Goal: Task Accomplishment & Management: Use online tool/utility

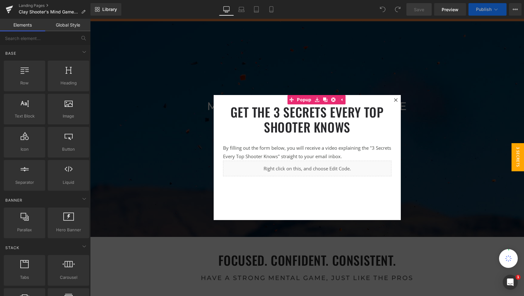
click at [394, 99] on icon at bounding box center [395, 99] width 3 height 3
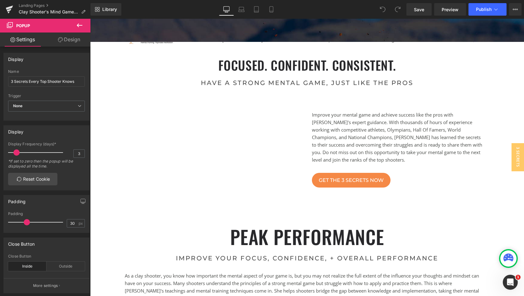
scroll to position [182, 0]
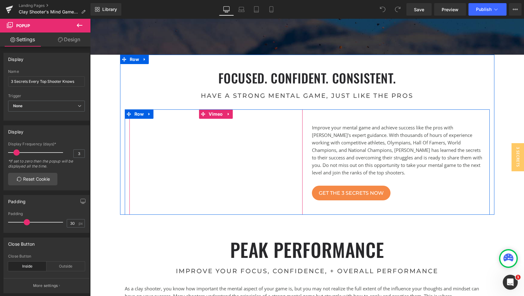
click at [248, 164] on div at bounding box center [216, 161] width 173 height 105
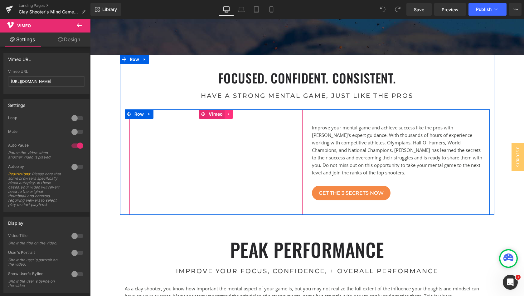
click at [228, 114] on icon at bounding box center [228, 114] width 1 height 3
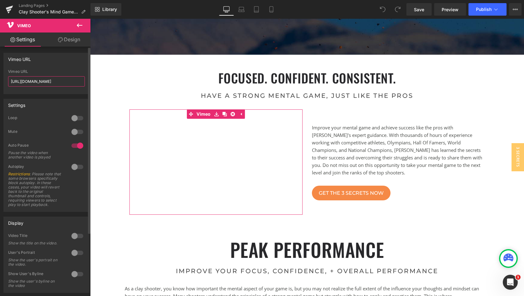
click at [76, 82] on input "https://vimeo.com/678864525" at bounding box center [46, 81] width 77 height 10
drag, startPoint x: 76, startPoint y: 82, endPoint x: 4, endPoint y: 81, distance: 71.8
click at [4, 81] on div "https://vimeo.com/678864525 Vimeo URL https://vimeo.com/678864525" at bounding box center [47, 81] width 86 height 24
click at [77, 82] on input "https://vimeo.com/678864525" at bounding box center [46, 81] width 77 height 10
type input "h"
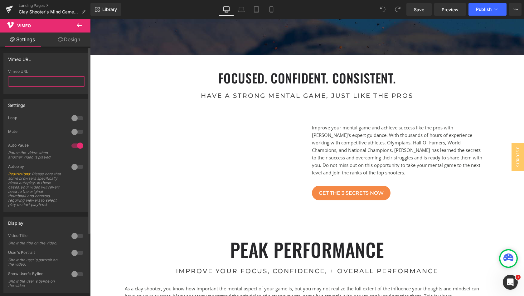
paste input "https://vimeo.com/678864525?share=copy"
type input "https://vimeo.com/678864525?share=copy"
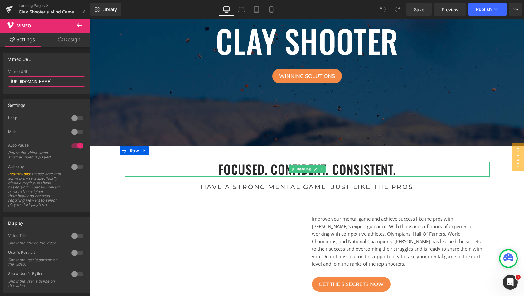
scroll to position [78, 0]
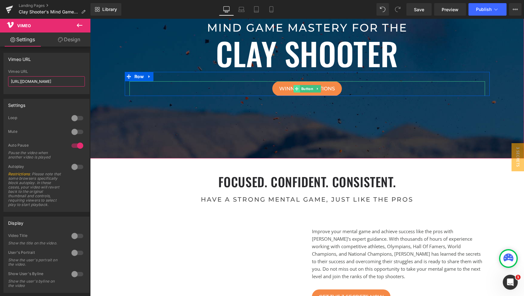
click at [298, 88] on span at bounding box center [297, 88] width 7 height 7
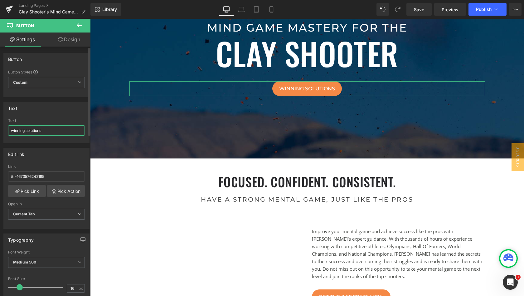
drag, startPoint x: 60, startPoint y: 130, endPoint x: 3, endPoint y: 130, distance: 57.4
click at [3, 130] on div "Text winning solutions Text winning solutions" at bounding box center [46, 120] width 93 height 46
drag, startPoint x: 74, startPoint y: 129, endPoint x: 52, endPoint y: 129, distance: 22.5
click at [52, 129] on input "Join Free Network For Exclusive Ct" at bounding box center [46, 130] width 77 height 10
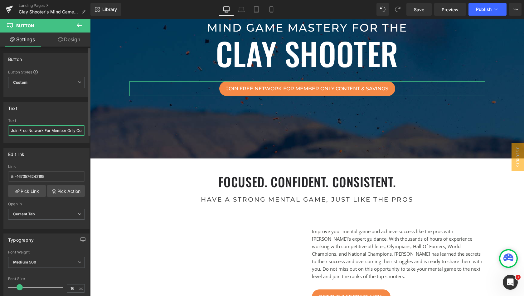
click at [40, 132] on input "Join Free Network For Member Only Content & Savings" at bounding box center [46, 130] width 77 height 10
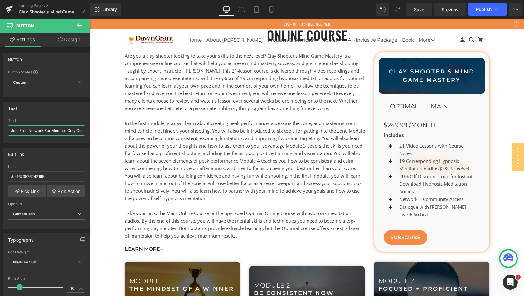
scroll to position [975, 0]
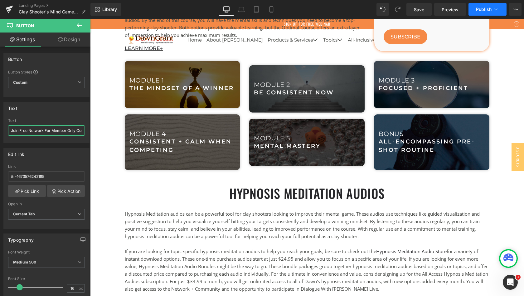
type input "Join Free Network For Member Only Content & Savings"
click at [483, 9] on span "Publish" at bounding box center [484, 9] width 16 height 5
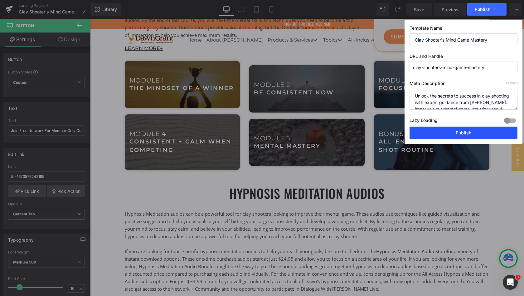
click at [461, 132] on button "Publish" at bounding box center [464, 132] width 108 height 12
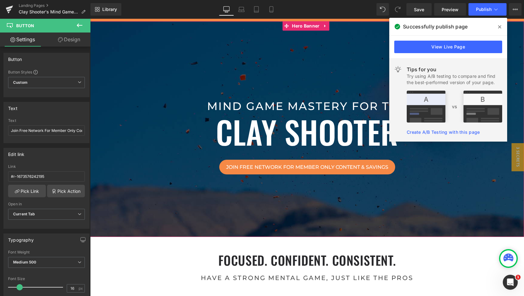
click at [502, 24] on span at bounding box center [500, 27] width 10 height 10
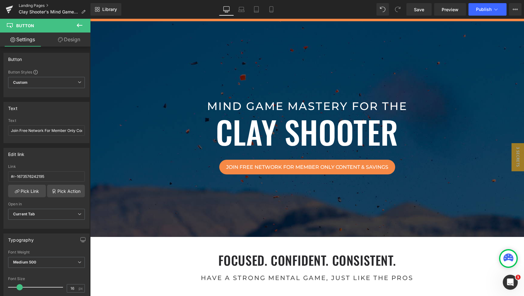
click at [28, 5] on link "Landing Pages" at bounding box center [55, 5] width 72 height 5
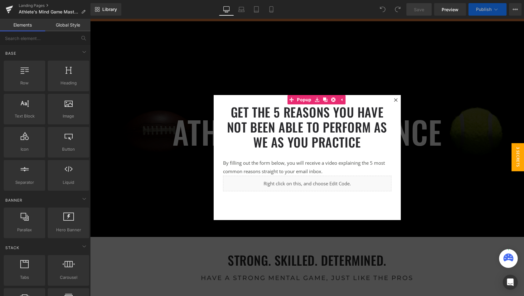
click at [395, 101] on icon at bounding box center [396, 100] width 4 height 4
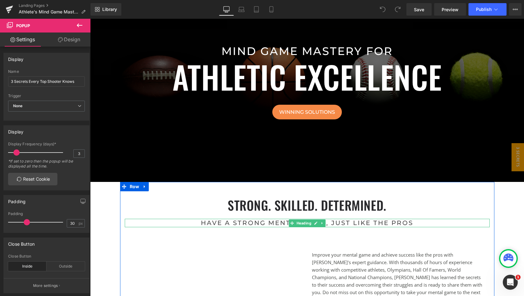
scroll to position [49, 0]
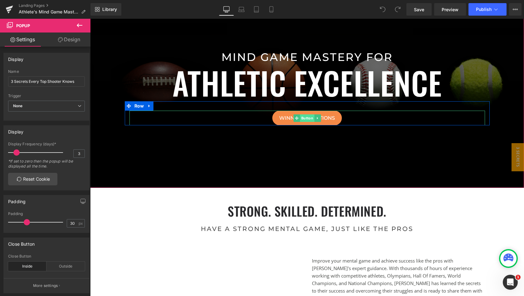
click at [304, 118] on span "Button" at bounding box center [307, 117] width 14 height 7
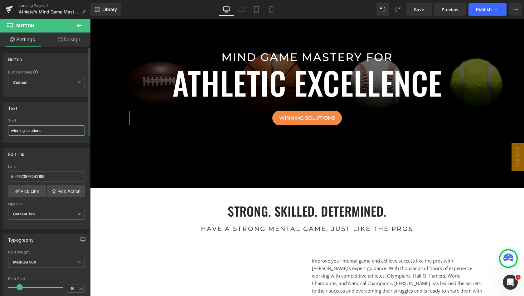
click at [56, 128] on input "winning solutions" at bounding box center [46, 130] width 77 height 10
drag, startPoint x: 53, startPoint y: 130, endPoint x: 0, endPoint y: 130, distance: 53.1
click at [0, 130] on div "Text winning solutions Text winning solutions" at bounding box center [46, 120] width 93 height 46
paste input "Join Free Network For Member Only Content & Saving"
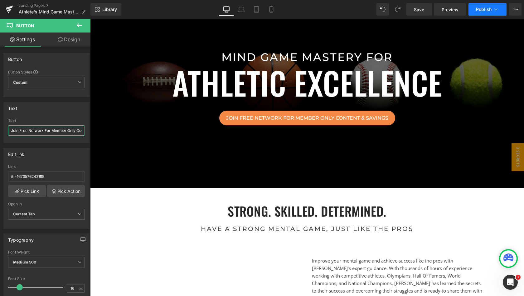
type input "Join Free Network For Member Only Content & Savings"
click at [481, 8] on span "Publish" at bounding box center [484, 9] width 16 height 5
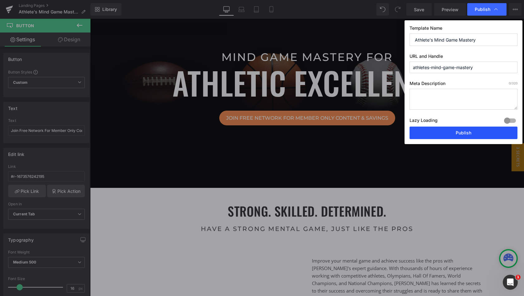
click at [0, 0] on button "Publish" at bounding box center [0, 0] width 0 height 0
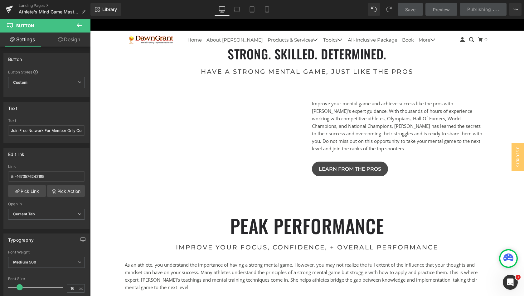
scroll to position [208, 0]
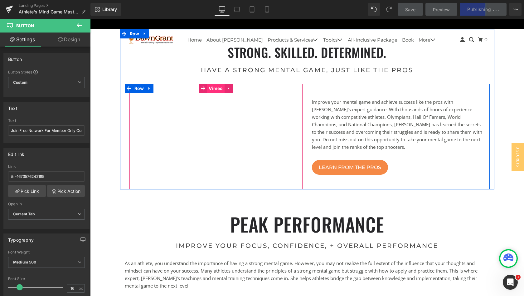
click at [213, 88] on span "Vimeo" at bounding box center [215, 88] width 17 height 9
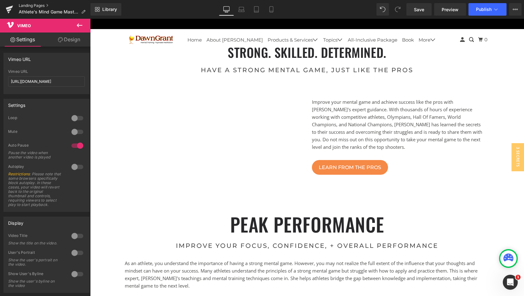
click at [39, 5] on link "Landing Pages" at bounding box center [55, 5] width 72 height 5
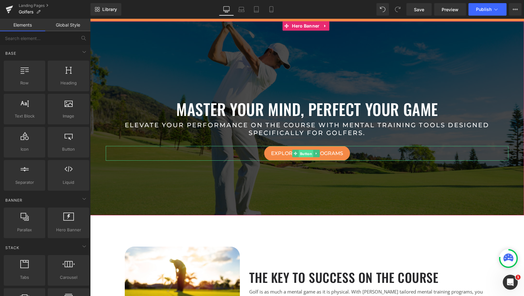
click at [306, 153] on span "Button" at bounding box center [306, 153] width 14 height 7
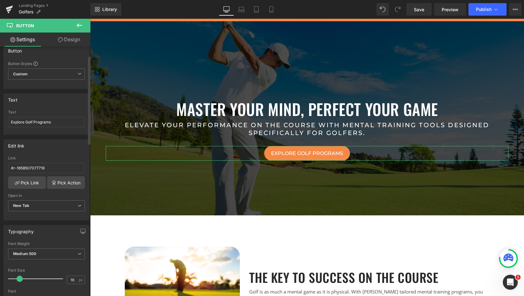
scroll to position [5, 0]
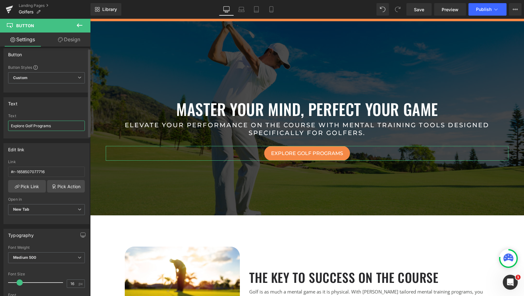
click at [55, 124] on input "Explore Golf Programs" at bounding box center [46, 125] width 77 height 10
drag, startPoint x: 58, startPoint y: 125, endPoint x: 6, endPoint y: 125, distance: 51.8
click at [6, 125] on div "Explore Golf Programs Text Explore Golf Programs" at bounding box center [47, 126] width 86 height 24
paste input "Join Free Network For Member Only Content & Saving"
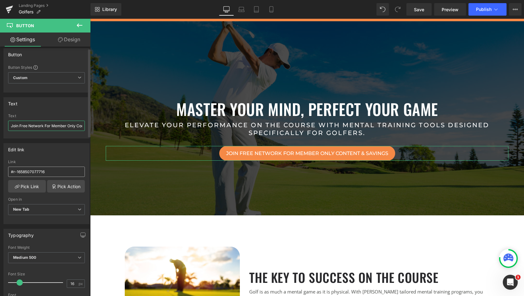
type input "Join Free Network For Member Only Content & Savings"
click at [50, 171] on input "#r-1658507077716" at bounding box center [46, 171] width 77 height 10
drag, startPoint x: 56, startPoint y: 171, endPoint x: 0, endPoint y: 170, distance: 55.6
click at [0, 170] on div "Edit link #r-1658507077716 Link #r-1658507077716 Pick Link Pick Action Current …" at bounding box center [46, 181] width 93 height 86
paste input "https://members.dawngrant.com/plans/301541?bundle_token=e3e75761223f72db401067f…"
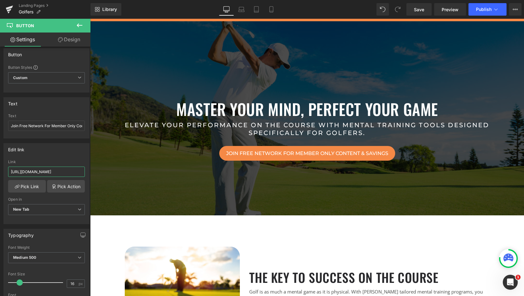
scroll to position [0, 0]
type input "https://members.dawngrant.com/plans/301541?bundle_token=e3e75761223f72db401067f…"
click at [481, 11] on span "Publish" at bounding box center [484, 9] width 16 height 5
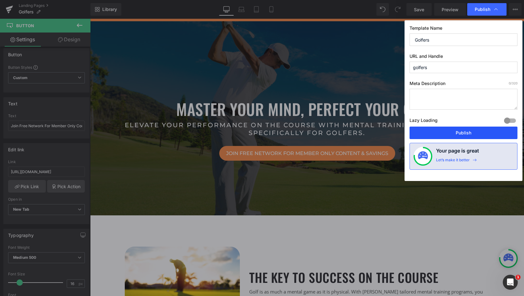
click at [0, 0] on button "Publish" at bounding box center [0, 0] width 0 height 0
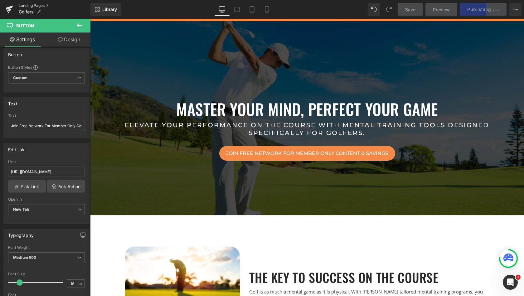
click at [37, 5] on link "Landing Pages" at bounding box center [55, 5] width 72 height 5
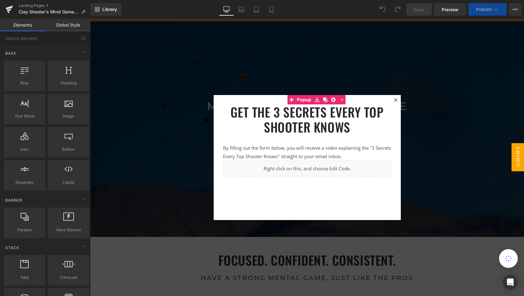
click at [395, 99] on icon at bounding box center [395, 99] width 3 height 3
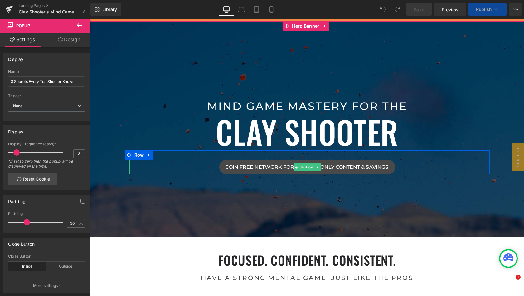
click at [295, 168] on div "Join Free Network For Member Only Content & Savings Button" at bounding box center [308, 167] width 356 height 15
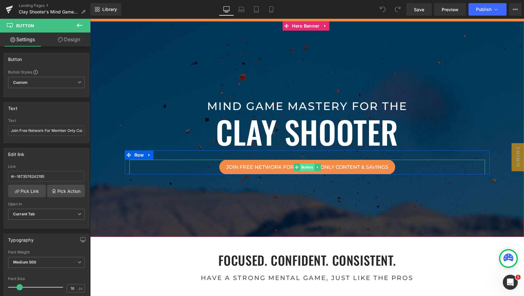
click at [305, 166] on span "Button" at bounding box center [307, 166] width 14 height 7
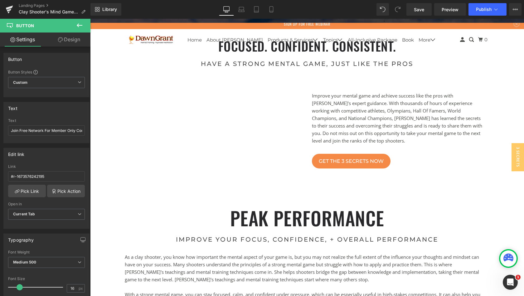
scroll to position [209, 0]
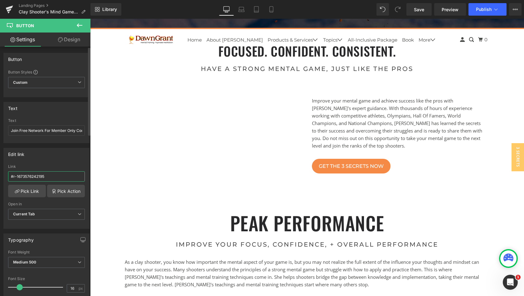
click at [49, 171] on input "#r-1673576242195" at bounding box center [46, 176] width 77 height 10
drag, startPoint x: 49, startPoint y: 175, endPoint x: 0, endPoint y: 174, distance: 49.3
click at [0, 174] on div "Edit link #r-1673576242195 Link #r-1673576242195 Pick Link Pick Action Current …" at bounding box center [46, 186] width 93 height 86
paste input "[URL][DOMAIN_NAME]"
type input "[URL][DOMAIN_NAME]"
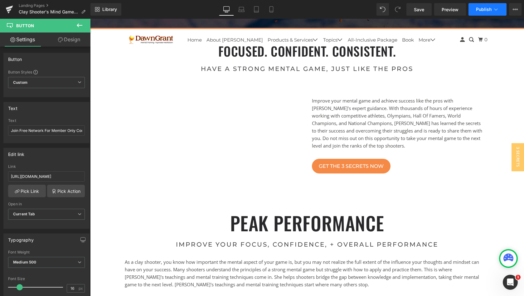
click at [484, 8] on span "Publish" at bounding box center [484, 9] width 16 height 5
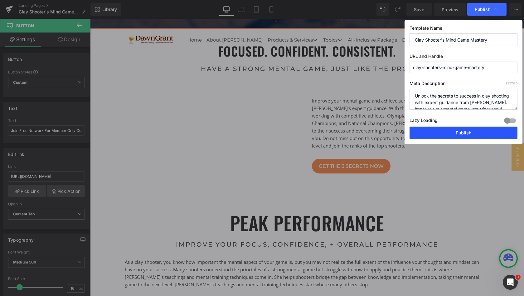
click at [463, 134] on button "Publish" at bounding box center [464, 132] width 108 height 12
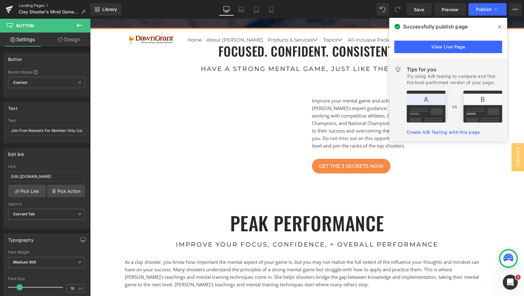
click at [28, 5] on link "Landing Pages" at bounding box center [55, 5] width 72 height 5
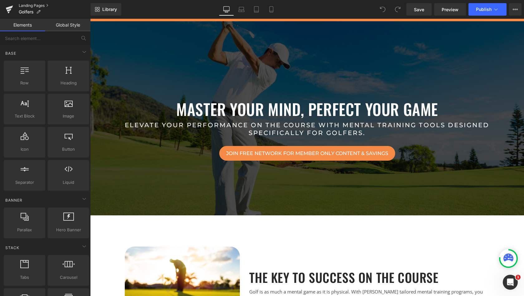
click at [38, 5] on link "Landing Pages" at bounding box center [55, 5] width 72 height 5
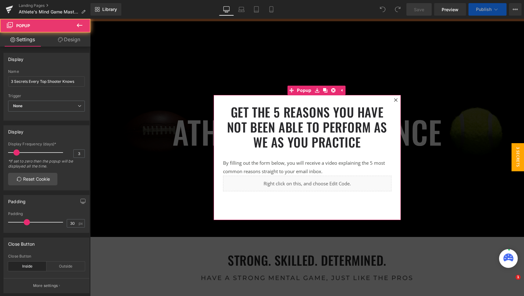
click at [395, 100] on icon at bounding box center [395, 99] width 3 height 3
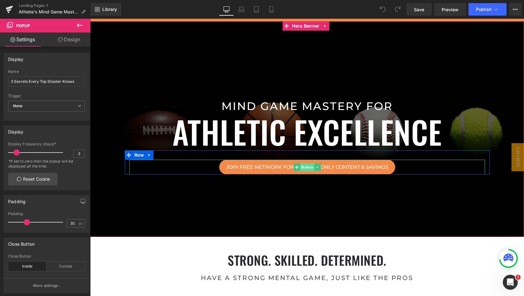
click at [308, 166] on span "Button" at bounding box center [307, 166] width 14 height 7
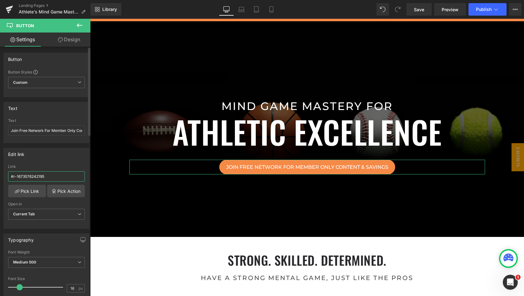
drag, startPoint x: 53, startPoint y: 176, endPoint x: 4, endPoint y: 176, distance: 48.7
click at [4, 176] on div "#r-1673576242195 Link #r-1673576242195 Pick Link Pick Action Current Tab New Ta…" at bounding box center [47, 196] width 86 height 64
paste input "[URL][DOMAIN_NAME]"
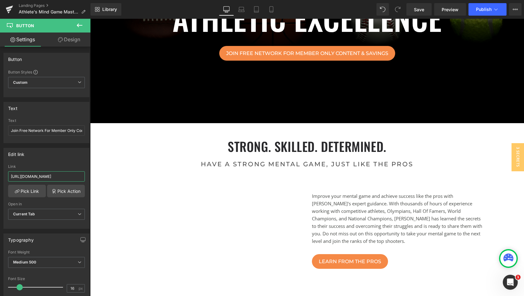
scroll to position [88, 0]
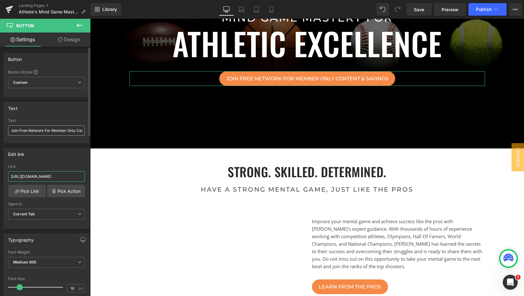
type input "[URL][DOMAIN_NAME]"
click at [37, 129] on input "Join Free Network For Member Only Content &amp; Savings" at bounding box center [46, 130] width 77 height 10
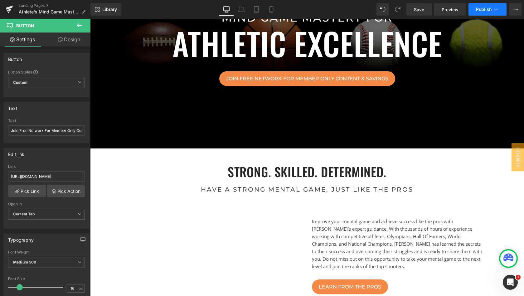
click at [479, 9] on span "Publish" at bounding box center [484, 9] width 16 height 5
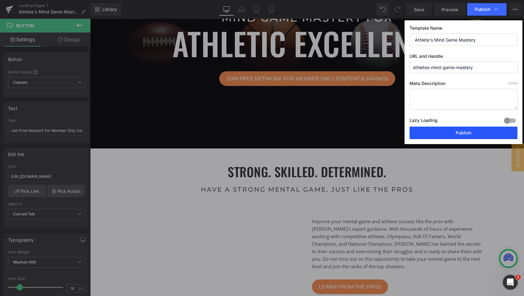
click at [0, 0] on button "Publish" at bounding box center [0, 0] width 0 height 0
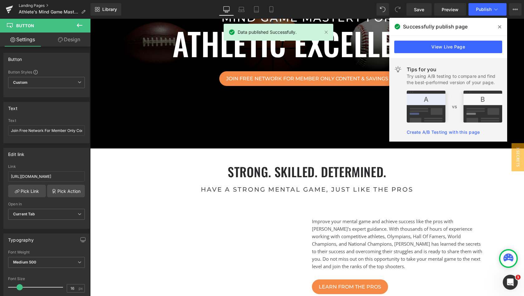
click at [37, 4] on link "Landing Pages" at bounding box center [55, 5] width 72 height 5
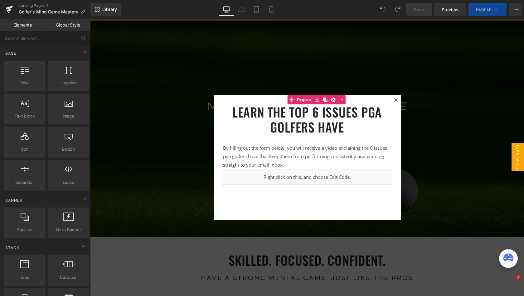
click at [395, 100] on icon at bounding box center [395, 99] width 3 height 3
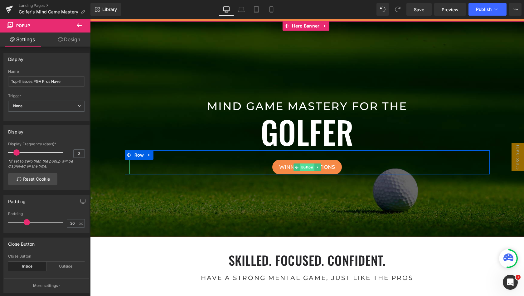
click at [304, 166] on span "Button" at bounding box center [307, 166] width 14 height 7
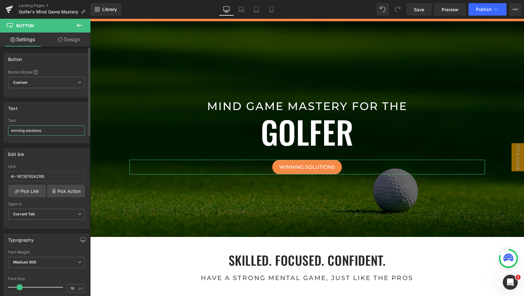
drag, startPoint x: 54, startPoint y: 130, endPoint x: 0, endPoint y: 129, distance: 54.0
click at [0, 129] on div "Text winning solutions Text winning solutions" at bounding box center [46, 120] width 93 height 46
paste input "Join Free Network For Member Only Content &amp; Saving"
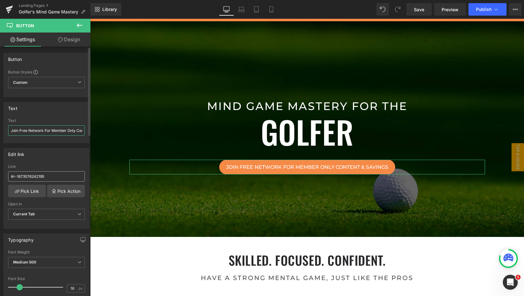
type input "Join Free Network For Member Only Content &amp; Savings"
drag, startPoint x: 46, startPoint y: 176, endPoint x: 0, endPoint y: 175, distance: 45.9
click at [0, 175] on div "Edit link #r-1673576242195 Link #r-1673576242195 Pick Link Pick Action Current …" at bounding box center [46, 186] width 93 height 86
paste input "[URL][DOMAIN_NAME]"
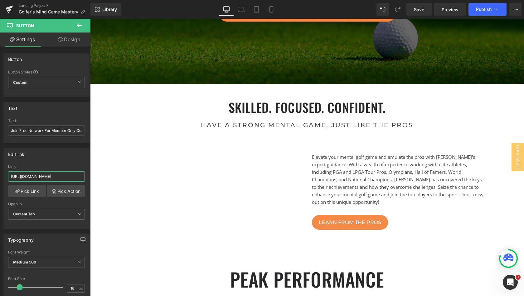
scroll to position [154, 0]
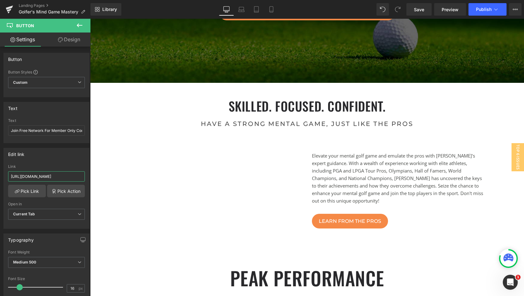
type input "[URL][DOMAIN_NAME]"
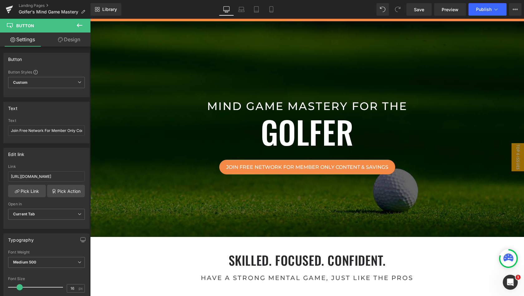
scroll to position [0, 0]
click at [42, 131] on input "Join Free Network For Member Only Content &amp; Savings" at bounding box center [46, 130] width 77 height 10
click at [484, 11] on span "Publish" at bounding box center [484, 9] width 16 height 5
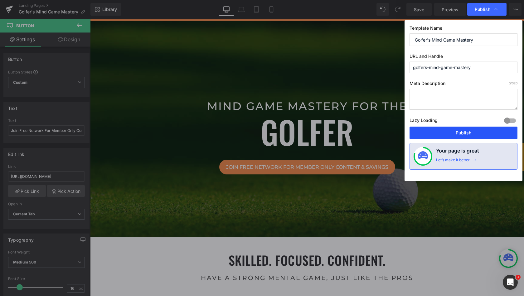
click at [0, 0] on button "Publish" at bounding box center [0, 0] width 0 height 0
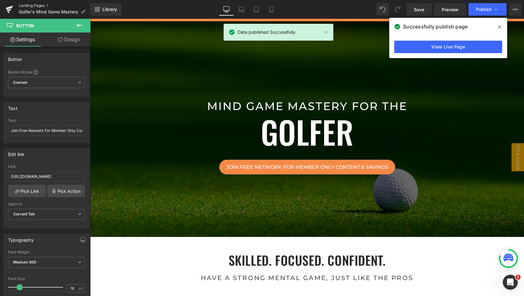
click at [27, 5] on link "Landing Pages" at bounding box center [55, 5] width 72 height 5
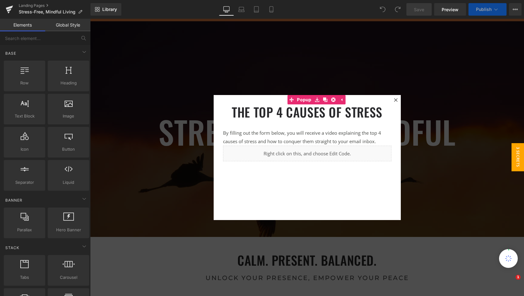
click at [395, 99] on icon at bounding box center [396, 100] width 4 height 4
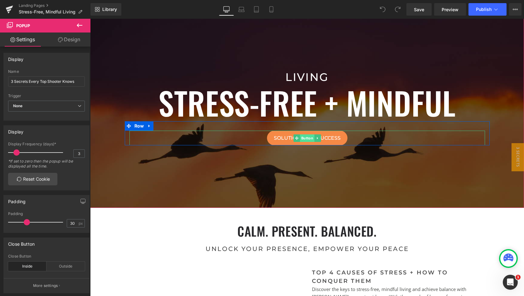
click at [304, 137] on span "Button" at bounding box center [307, 137] width 14 height 7
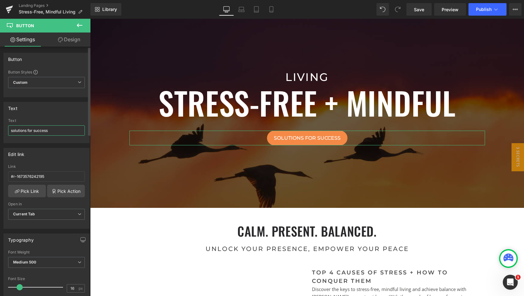
drag, startPoint x: 53, startPoint y: 132, endPoint x: 0, endPoint y: 131, distance: 53.4
click at [0, 131] on div "Text solutions for success Text solutions for success" at bounding box center [46, 120] width 93 height 46
paste input "Join Free Network For Member Only Content &amp; Saving"
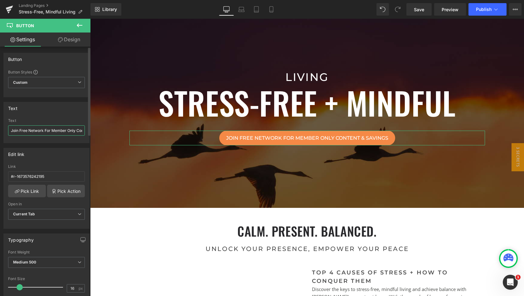
type input "Join Free Network For Member Only Content &amp; Savings"
click at [0, 174] on div "Edit link #r-1673576242195 Link #r-1673576242195 Pick Link Pick Action Current …" at bounding box center [46, 186] width 93 height 86
paste input "[URL][DOMAIN_NAME]"
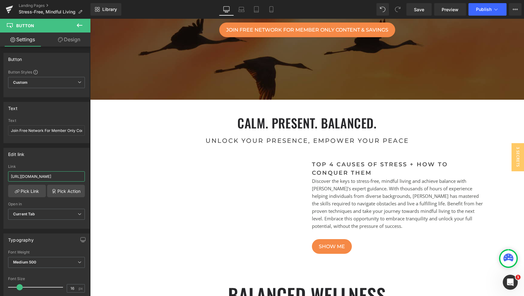
scroll to position [112, 0]
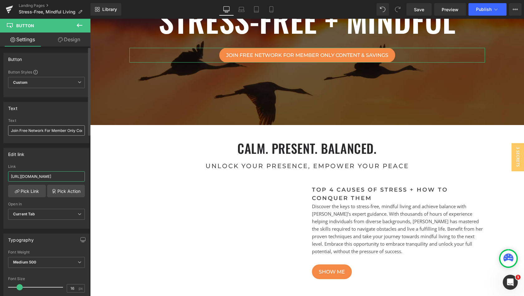
type input "[URL][DOMAIN_NAME]"
click at [40, 130] on input "Join Free Network For Member Only Content &amp; Savings" at bounding box center [46, 130] width 77 height 10
click at [480, 11] on span "Publish" at bounding box center [484, 9] width 16 height 5
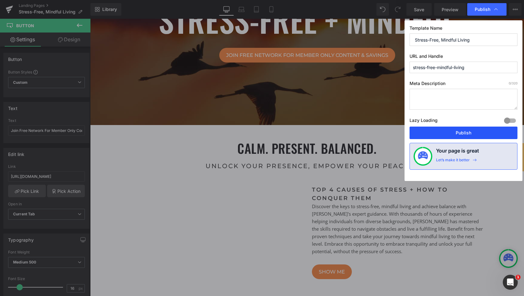
click at [0, 0] on button "Publish" at bounding box center [0, 0] width 0 height 0
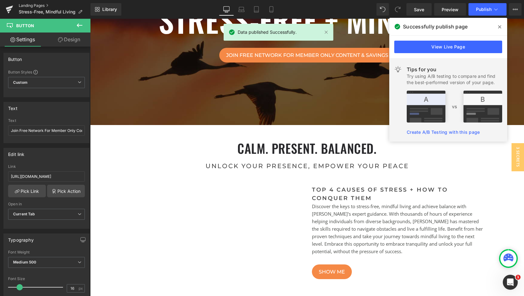
click at [37, 5] on link "Landing Pages" at bounding box center [55, 5] width 72 height 5
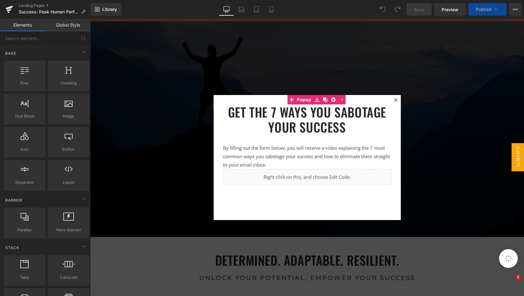
click at [395, 98] on icon at bounding box center [396, 100] width 4 height 4
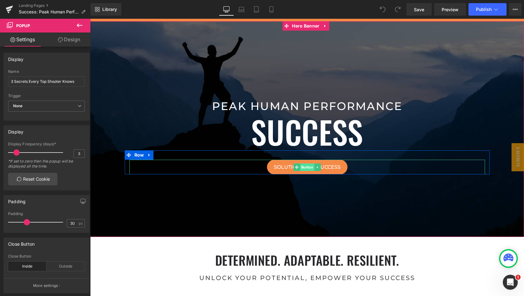
click at [304, 166] on span "Button" at bounding box center [307, 166] width 14 height 7
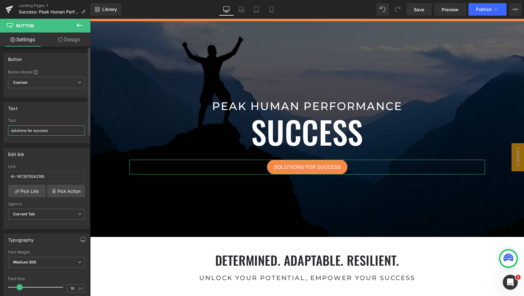
drag, startPoint x: 52, startPoint y: 130, endPoint x: 0, endPoint y: 130, distance: 52.4
click at [0, 130] on div "Text solutions for success Text solutions for success" at bounding box center [46, 120] width 93 height 46
paste input "Join Free Network For Member Only Content &amp; Saving"
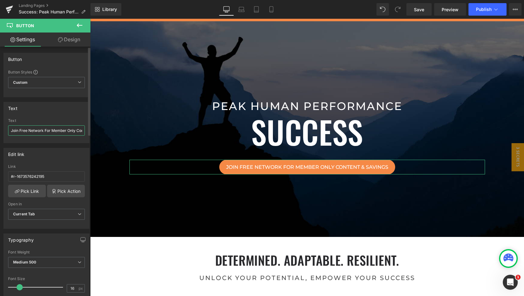
type input "Join Free Network For Member Only Content &amp; Savings"
drag, startPoint x: 7, startPoint y: 176, endPoint x: 0, endPoint y: 176, distance: 7.5
click at [0, 176] on div "Edit link #r-1673576242195 Link #r-1673576242195 Pick Link Pick Action Current …" at bounding box center [46, 186] width 93 height 86
paste input "[URL][DOMAIN_NAME]"
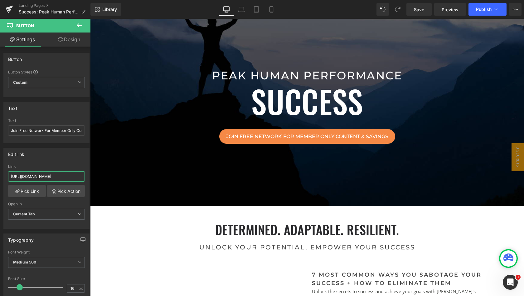
scroll to position [27, 0]
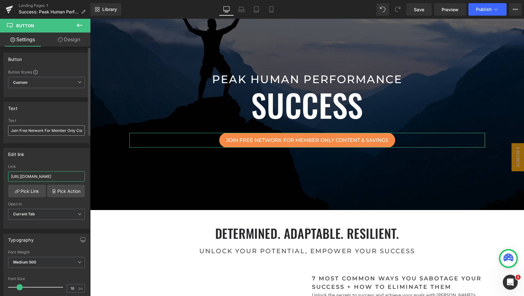
type input "[URL][DOMAIN_NAME]"
click at [44, 130] on input "Join Free Network For Member Only Content &amp; Savings" at bounding box center [46, 130] width 77 height 10
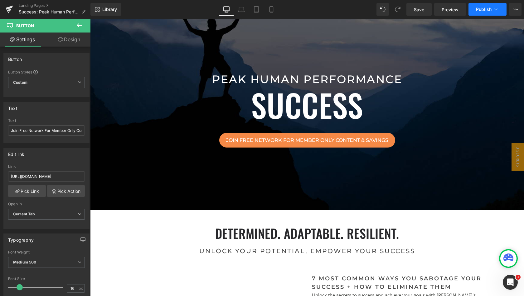
click at [484, 9] on span "Publish" at bounding box center [484, 9] width 16 height 5
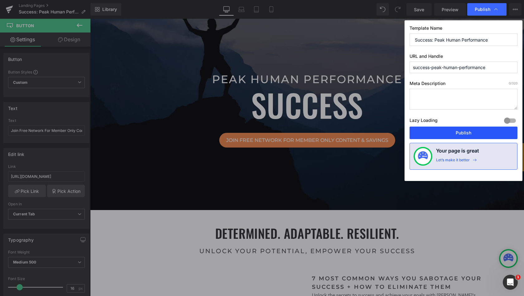
click at [449, 132] on button "Publish" at bounding box center [464, 132] width 108 height 12
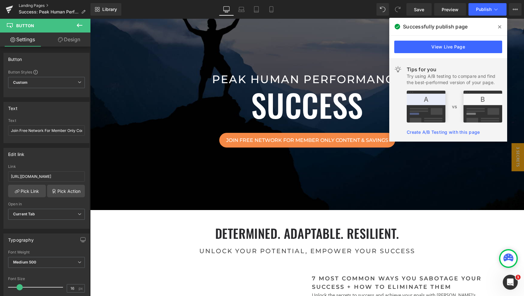
click at [37, 5] on link "Landing Pages" at bounding box center [55, 5] width 72 height 5
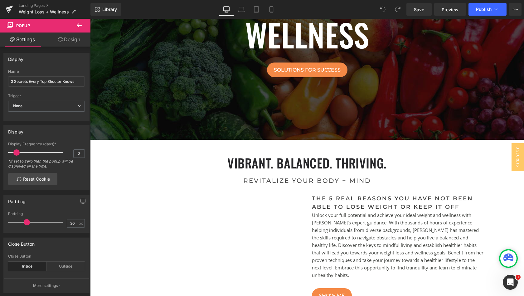
scroll to position [89, 0]
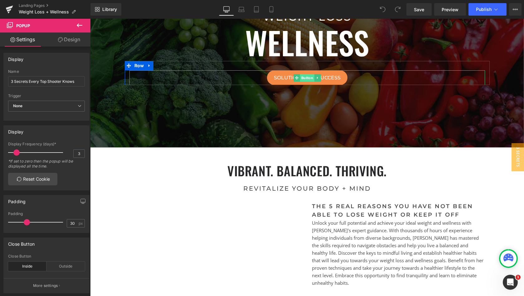
click at [306, 78] on span "Button" at bounding box center [307, 77] width 14 height 7
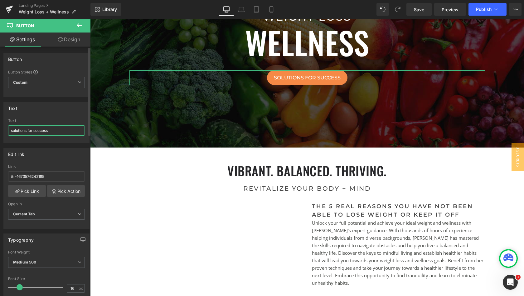
drag, startPoint x: 57, startPoint y: 130, endPoint x: 1, endPoint y: 130, distance: 55.9
click at [1, 130] on div "Text solutions for success Text solutions for success" at bounding box center [46, 120] width 93 height 46
paste input "Join Free Network For Member Only Content &amp; Saving"
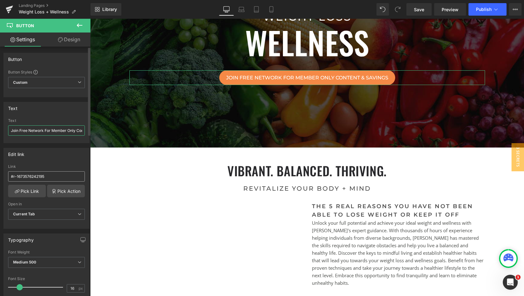
type input "Join Free Network For Member Only Content &amp; Savings"
drag, startPoint x: 50, startPoint y: 176, endPoint x: 6, endPoint y: 175, distance: 43.7
click at [6, 175] on div "#r-1673576242195 Link #r-1673576242195 Pick Link Pick Action Current Tab New Ta…" at bounding box center [47, 196] width 86 height 64
paste input "[URL][DOMAIN_NAME]"
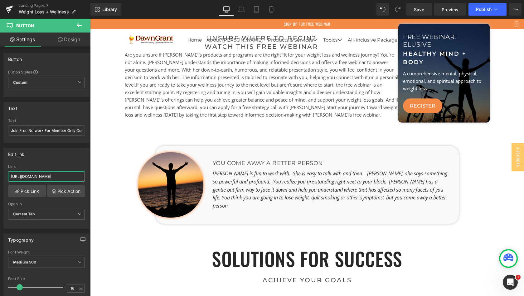
scroll to position [524, 0]
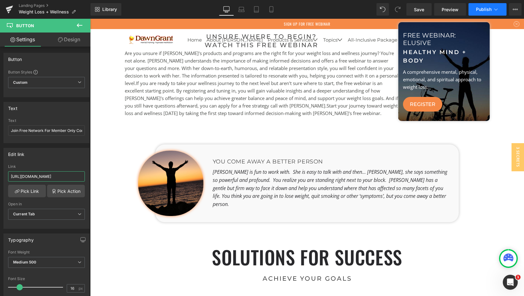
type input "[URL][DOMAIN_NAME]"
click at [483, 11] on span "Publish" at bounding box center [484, 9] width 16 height 5
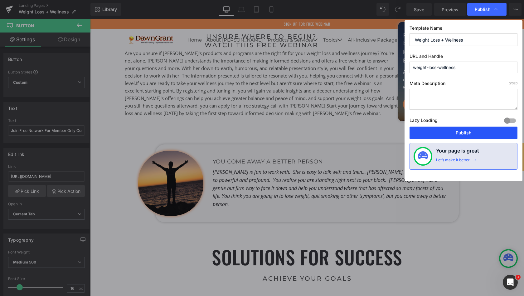
click at [466, 131] on button "Publish" at bounding box center [464, 132] width 108 height 12
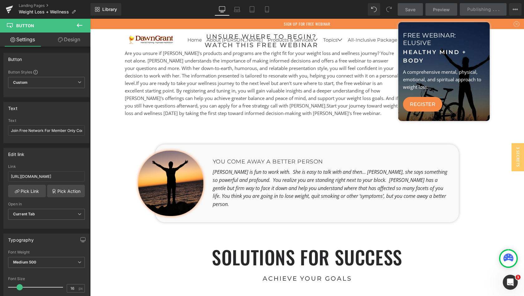
scroll to position [262, 0]
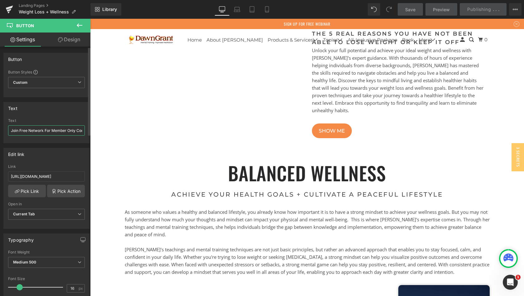
click at [41, 131] on input "Join Free Network For Member Only Content &amp; Savings" at bounding box center [46, 130] width 77 height 10
click at [43, 131] on input "Join Free Network For Member Only Content &amp; Savings" at bounding box center [46, 130] width 77 height 10
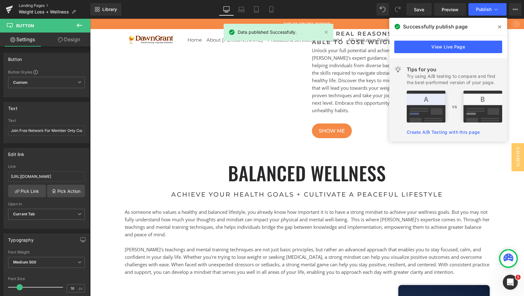
click at [31, 5] on link "Landing Pages" at bounding box center [55, 5] width 72 height 5
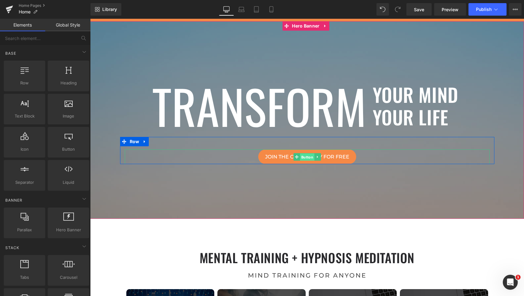
click at [306, 156] on span "Button" at bounding box center [307, 156] width 14 height 7
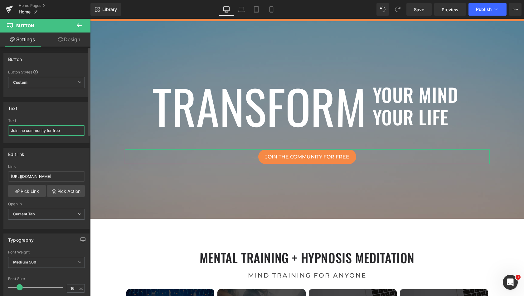
drag, startPoint x: 68, startPoint y: 130, endPoint x: 7, endPoint y: 128, distance: 61.2
click at [7, 128] on div "Join the community for free Text Join the community for free" at bounding box center [47, 130] width 86 height 24
paste input "Free Network For Member Only Content &amp; Savings"
type input "Join Free Network For Member Only Content &amp; Savings"
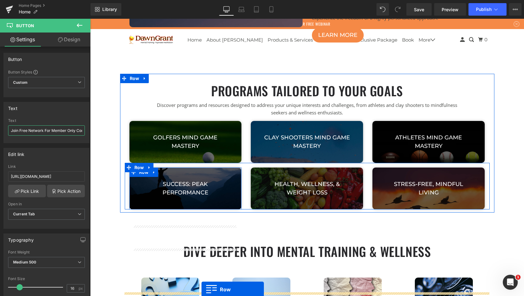
scroll to position [1380, 0]
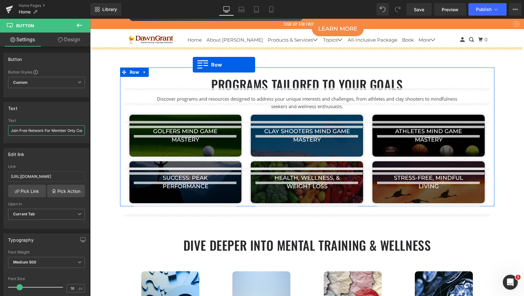
drag, startPoint x: 124, startPoint y: 126, endPoint x: 193, endPoint y: 65, distance: 92.6
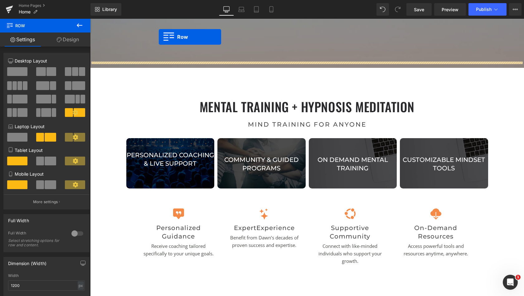
scroll to position [113, 0]
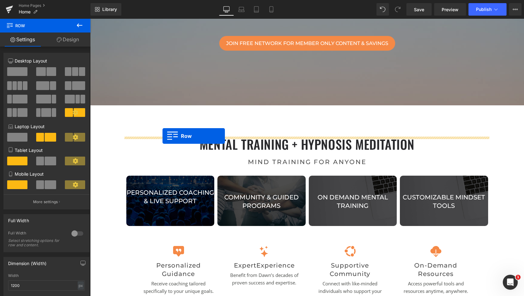
drag, startPoint x: 123, startPoint y: 171, endPoint x: 162, endPoint y: 136, distance: 53.3
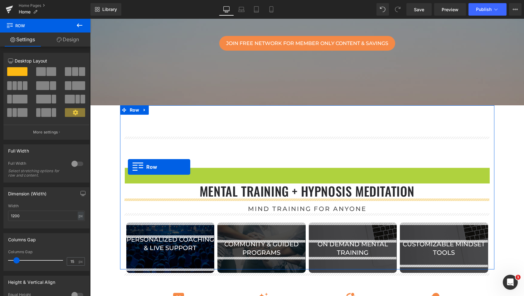
scroll to position [2266, 432]
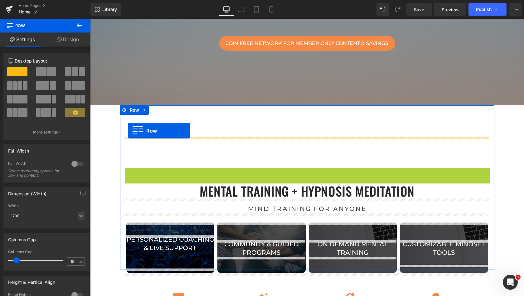
drag, startPoint x: 128, startPoint y: 173, endPoint x: 128, endPoint y: 130, distance: 42.8
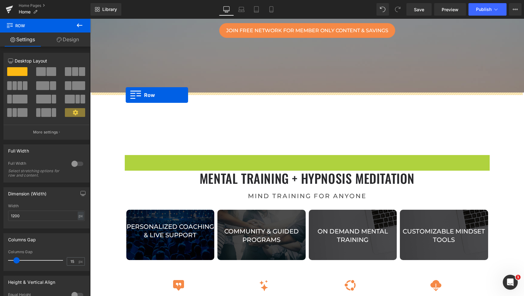
drag, startPoint x: 128, startPoint y: 159, endPoint x: 126, endPoint y: 95, distance: 64.3
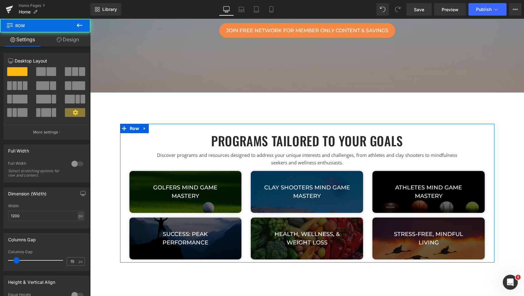
scroll to position [2389, 432]
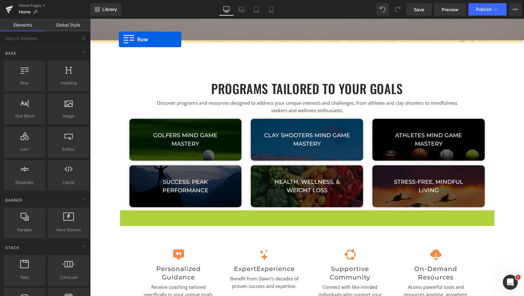
scroll to position [153, 0]
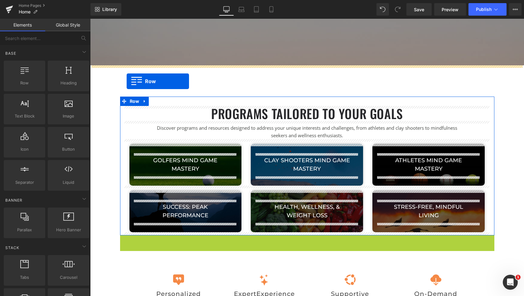
drag, startPoint x: 122, startPoint y: 122, endPoint x: 127, endPoint y: 81, distance: 41.1
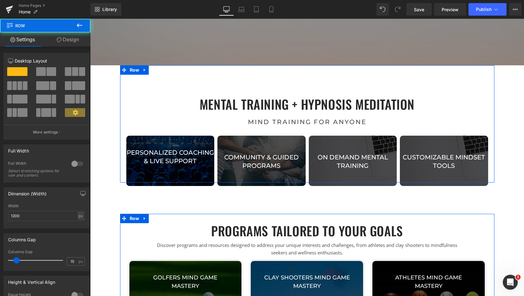
scroll to position [2389, 432]
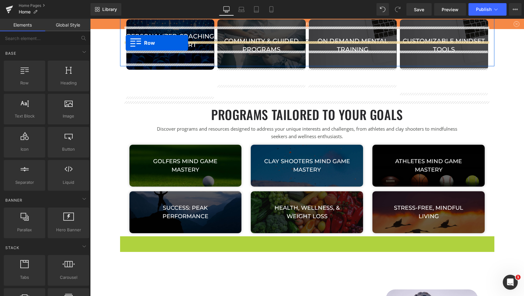
scroll to position [238, 0]
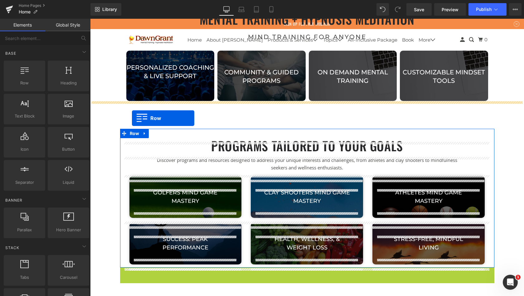
drag, startPoint x: 123, startPoint y: 120, endPoint x: 132, endPoint y: 118, distance: 9.7
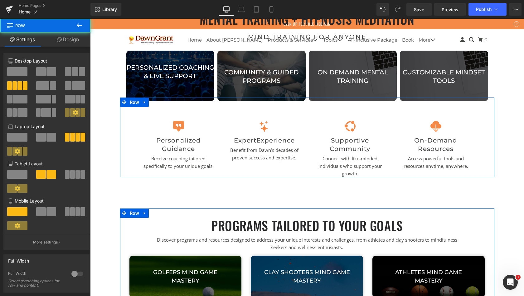
scroll to position [2389, 432]
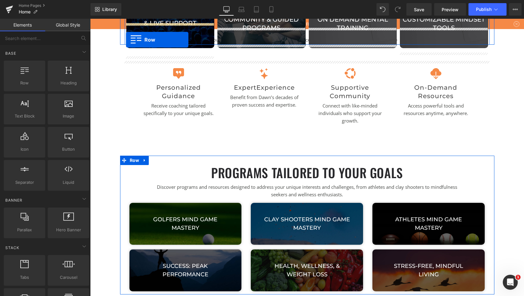
scroll to position [278, 0]
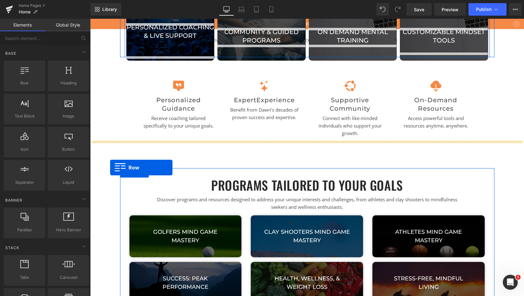
drag, startPoint x: 92, startPoint y: 85, endPoint x: 110, endPoint y: 167, distance: 84.0
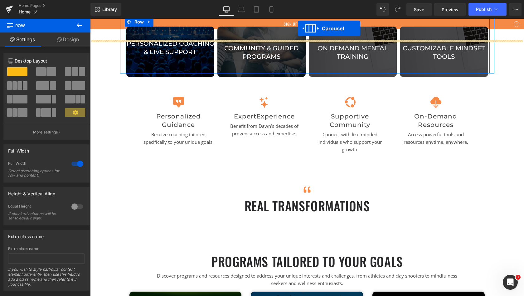
scroll to position [243, 0]
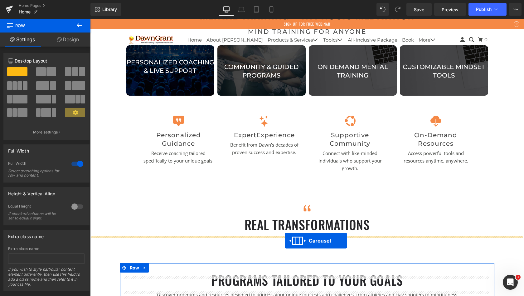
drag, startPoint x: 292, startPoint y: 81, endPoint x: 285, endPoint y: 240, distance: 159.3
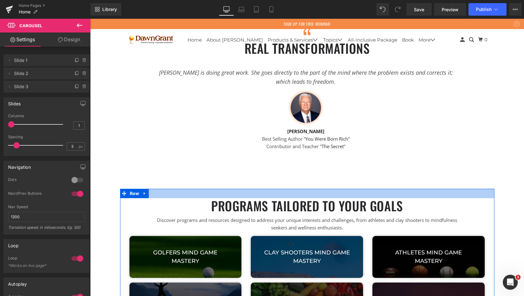
scroll to position [354, 0]
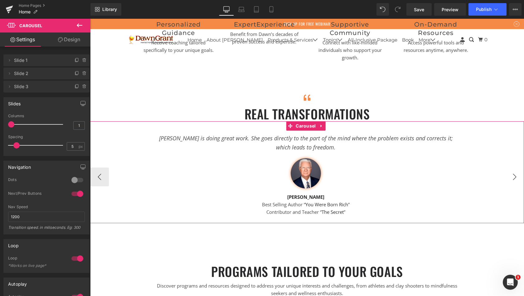
click at [512, 179] on button "›" at bounding box center [515, 176] width 19 height 19
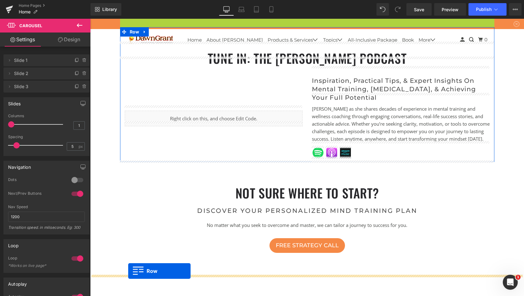
scroll to position [1701, 0]
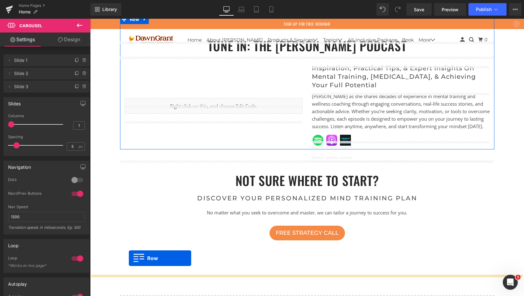
drag, startPoint x: 123, startPoint y: 56, endPoint x: 129, endPoint y: 258, distance: 202.0
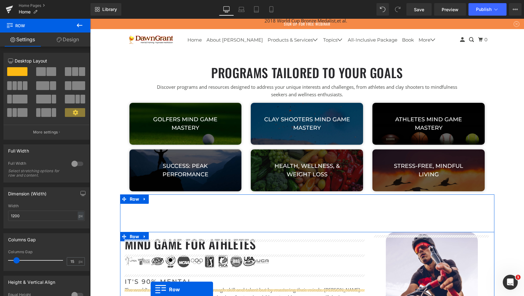
scroll to position [596, 0]
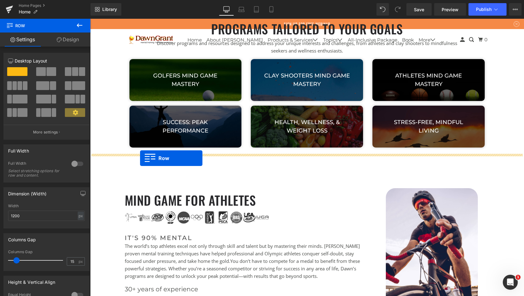
drag, startPoint x: 122, startPoint y: 53, endPoint x: 140, endPoint y: 158, distance: 106.1
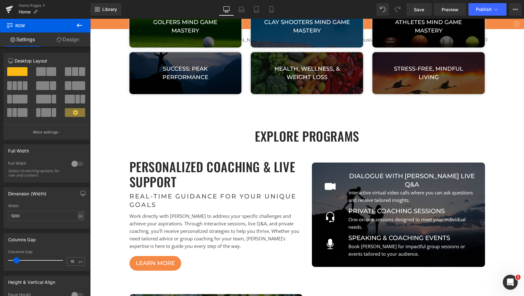
scroll to position [645, 0]
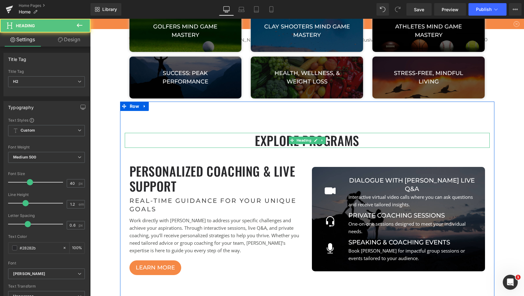
click at [350, 144] on h2 "explore programs" at bounding box center [307, 140] width 365 height 15
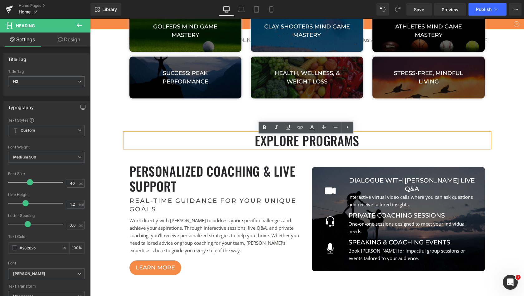
click at [364, 143] on h2 "explore programs" at bounding box center [307, 140] width 365 height 15
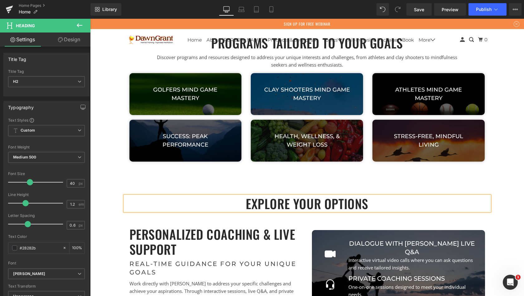
scroll to position [573, 0]
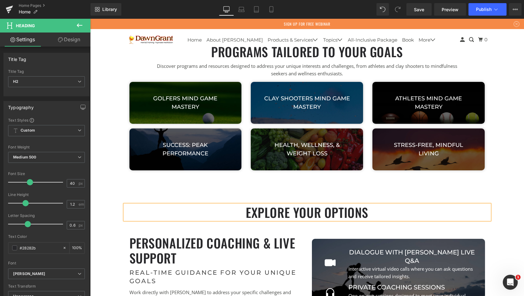
click at [135, 219] on h2 "explore Your Options" at bounding box center [307, 211] width 365 height 15
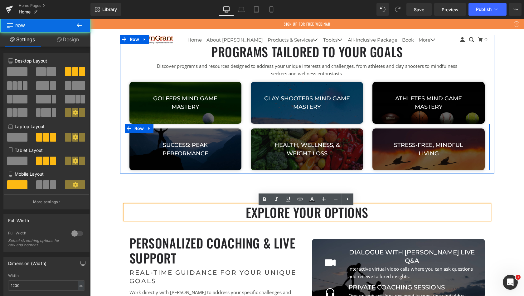
click at [125, 170] on div "success: Peak performance Button Row health, wellness, & weight loss Button Row…" at bounding box center [307, 147] width 365 height 47
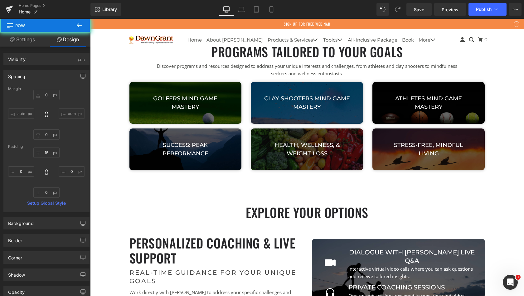
click at [130, 182] on span "Row" at bounding box center [135, 177] width 10 height 7
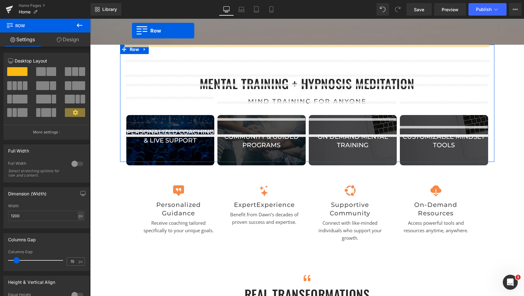
scroll to position [136, 0]
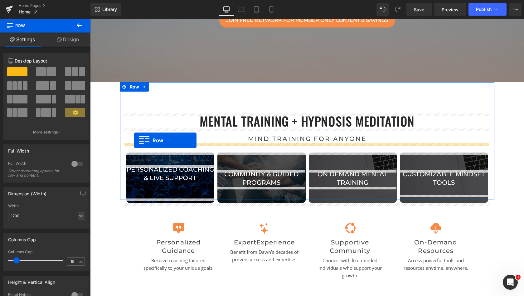
drag, startPoint x: 124, startPoint y: 180, endPoint x: 134, endPoint y: 140, distance: 40.9
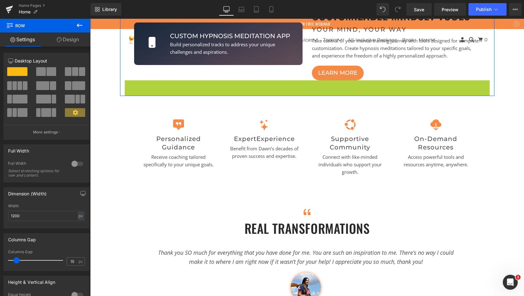
scroll to position [2359, 432]
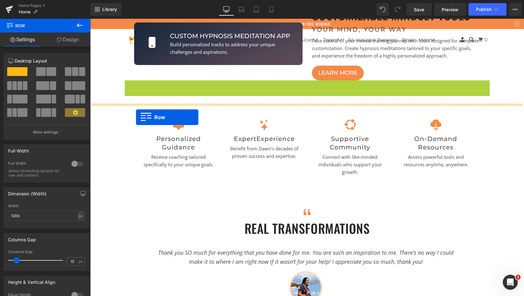
drag, startPoint x: 128, startPoint y: 93, endPoint x: 136, endPoint y: 117, distance: 25.5
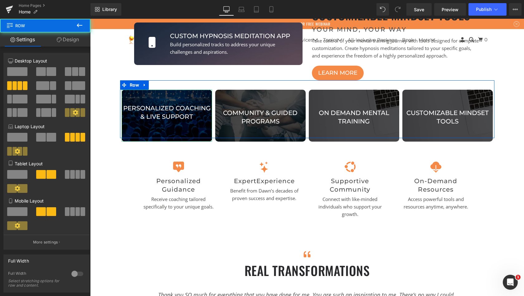
scroll to position [2402, 432]
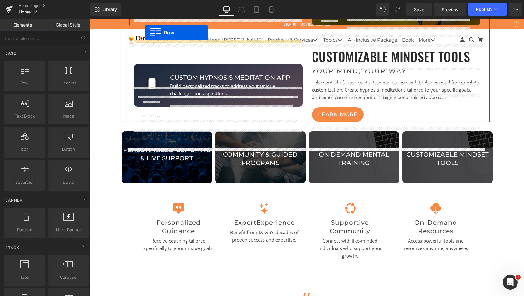
scroll to position [628, 0]
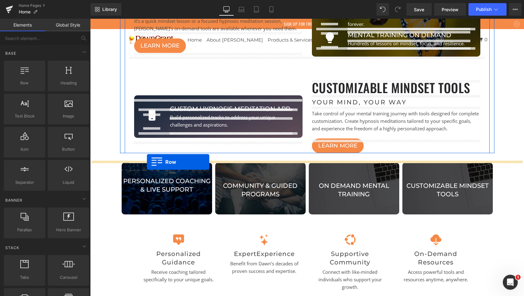
drag, startPoint x: 123, startPoint y: 194, endPoint x: 147, endPoint y: 162, distance: 40.0
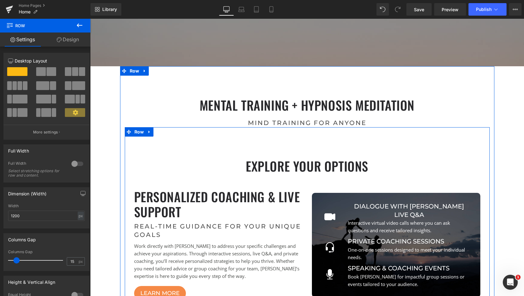
scroll to position [150, 0]
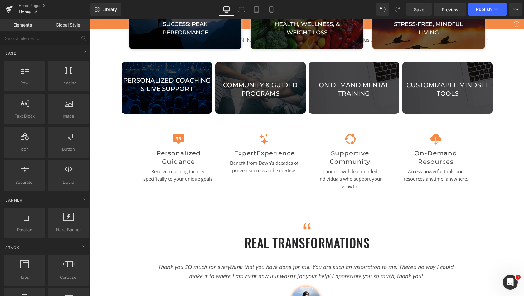
scroll to position [822, 0]
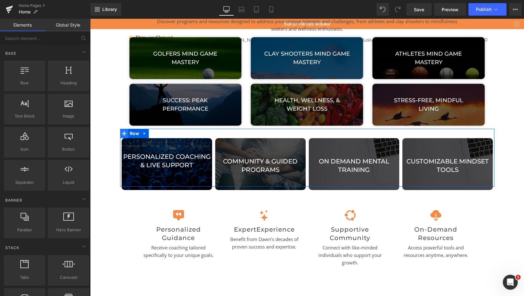
click at [123, 135] on icon at bounding box center [124, 133] width 4 height 4
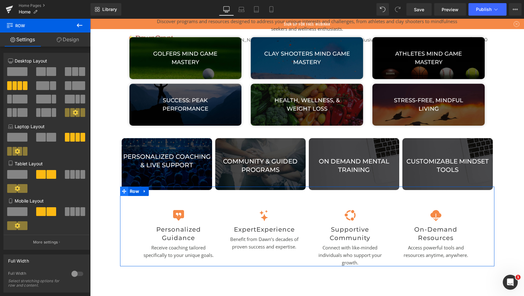
click at [122, 193] on icon at bounding box center [124, 191] width 4 height 4
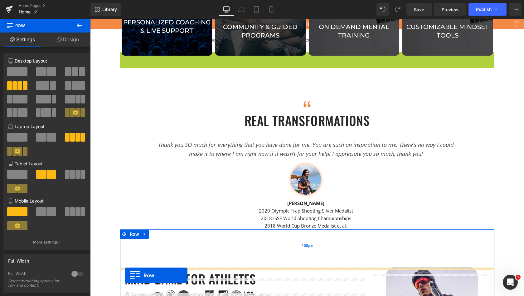
scroll to position [975, 0]
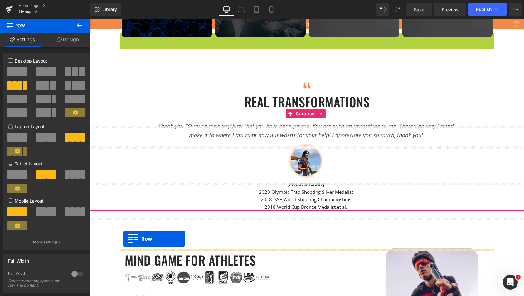
drag, startPoint x: 123, startPoint y: 159, endPoint x: 123, endPoint y: 238, distance: 79.3
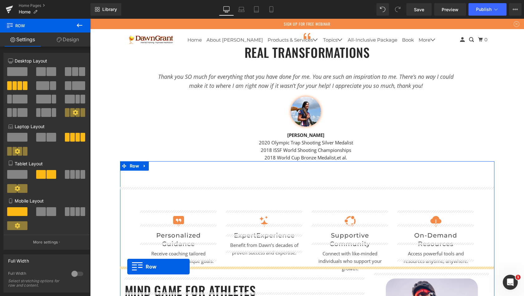
scroll to position [992, 0]
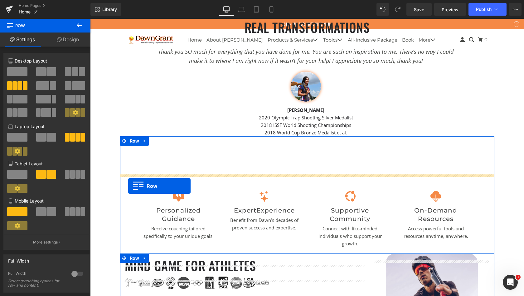
drag, startPoint x: 124, startPoint y: 57, endPoint x: 128, endPoint y: 186, distance: 128.4
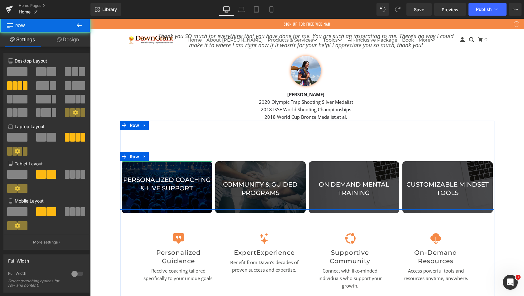
scroll to position [2402, 432]
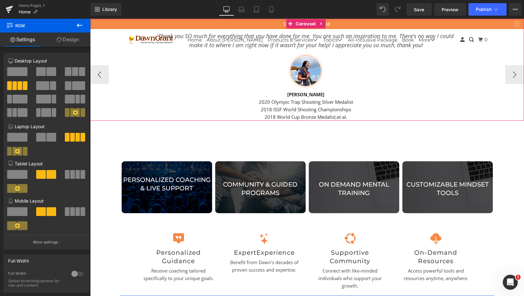
click at [506, 76] on button "›" at bounding box center [515, 74] width 19 height 19
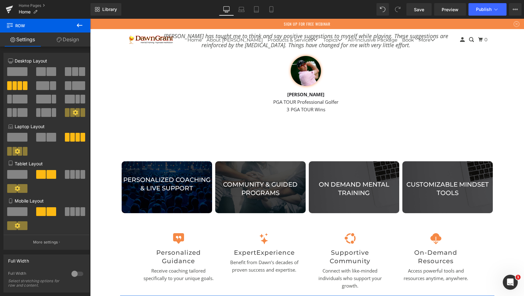
click at [520, 170] on div "transform Heading your mind your life Heading Row transform Heading your mind, …" at bounding box center [307, 163] width 434 height 2266
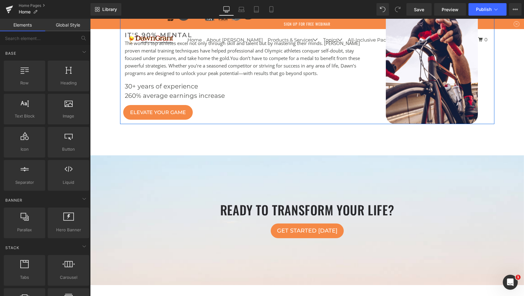
scroll to position [1303, 0]
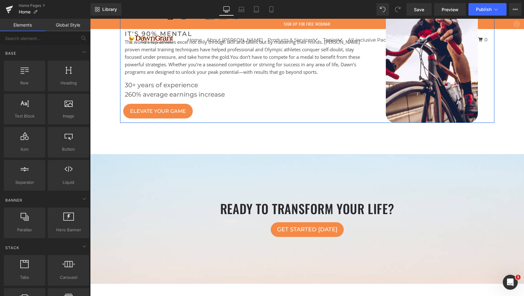
click at [106, 171] on div "ready to transform your life? Heading Get Started [DATE] Button Parallax 150px …" at bounding box center [307, 219] width 434 height 130
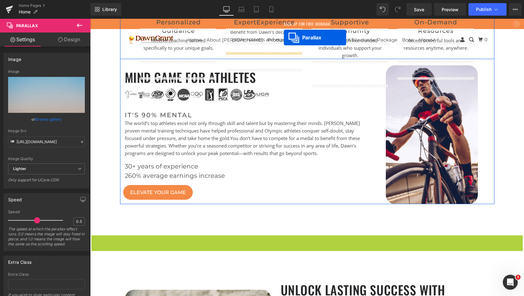
scroll to position [1190, 0]
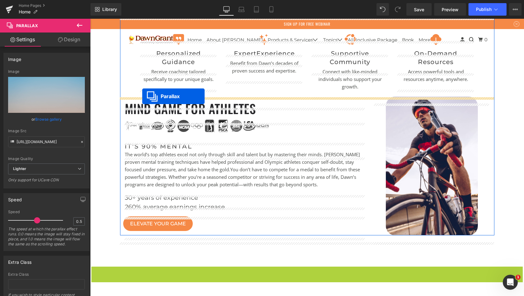
drag, startPoint x: 291, startPoint y: 167, endPoint x: 142, endPoint y: 96, distance: 164.5
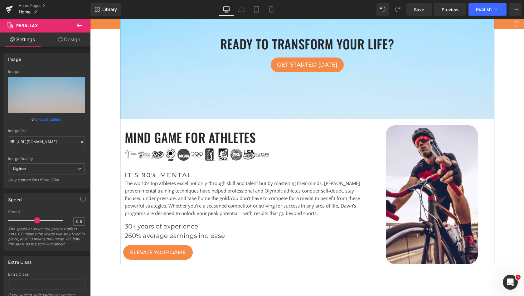
scroll to position [1350, 0]
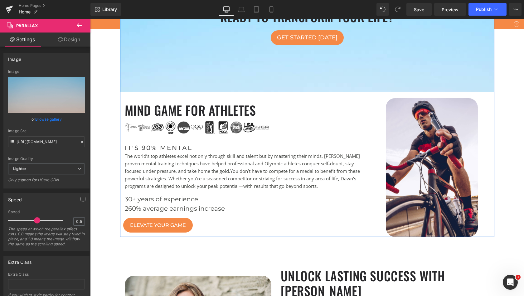
click at [127, 105] on link "Row" at bounding box center [131, 102] width 17 height 7
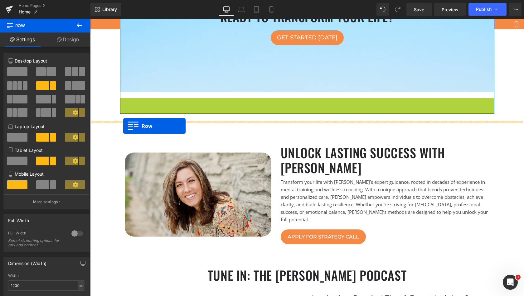
scroll to position [2279, 432]
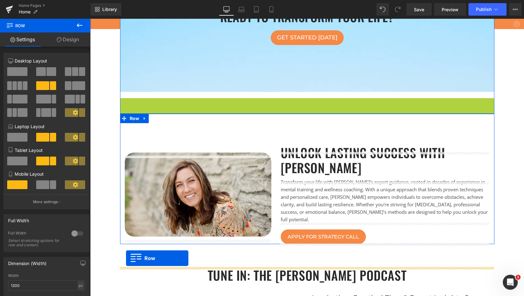
drag, startPoint x: 123, startPoint y: 109, endPoint x: 126, endPoint y: 258, distance: 149.2
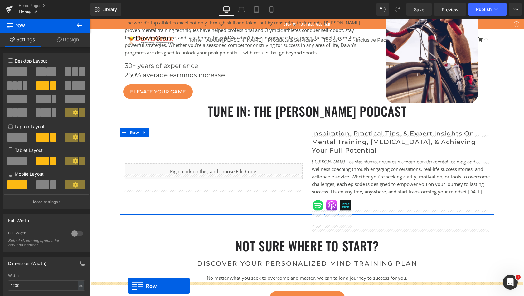
scroll to position [1553, 0]
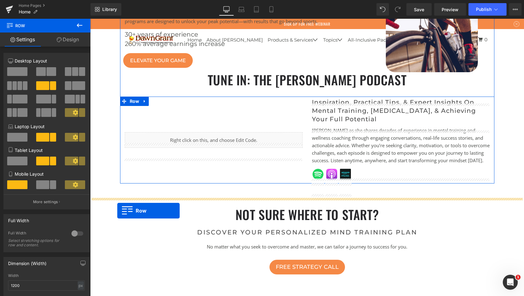
drag, startPoint x: 122, startPoint y: 119, endPoint x: 117, endPoint y: 210, distance: 91.9
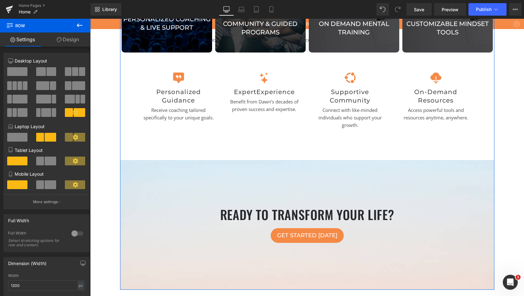
scroll to position [1150, 0]
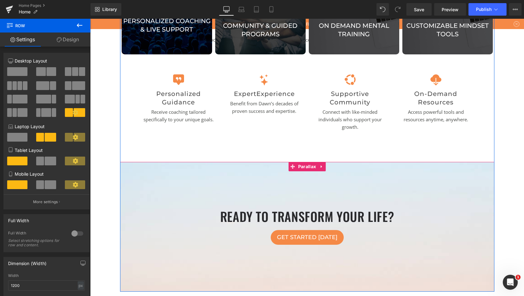
click at [135, 192] on div at bounding box center [307, 165] width 434 height 364
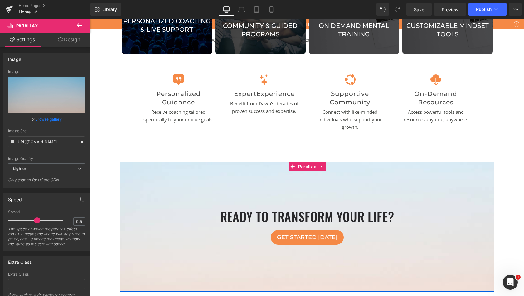
scroll to position [2288, 432]
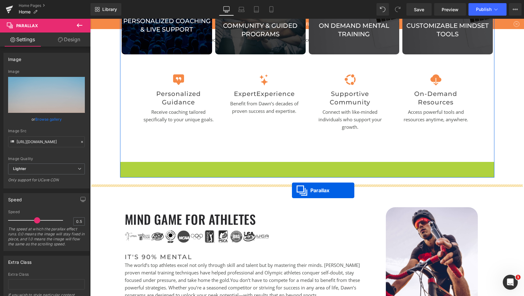
drag, startPoint x: 291, startPoint y: 173, endPoint x: 292, endPoint y: 190, distance: 17.2
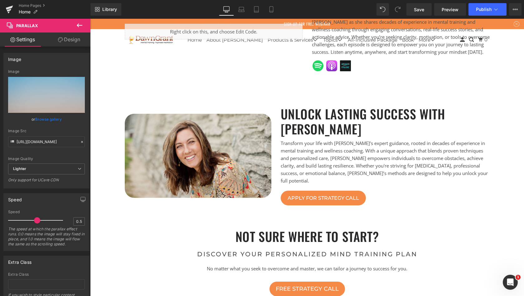
scroll to position [1646, 0]
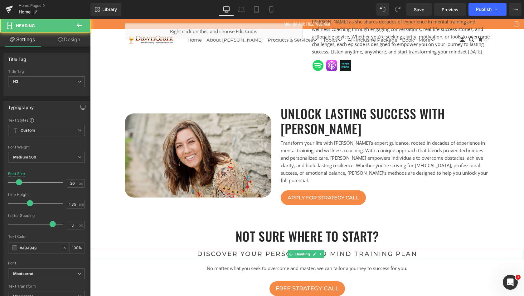
click at [241, 258] on h3 "Discover your personalized mind training plan" at bounding box center [307, 253] width 341 height 8
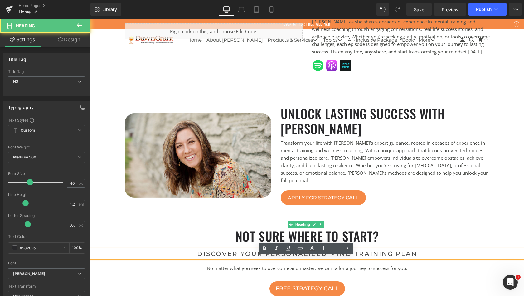
click at [240, 240] on span "not sure where to start?" at bounding box center [307, 235] width 143 height 19
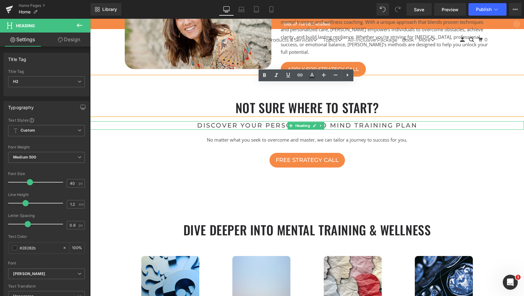
scroll to position [1783, 0]
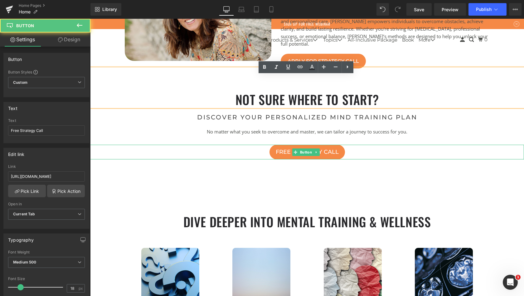
click at [358, 159] on div "Free Strategy Call" at bounding box center [307, 152] width 434 height 15
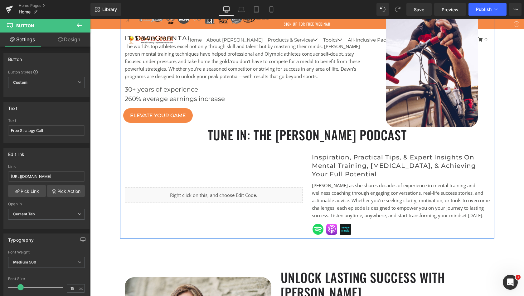
scroll to position [1482, 0]
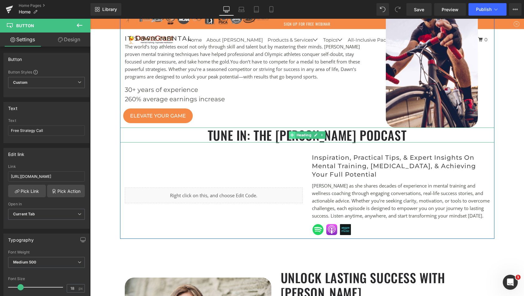
click at [290, 137] on icon at bounding box center [291, 134] width 3 height 3
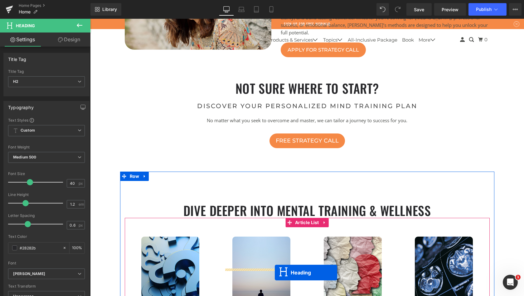
scroll to position [1813, 0]
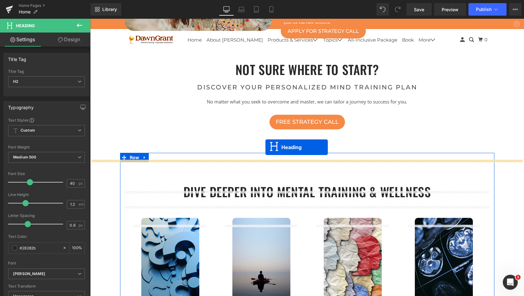
drag, startPoint x: 290, startPoint y: 142, endPoint x: 266, endPoint y: 147, distance: 25.1
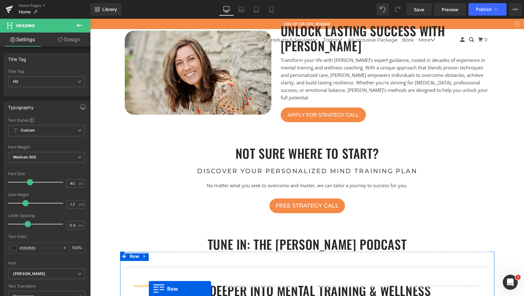
scroll to position [1736, 0]
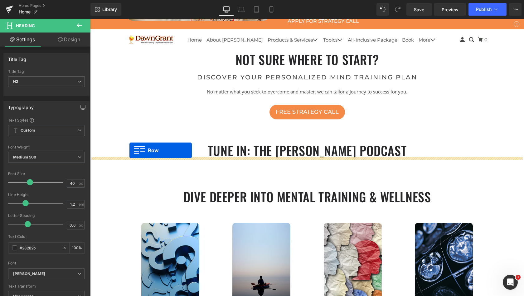
drag, startPoint x: 123, startPoint y: 125, endPoint x: 130, endPoint y: 150, distance: 26.2
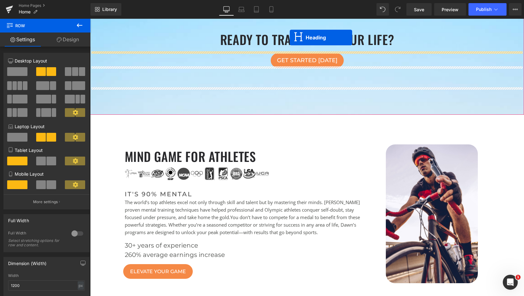
scroll to position [1296, 0]
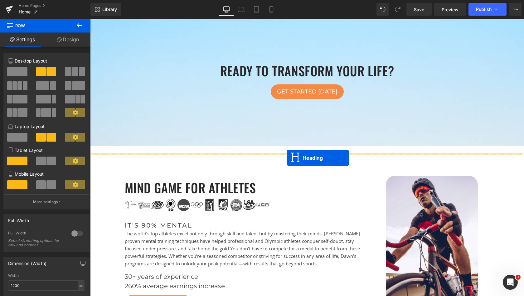
drag, startPoint x: 291, startPoint y: 194, endPoint x: 287, endPoint y: 158, distance: 36.7
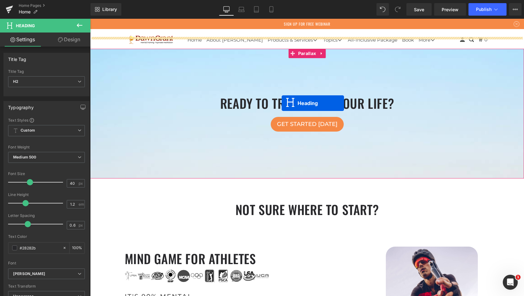
scroll to position [1251, 0]
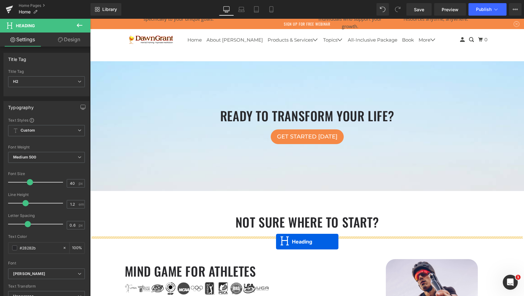
drag, startPoint x: 290, startPoint y: 151, endPoint x: 276, endPoint y: 241, distance: 91.5
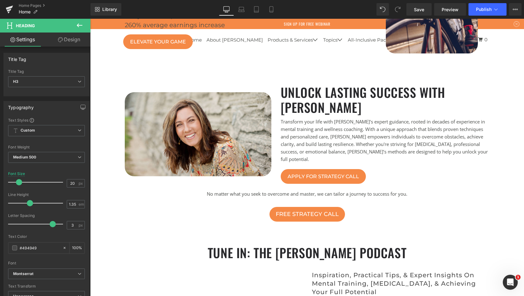
scroll to position [1611, 0]
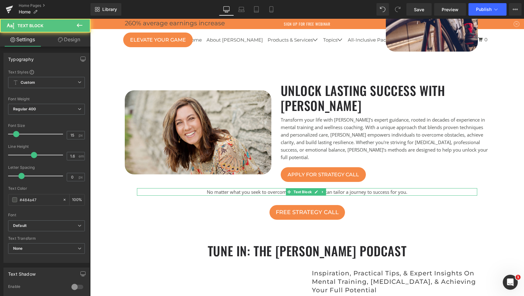
click at [268, 192] on p "No matter what you seek to overcome and master, we can tailor a journey to succ…" at bounding box center [307, 191] width 341 height 7
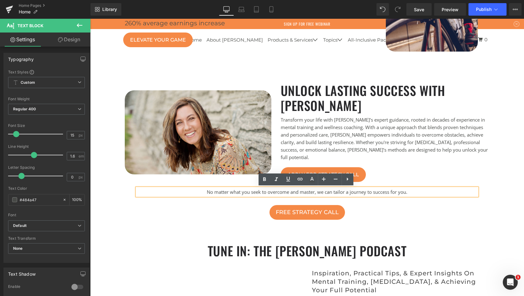
click at [461, 189] on p "No matter what you seek to overcome and master, we can tailor a journey to succ…" at bounding box center [307, 191] width 341 height 7
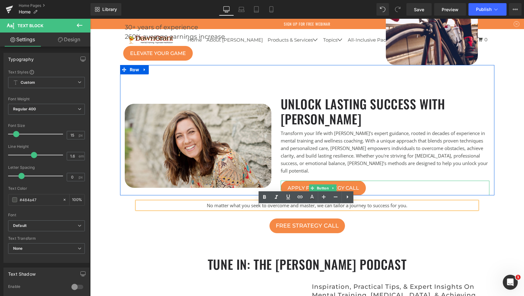
scroll to position [1593, 0]
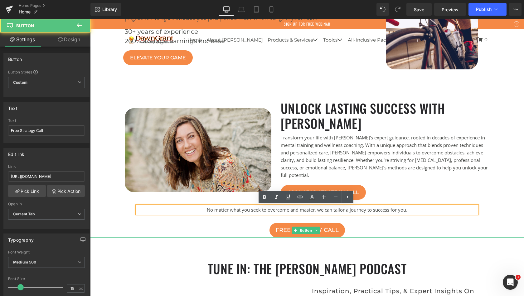
click at [429, 225] on div "Free Strategy Call" at bounding box center [307, 230] width 434 height 15
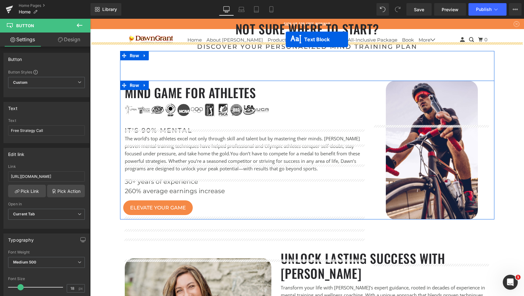
scroll to position [1369, 0]
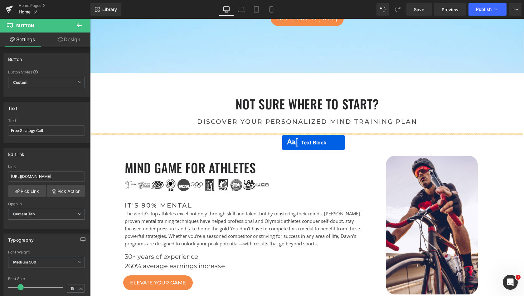
drag, startPoint x: 288, startPoint y: 209, endPoint x: 282, endPoint y: 142, distance: 66.4
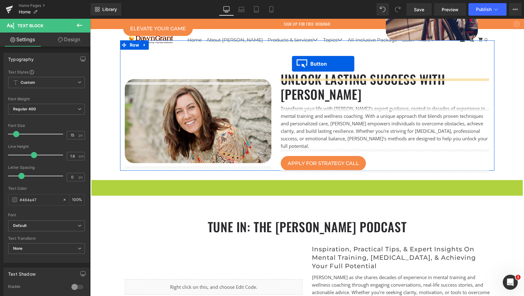
scroll to position [0, 0]
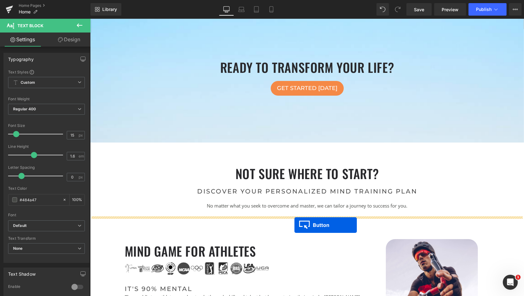
drag, startPoint x: 296, startPoint y: 186, endPoint x: 295, endPoint y: 225, distance: 38.4
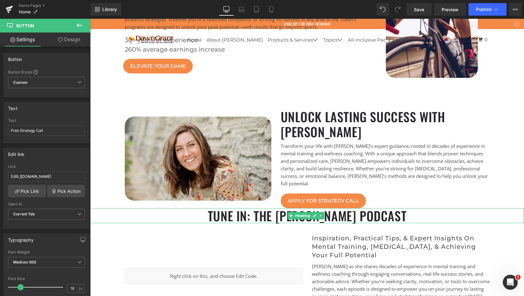
scroll to position [2402, 432]
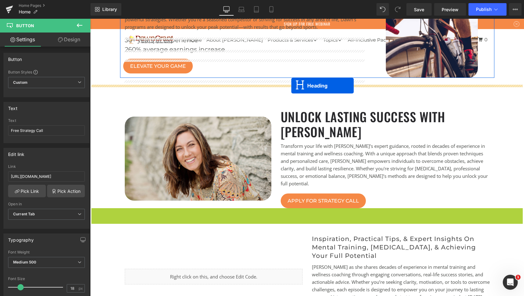
drag, startPoint x: 290, startPoint y: 217, endPoint x: 292, endPoint y: 86, distance: 131.4
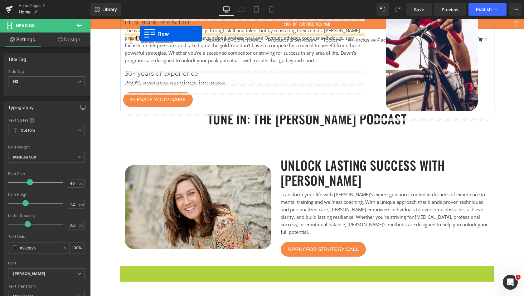
scroll to position [1582, 0]
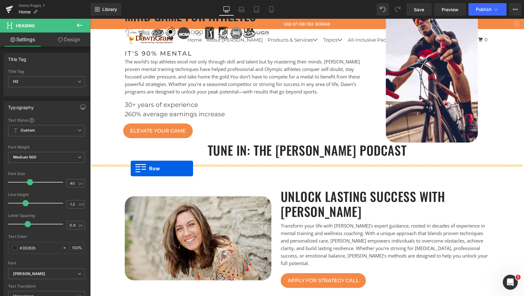
drag, startPoint x: 123, startPoint y: 169, endPoint x: 131, endPoint y: 168, distance: 8.1
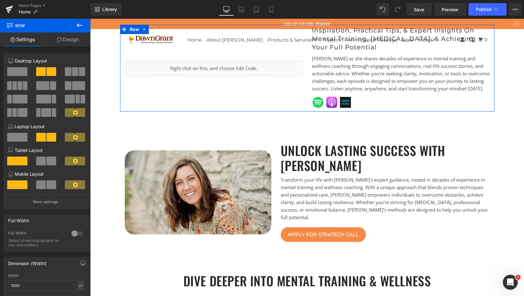
scroll to position [1735, 0]
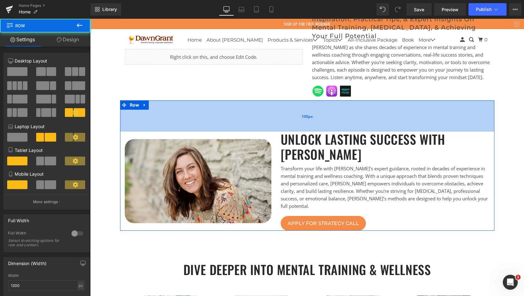
click at [285, 127] on div "100px" at bounding box center [307, 115] width 375 height 31
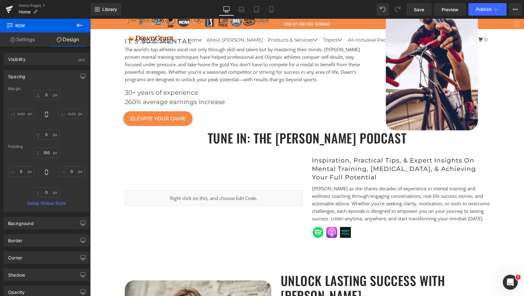
scroll to position [1592, 0]
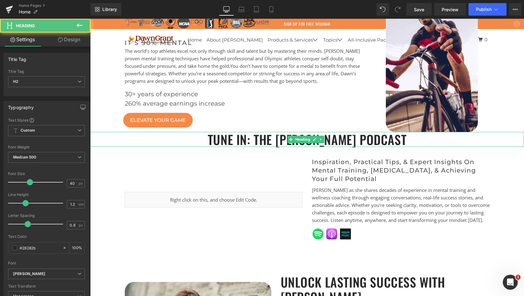
click at [285, 145] on h2 "Tune In: The [PERSON_NAME] Podcast" at bounding box center [307, 139] width 434 height 15
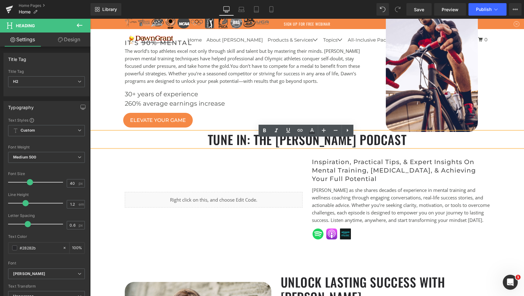
click at [76, 38] on link "Design" at bounding box center [69, 39] width 45 height 14
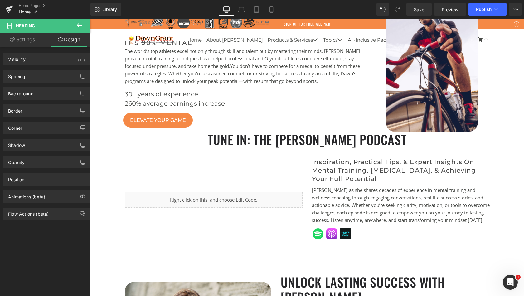
click at [32, 41] on link "Settings" at bounding box center [22, 39] width 45 height 14
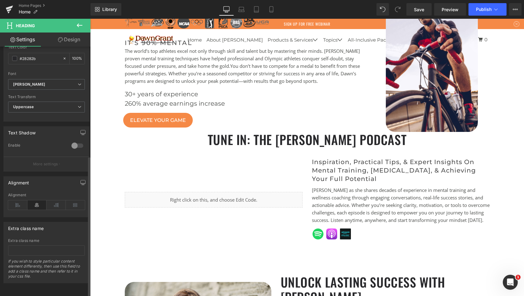
scroll to position [193, 0]
click at [78, 25] on icon at bounding box center [79, 25] width 7 height 7
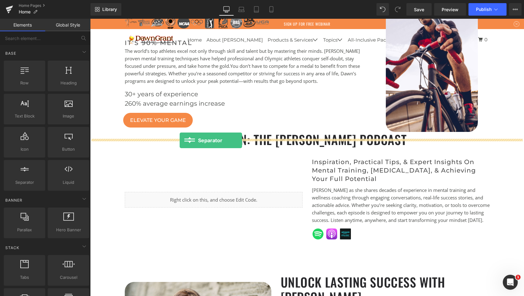
drag, startPoint x: 111, startPoint y: 191, endPoint x: 180, endPoint y: 140, distance: 85.7
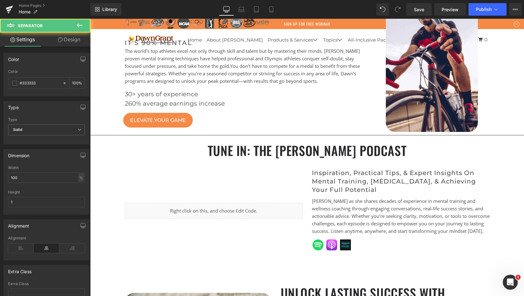
scroll to position [2412, 432]
click at [281, 143] on div at bounding box center [307, 137] width 434 height 11
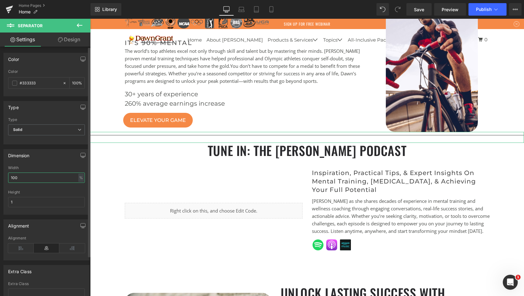
drag, startPoint x: 56, startPoint y: 177, endPoint x: 0, endPoint y: 175, distance: 55.9
click at [0, 175] on div "Dimension 100% Width 100 % % px 1px Height 1" at bounding box center [46, 179] width 93 height 70
click at [44, 167] on div "Width" at bounding box center [46, 167] width 77 height 4
drag, startPoint x: 25, startPoint y: 179, endPoint x: 0, endPoint y: 179, distance: 24.7
click at [0, 179] on div "Dimension 100% Width 300 % % px 1px Height 1" at bounding box center [46, 179] width 93 height 70
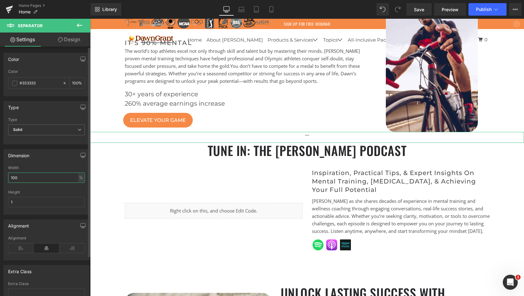
type input "100"
click at [68, 35] on link "Design" at bounding box center [69, 39] width 45 height 14
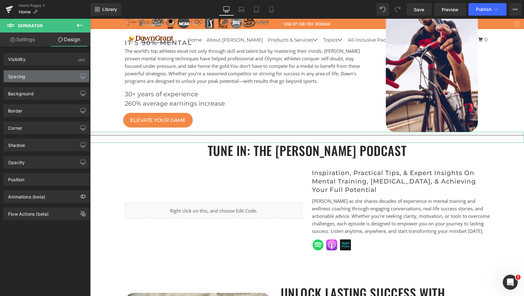
click at [69, 74] on div "Spacing" at bounding box center [47, 76] width 86 height 12
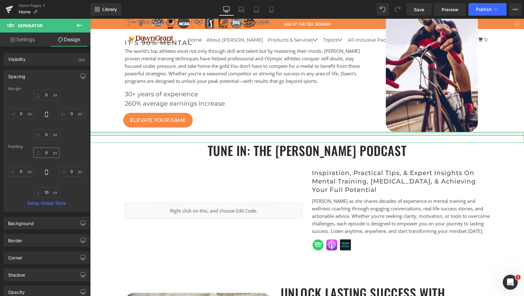
click at [44, 155] on input "0" at bounding box center [46, 152] width 26 height 10
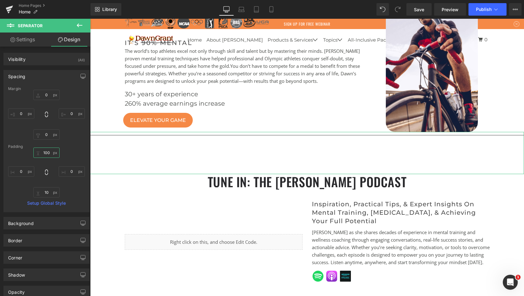
scroll to position [2444, 432]
type input "100"
click at [83, 169] on div "Margin 0 0 0 0 [GEOGRAPHIC_DATA] 100 0 10 0 Setup Global Style" at bounding box center [47, 148] width 86 height 125
click at [132, 169] on hr at bounding box center [307, 152] width 434 height 35
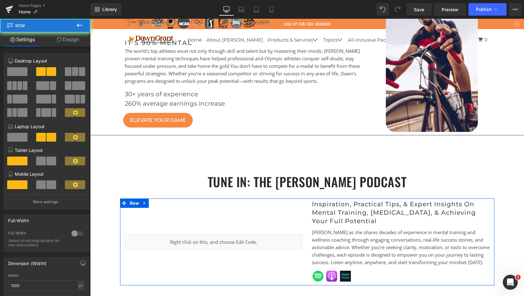
click at [164, 210] on div "Liquid" at bounding box center [213, 241] width 187 height 87
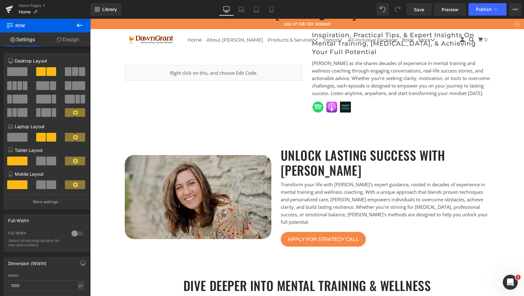
scroll to position [1760, 0]
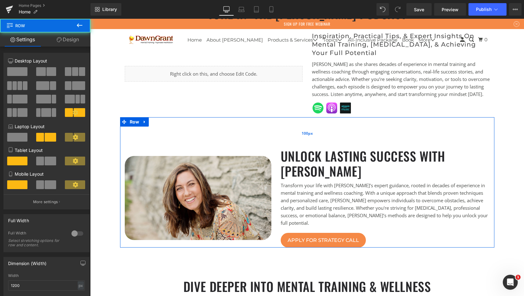
click at [270, 146] on div "Image unlock lasting success with [PERSON_NAME] Heading Transform your life wit…" at bounding box center [307, 182] width 375 height 130
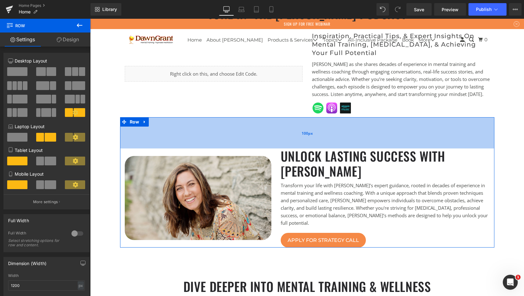
click at [282, 148] on div "100px" at bounding box center [307, 132] width 375 height 31
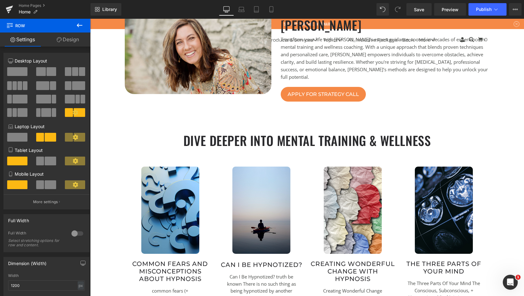
scroll to position [1900, 0]
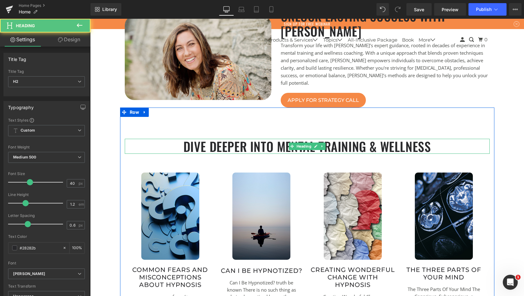
click at [279, 148] on span "dive deeper into mental training & wellness" at bounding box center [308, 146] width 248 height 19
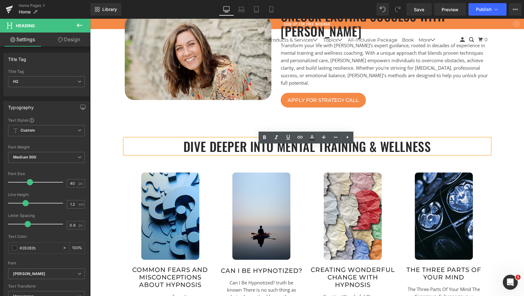
click at [249, 125] on div "dive deeper into mental training & wellness Heading (A) Image Common Fears And …" at bounding box center [307, 227] width 375 height 240
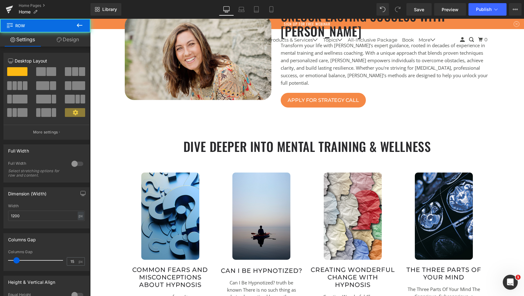
click at [248, 134] on div "dive deeper into mental training & wellness Heading (A) Image Common Fears And …" at bounding box center [307, 227] width 375 height 240
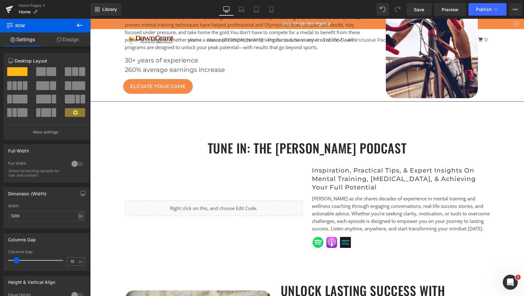
scroll to position [1577, 0]
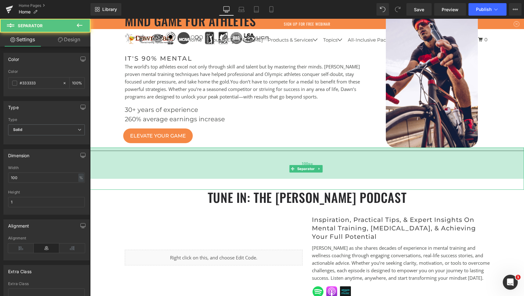
click at [257, 179] on div "100px" at bounding box center [307, 162] width 434 height 31
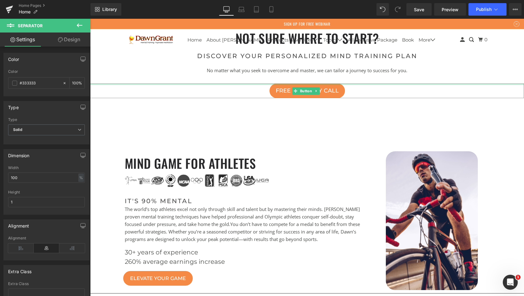
scroll to position [1431, 0]
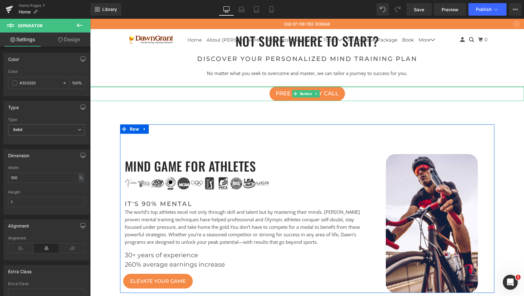
click at [255, 133] on div "mind game for athletes Heading Image it's 90% mental Heading The world’s top at…" at bounding box center [307, 208] width 375 height 168
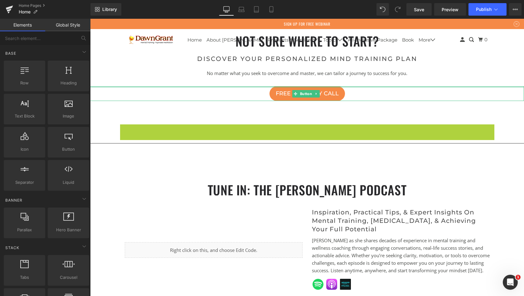
scroll to position [2291, 432]
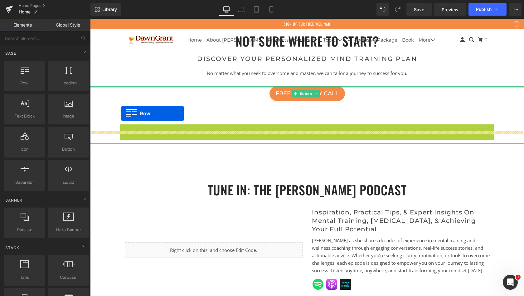
drag, startPoint x: 122, startPoint y: 135, endPoint x: 121, endPoint y: 113, distance: 21.9
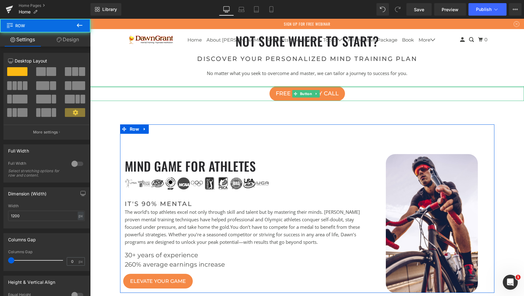
scroll to position [2444, 432]
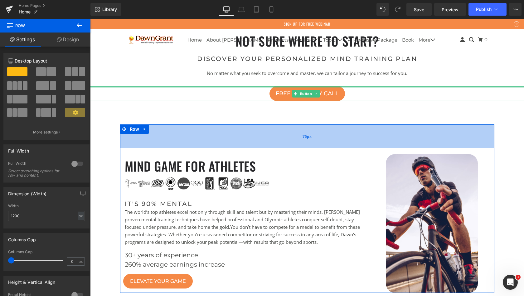
click at [251, 148] on div "75px" at bounding box center [307, 135] width 375 height 23
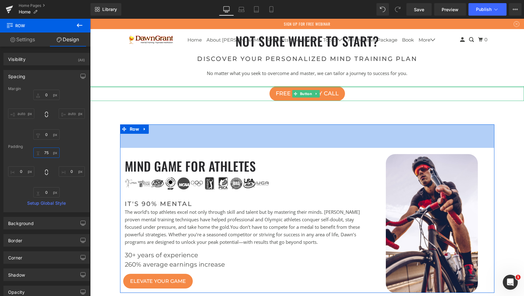
click at [36, 155] on input "75" at bounding box center [46, 152] width 26 height 10
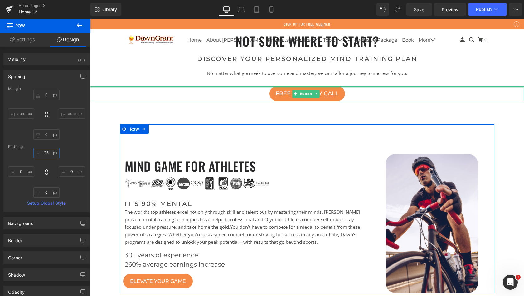
click at [36, 155] on input "75" at bounding box center [46, 152] width 26 height 10
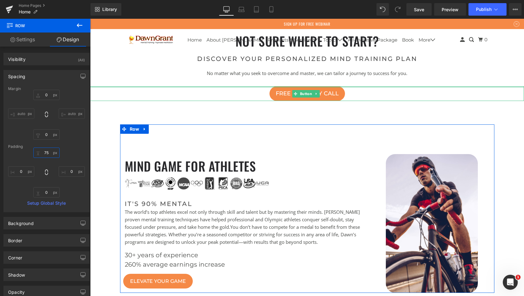
click at [46, 152] on input "75" at bounding box center [46, 152] width 26 height 10
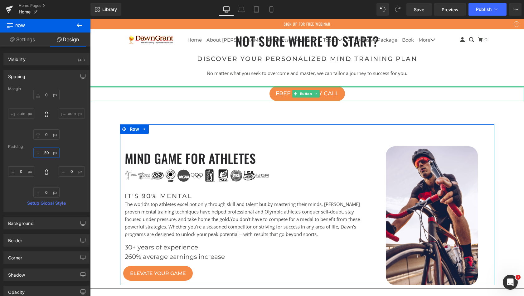
scroll to position [2436, 432]
type input "50"
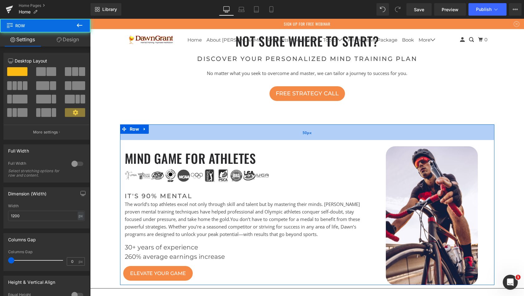
click at [155, 140] on div "50px" at bounding box center [307, 132] width 375 height 16
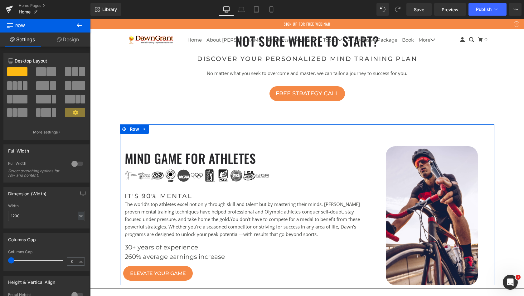
click at [69, 40] on link "Design" at bounding box center [67, 39] width 45 height 14
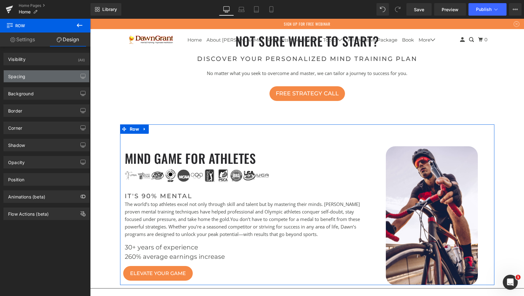
click at [54, 76] on div "Spacing" at bounding box center [47, 76] width 86 height 12
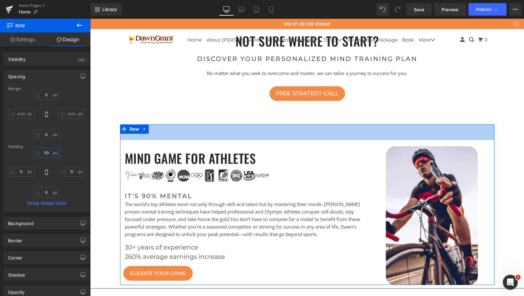
click at [45, 153] on input "50" at bounding box center [46, 152] width 26 height 10
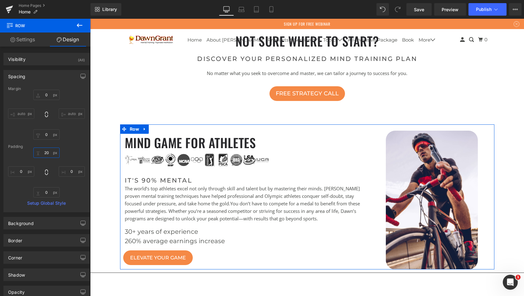
type input "20"
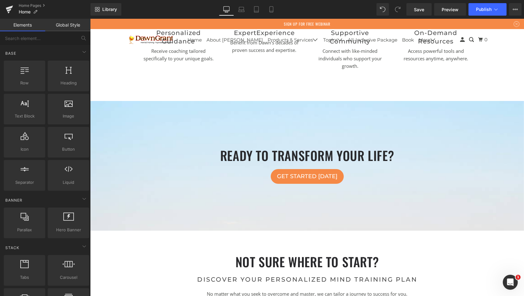
scroll to position [1219, 0]
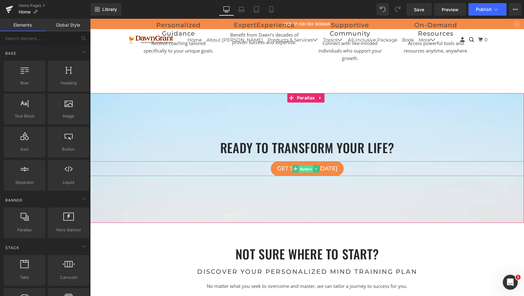
click at [302, 172] on span "Button" at bounding box center [306, 168] width 14 height 7
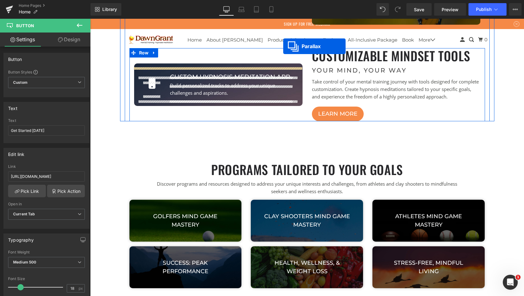
scroll to position [654, 0]
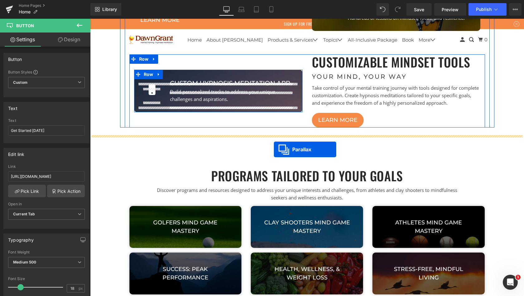
drag, startPoint x: 291, startPoint y: 183, endPoint x: 274, endPoint y: 149, distance: 38.1
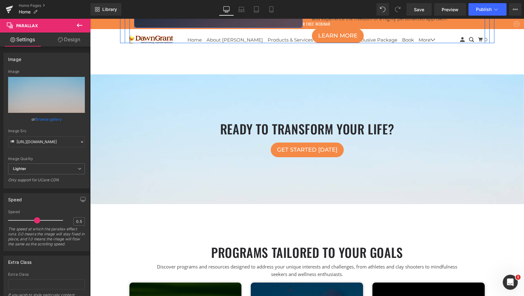
scroll to position [736, 0]
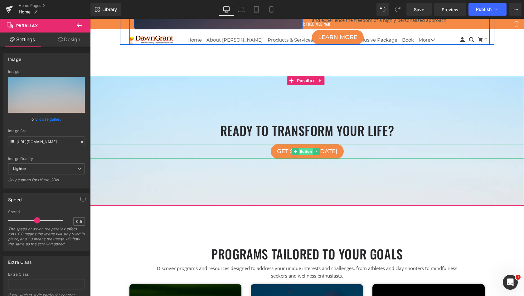
click at [307, 155] on span "Button" at bounding box center [306, 151] width 14 height 7
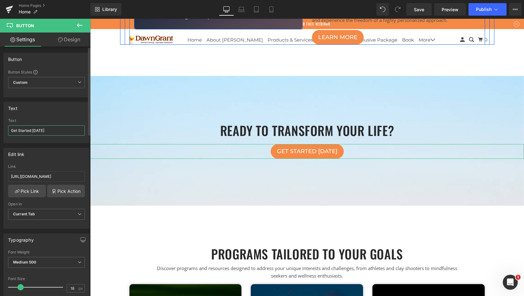
drag, startPoint x: 47, startPoint y: 131, endPoint x: 4, endPoint y: 131, distance: 43.1
click at [4, 131] on div "Get Started [DATE] Text Get Started [DATE]" at bounding box center [47, 130] width 86 height 24
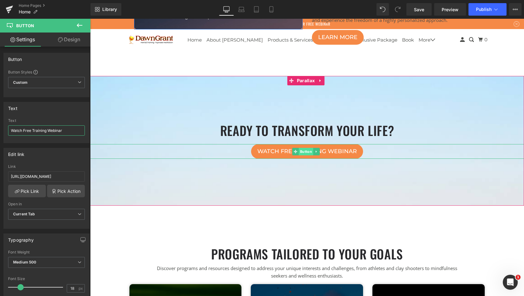
click at [302, 155] on span "Button" at bounding box center [306, 151] width 14 height 7
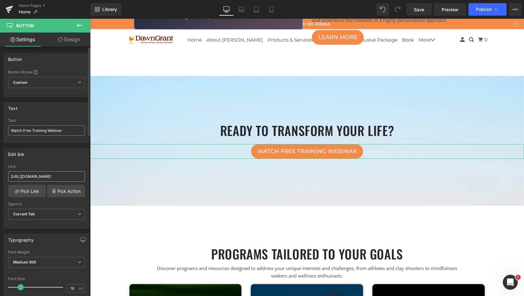
type input "Watch Free Training Webinar"
click at [44, 179] on input "[URL][DOMAIN_NAME]" at bounding box center [46, 176] width 77 height 10
paste input "[URL][DOMAIN_NAME]"
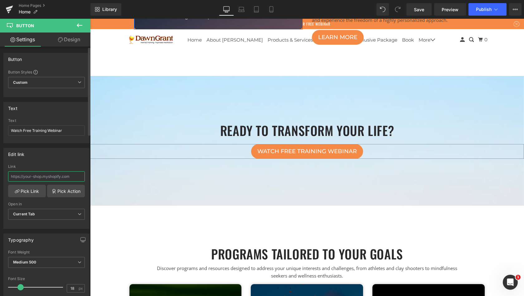
type input "[URL][DOMAIN_NAME]"
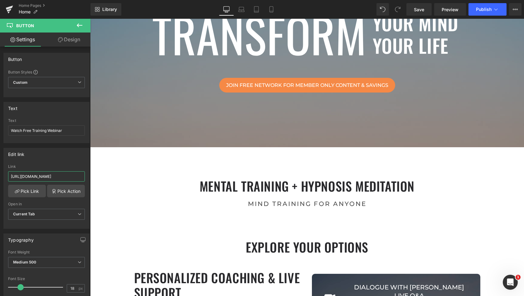
scroll to position [66, 0]
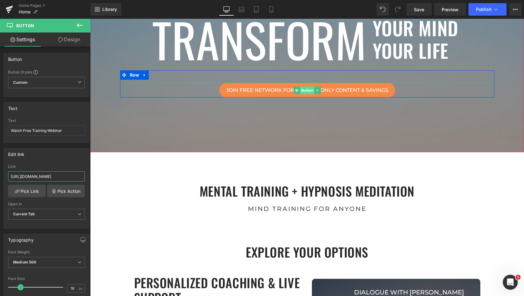
click at [304, 90] on span "Button" at bounding box center [307, 89] width 14 height 7
click at [20, 130] on input "Join Free Network For Member Only Content &amp; Savings" at bounding box center [46, 130] width 77 height 10
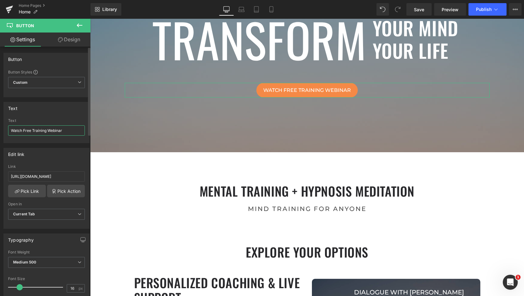
type input "Watch Free Training Webinar"
drag, startPoint x: 20, startPoint y: 130, endPoint x: 35, endPoint y: 176, distance: 48.3
click at [35, 176] on input "[URL][DOMAIN_NAME]" at bounding box center [46, 176] width 77 height 10
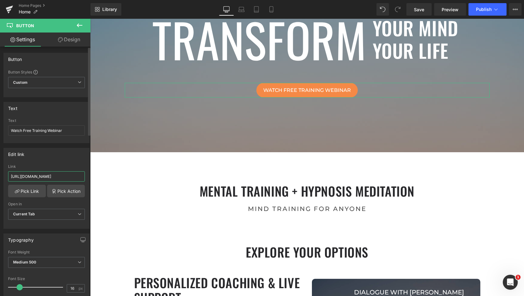
click at [35, 176] on input "[URL][DOMAIN_NAME]" at bounding box center [46, 176] width 77 height 10
paste input "[URL][DOMAIN_NAME]"
type input "[URL][DOMAIN_NAME]"
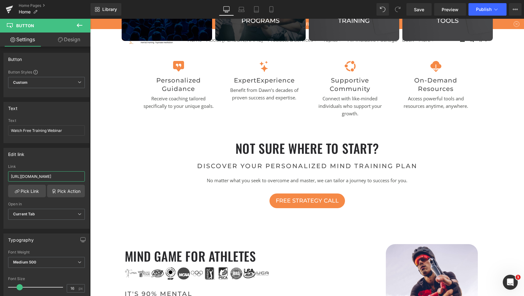
scroll to position [1326, 0]
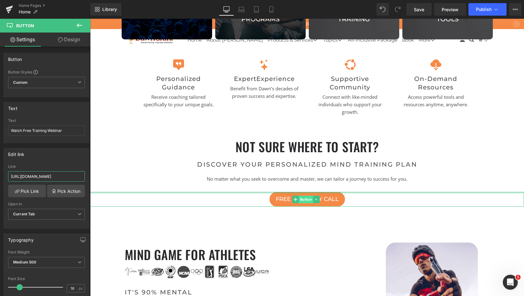
click at [304, 203] on span "Button" at bounding box center [306, 198] width 14 height 7
drag, startPoint x: 47, startPoint y: 131, endPoint x: 0, endPoint y: 130, distance: 46.8
click at [0, 130] on div "Text Free Strategy Call Text Free Strategy Call" at bounding box center [46, 120] width 93 height 46
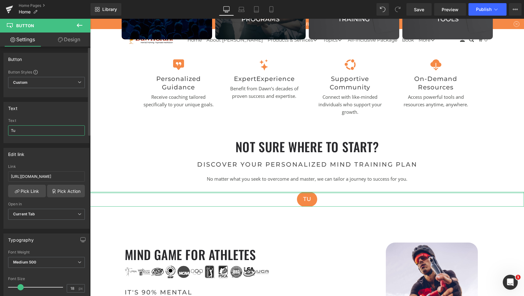
type input "T"
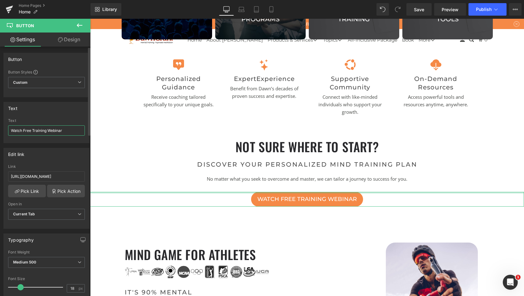
type input "Watch Free Training Webinar"
drag, startPoint x: 0, startPoint y: 137, endPoint x: 40, endPoint y: 177, distance: 56.5
click at [40, 177] on input "[URL][DOMAIN_NAME]" at bounding box center [46, 176] width 77 height 10
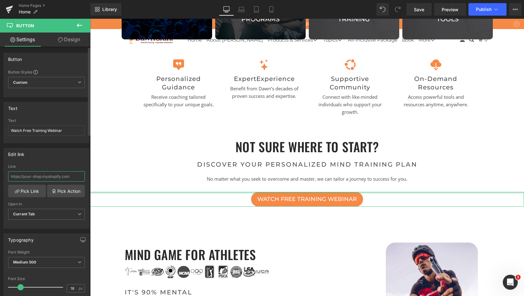
paste input "[URL][DOMAIN_NAME]"
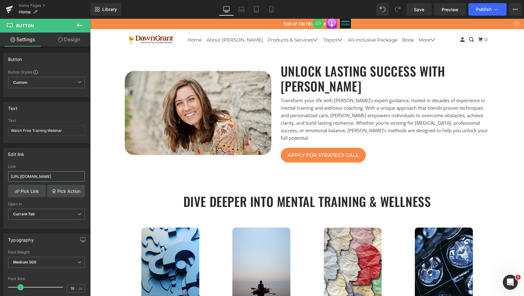
scroll to position [1792, 0]
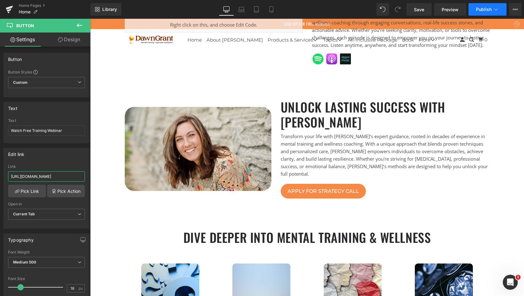
type input "[URL][DOMAIN_NAME]"
click at [481, 11] on span "Publish" at bounding box center [484, 9] width 16 height 5
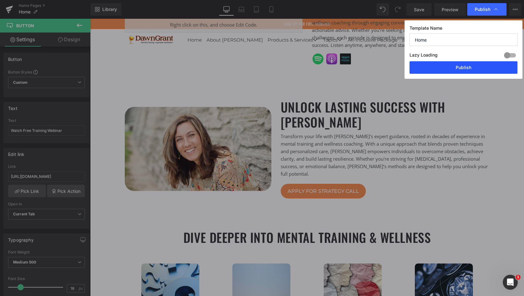
drag, startPoint x: 474, startPoint y: 66, endPoint x: 384, endPoint y: 47, distance: 92.2
click at [474, 66] on button "Publish" at bounding box center [464, 67] width 108 height 12
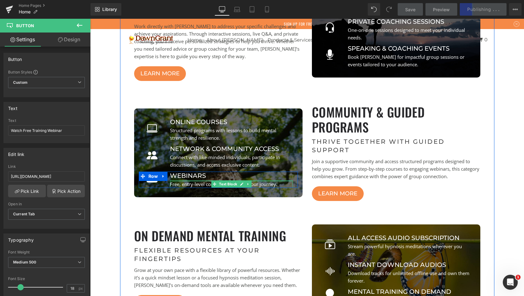
scroll to position [373, 0]
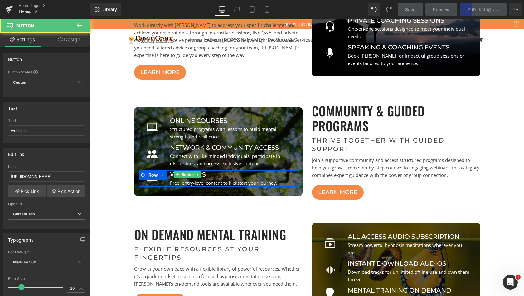
click at [212, 173] on div "webinars" at bounding box center [231, 174] width 123 height 9
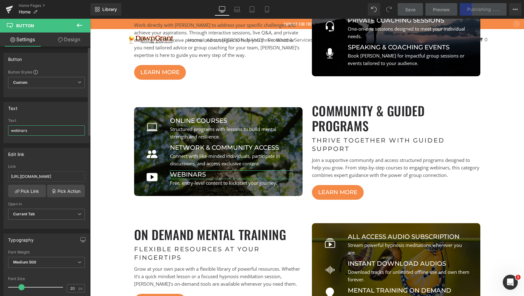
click at [11, 129] on input "webinars" at bounding box center [46, 130] width 77 height 10
click at [10, 130] on input "Training webinars" at bounding box center [46, 130] width 77 height 10
type input "Free Training webinars"
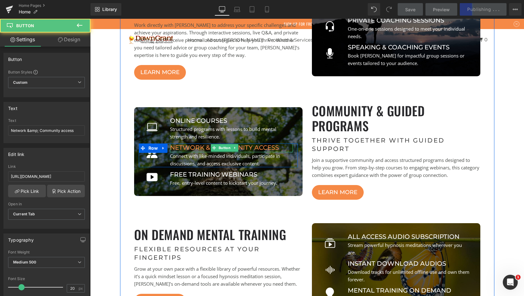
click at [190, 147] on span "Network & Community access" at bounding box center [224, 147] width 109 height 8
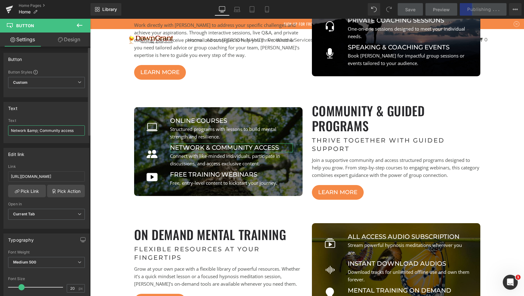
click at [11, 129] on input "Network &amp; Community access" at bounding box center [46, 130] width 77 height 10
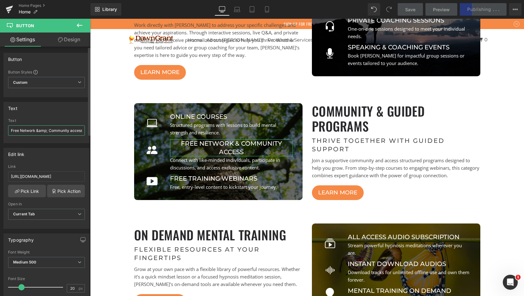
scroll to position [2427, 432]
click at [73, 130] on input "Free Network &amp; Community access" at bounding box center [46, 130] width 77 height 10
type input "Free Network &amp; Community"
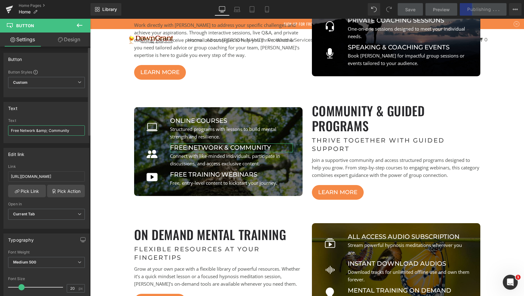
scroll to position [2427, 432]
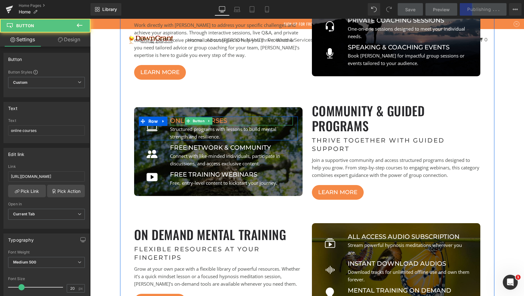
click at [178, 120] on span "online courses" at bounding box center [198, 120] width 57 height 8
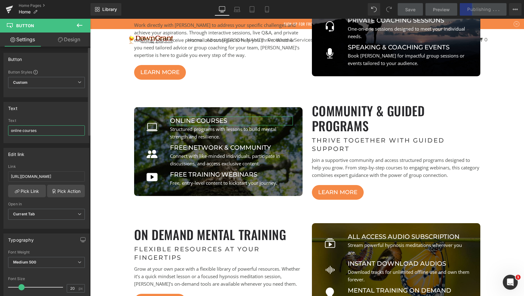
click at [12, 129] on input "online courses" at bounding box center [46, 130] width 77 height 10
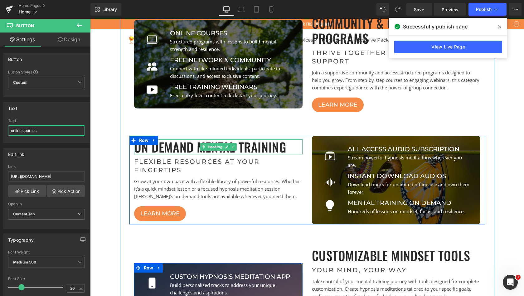
scroll to position [462, 0]
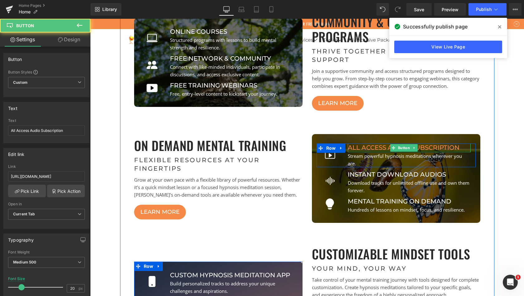
click at [365, 147] on span "All Access Audio Subscription" at bounding box center [404, 147] width 112 height 8
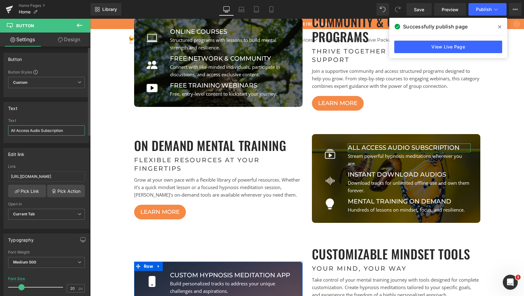
click at [35, 130] on input "All Access Audio Subscription" at bounding box center [46, 130] width 77 height 10
drag, startPoint x: 73, startPoint y: 131, endPoint x: 54, endPoint y: 130, distance: 18.8
click at [54, 130] on input "All Access Hypnosis Subscription" at bounding box center [46, 130] width 77 height 10
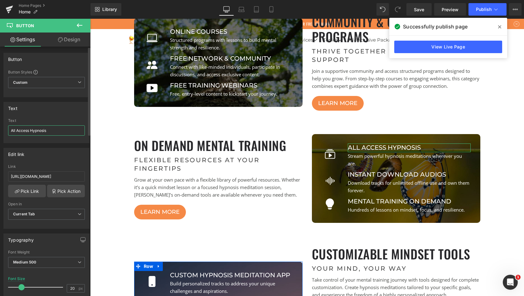
scroll to position [2427, 432]
type input "All Access Hypnosis Meditations"
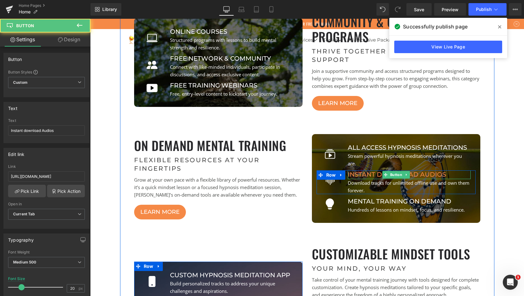
click at [370, 173] on span "Instant download Audios" at bounding box center [397, 174] width 98 height 8
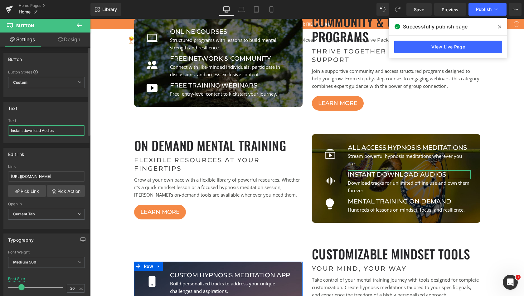
click at [50, 130] on input "Instant download Audios" at bounding box center [46, 130] width 77 height 10
click at [25, 129] on input "Instant download" at bounding box center [46, 130] width 77 height 10
click at [66, 132] on input "Instant Hypnosis download" at bounding box center [46, 130] width 77 height 10
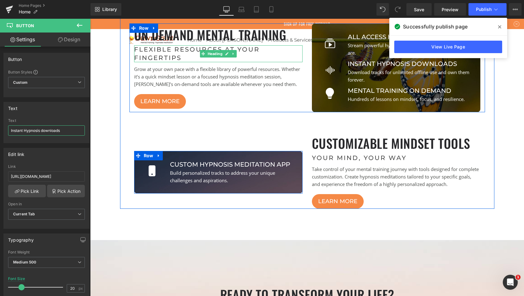
scroll to position [576, 0]
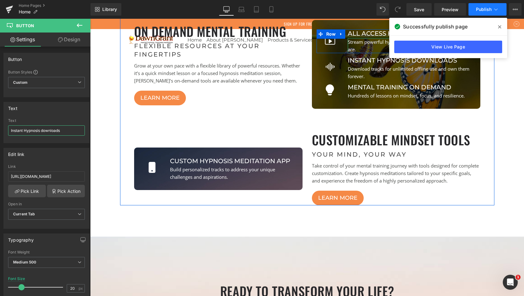
type input "Instant Hypnosis downloads"
click at [487, 8] on span "Publish" at bounding box center [484, 9] width 16 height 5
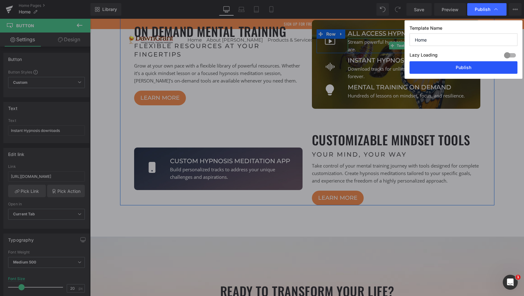
click at [472, 66] on button "Publish" at bounding box center [464, 67] width 108 height 12
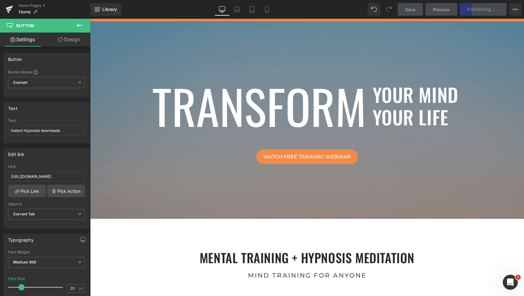
scroll to position [0, 0]
click at [483, 7] on div "Save Preview Publishing . . . Scheduled View Live Page View with current Templa…" at bounding box center [459, 9] width 129 height 12
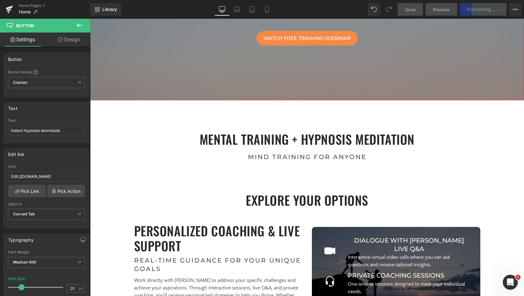
scroll to position [163, 0]
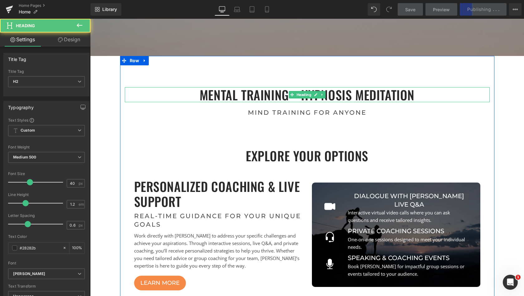
click at [386, 94] on h2 "mental training + hypnosis meditation" at bounding box center [307, 94] width 365 height 15
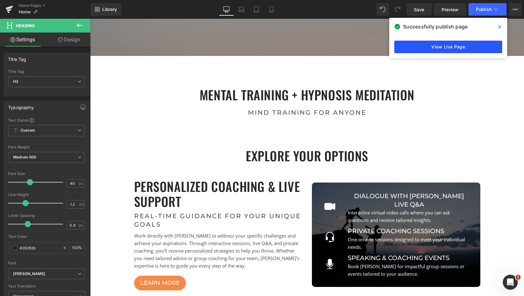
click at [429, 45] on link "View Live Page" at bounding box center [449, 47] width 108 height 12
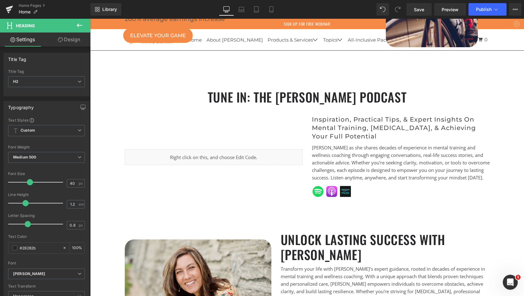
scroll to position [1650, 0]
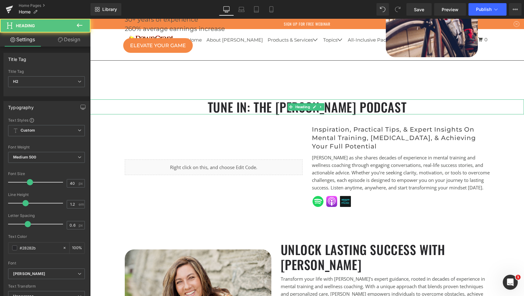
click at [400, 112] on h2 "Tune In: The [PERSON_NAME] Podcast" at bounding box center [307, 106] width 434 height 15
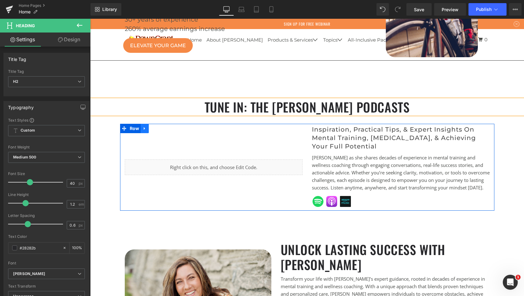
click at [144, 130] on icon at bounding box center [144, 128] width 1 height 3
click at [152, 130] on icon at bounding box center [153, 128] width 4 height 4
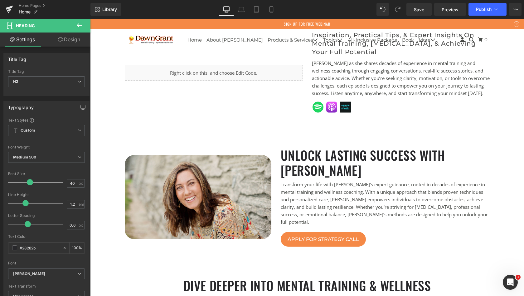
scroll to position [1812, 0]
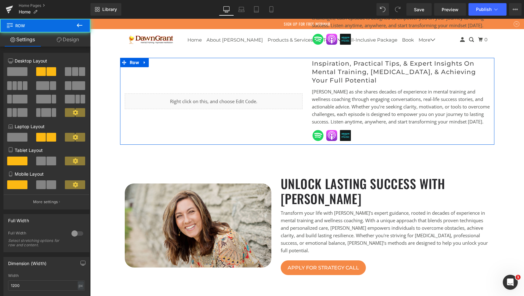
click at [230, 96] on div "Liquid" at bounding box center [213, 101] width 187 height 87
click at [209, 101] on div "Liquid" at bounding box center [213, 101] width 187 height 87
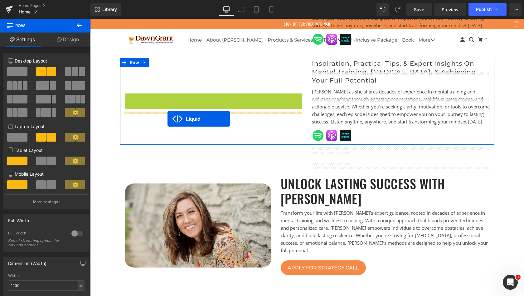
drag, startPoint x: 197, startPoint y: 116, endPoint x: 168, endPoint y: 119, distance: 29.5
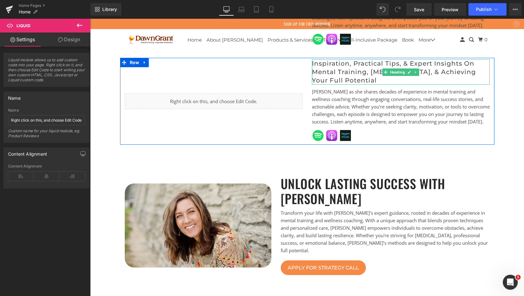
scroll to position [2520, 432]
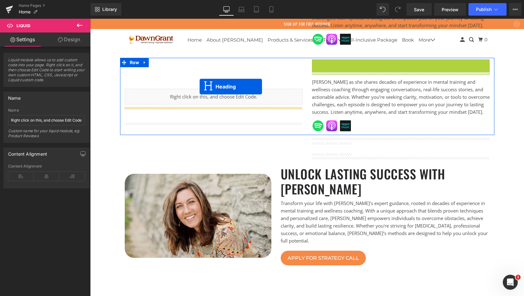
drag, startPoint x: 384, startPoint y: 88, endPoint x: 200, endPoint y: 86, distance: 183.9
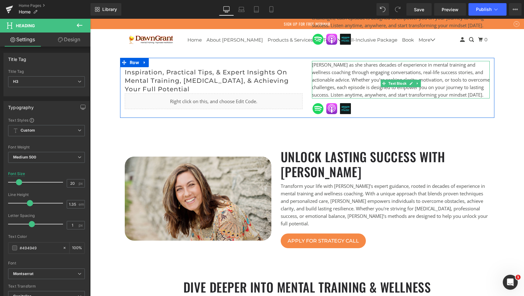
scroll to position [2478, 432]
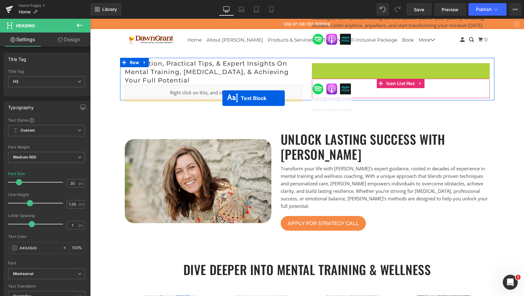
drag, startPoint x: 382, startPoint y: 98, endPoint x: 223, endPoint y: 98, distance: 159.8
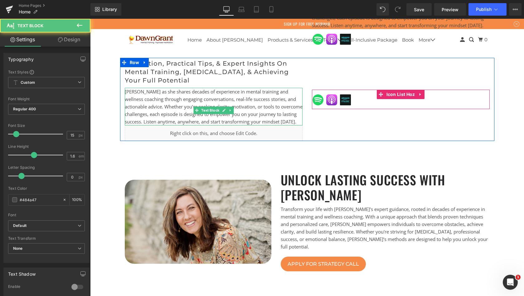
scroll to position [2526, 432]
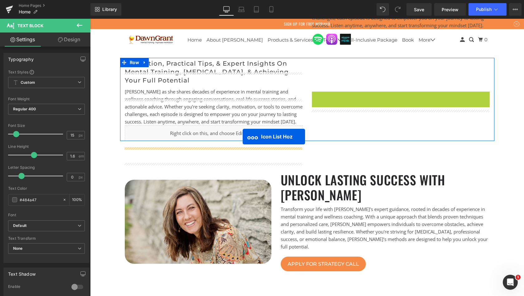
drag, startPoint x: 379, startPoint y: 111, endPoint x: 243, endPoint y: 136, distance: 138.7
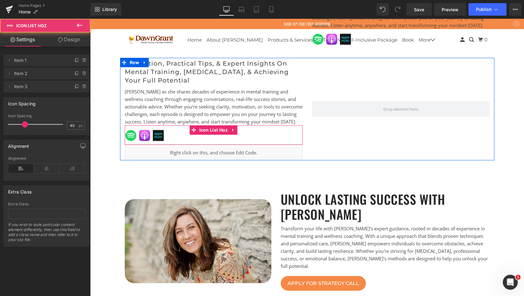
scroll to position [2546, 432]
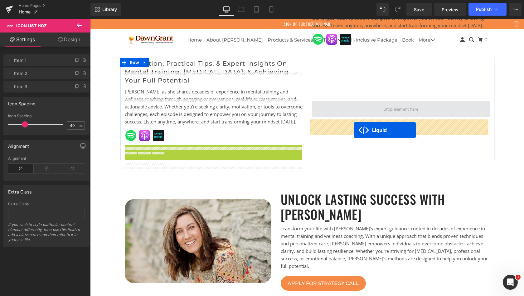
drag, startPoint x: 196, startPoint y: 171, endPoint x: 354, endPoint y: 130, distance: 163.2
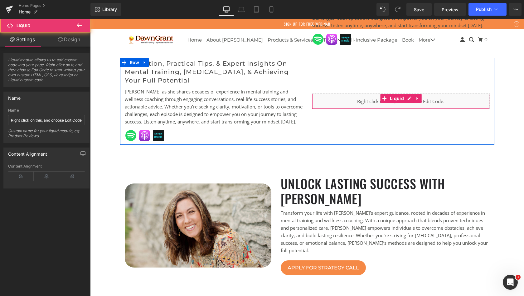
scroll to position [2530, 432]
click at [395, 103] on span "Liquid" at bounding box center [397, 98] width 17 height 9
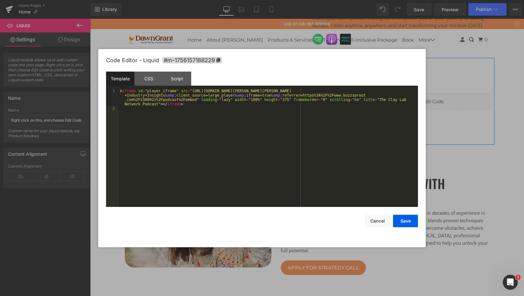
click at [381, 0] on div "Liquid You are previewing how the will restyle your page. You can not edit Elem…" at bounding box center [262, 0] width 524 height 0
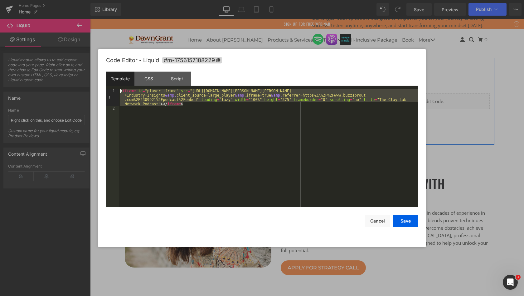
drag, startPoint x: 192, startPoint y: 104, endPoint x: 115, endPoint y: 88, distance: 78.7
click at [115, 88] on div "Template CSS Script Data 1 2 < iframe id = "player_iframe" src = "[URL][DOMAIN_…" at bounding box center [262, 138] width 312 height 135
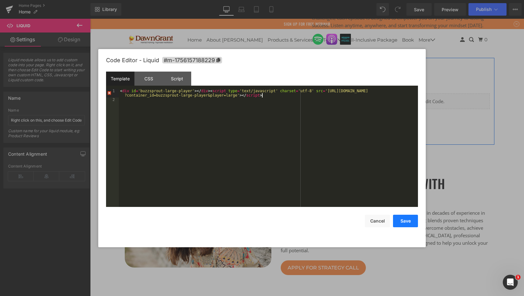
click at [402, 221] on button "Save" at bounding box center [405, 220] width 25 height 12
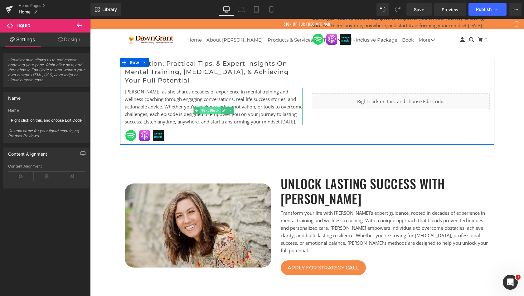
click at [210, 114] on span "Text Block" at bounding box center [210, 109] width 21 height 7
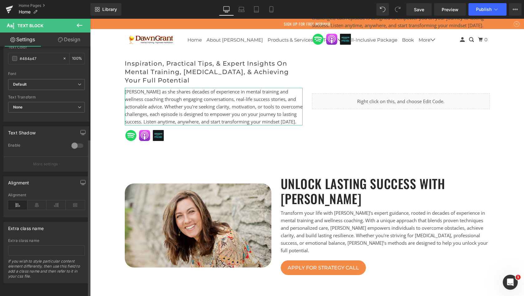
scroll to position [145, 0]
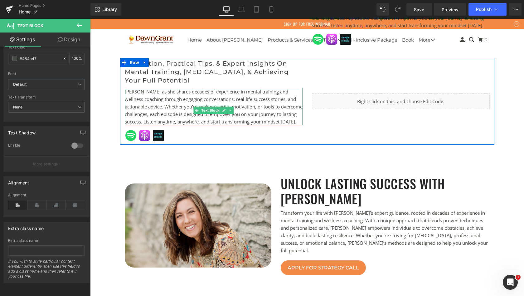
click at [187, 120] on span "[PERSON_NAME] as she shares decades of experience in mental training and wellne…" at bounding box center [214, 106] width 178 height 36
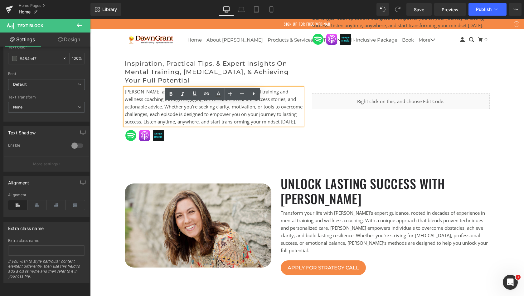
click at [160, 125] on p "[PERSON_NAME] as she shares decades of experience in mental training and wellne…" at bounding box center [214, 106] width 178 height 37
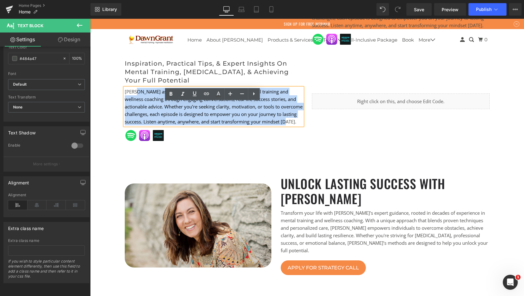
drag, startPoint x: 160, startPoint y: 143, endPoint x: 132, endPoint y: 106, distance: 45.3
click at [132, 106] on p "[PERSON_NAME] as she shares decades of experience in mental training and wellne…" at bounding box center [214, 106] width 178 height 37
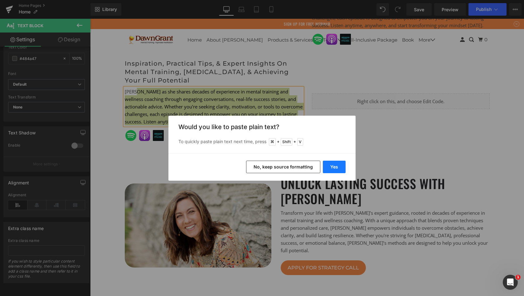
click at [332, 165] on button "Yes" at bounding box center [334, 166] width 23 height 12
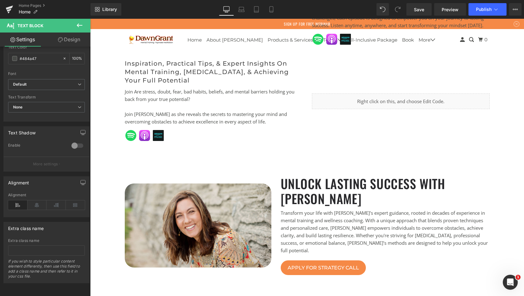
scroll to position [2523, 432]
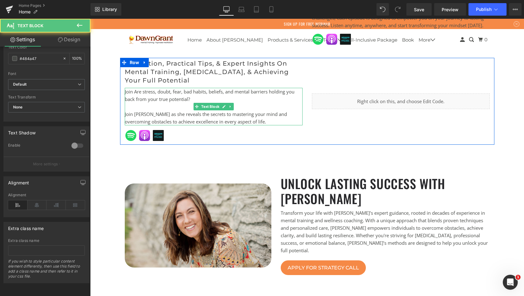
click at [134, 102] on span "Join Are stress, doubt, fear, bad habits, beliefs, and mental barriers holding …" at bounding box center [210, 95] width 170 height 14
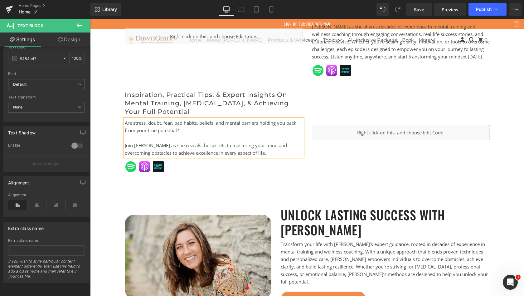
scroll to position [1780, 0]
click at [228, 105] on icon at bounding box center [228, 103] width 1 height 2
click at [231, 105] on icon at bounding box center [231, 103] width 3 height 3
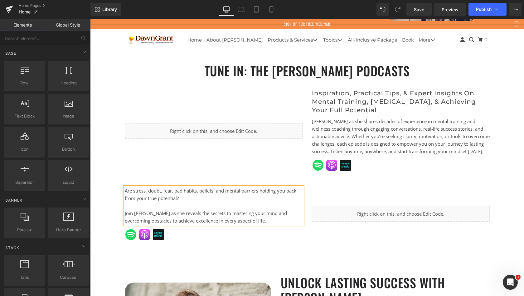
scroll to position [1642, 0]
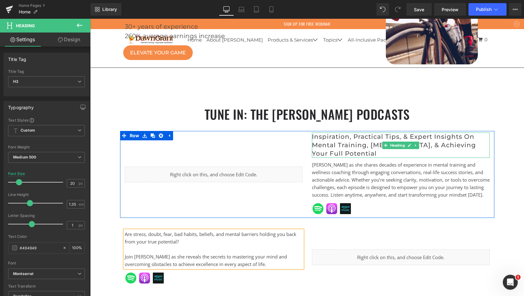
drag, startPoint x: 355, startPoint y: 156, endPoint x: 337, endPoint y: 155, distance: 18.1
click at [337, 155] on h3 "inspiration, practical tips, & expert insights on mental training, [MEDICAL_DAT…" at bounding box center [401, 144] width 178 height 25
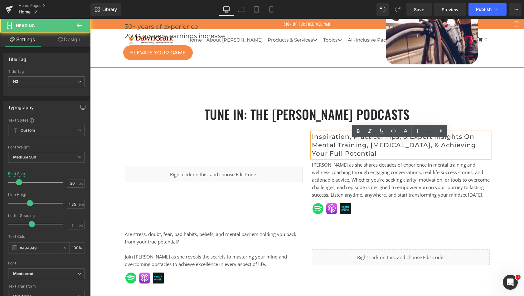
click at [390, 158] on h3 "inspiration, practical tips, & expert insights on mental training, [MEDICAL_DAT…" at bounding box center [401, 144] width 178 height 25
click at [363, 150] on h3 "inspiration, practical tips, & expert insights on mental training, [MEDICAL_DAT…" at bounding box center [401, 144] width 178 height 25
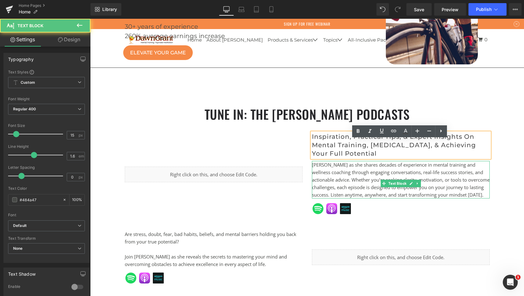
click at [400, 176] on span "[PERSON_NAME] as she shares decades of experience in mental training and wellne…" at bounding box center [401, 179] width 178 height 36
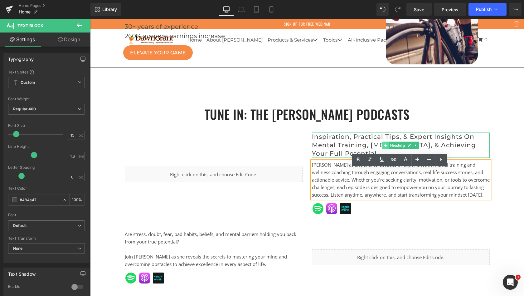
scroll to position [2486, 432]
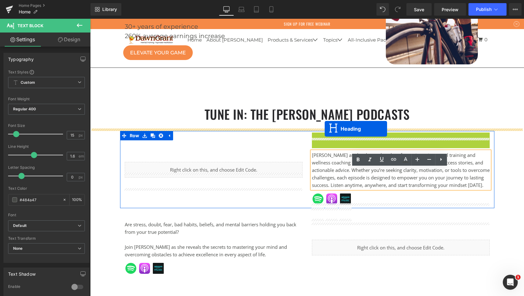
drag, startPoint x: 384, startPoint y: 151, endPoint x: 325, endPoint y: 129, distance: 63.4
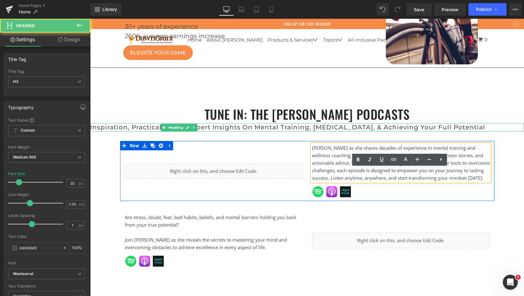
scroll to position [2479, 432]
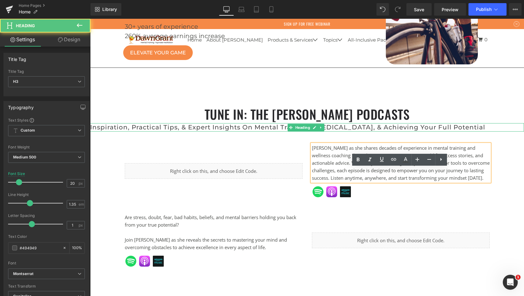
click at [348, 131] on h3 "inspiration, practical tips, & expert insights on mental training, [MEDICAL_DAT…" at bounding box center [307, 127] width 434 height 8
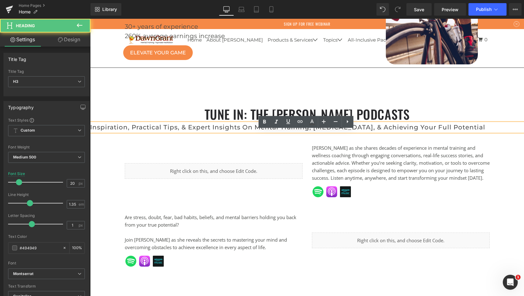
click at [313, 131] on h3 "inspiration, practical tips, & expert insights on mental training, [MEDICAL_DAT…" at bounding box center [307, 127] width 434 height 8
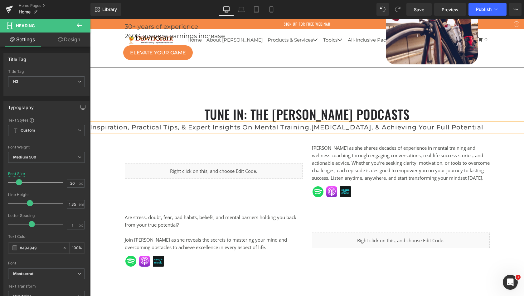
scroll to position [2487, 432]
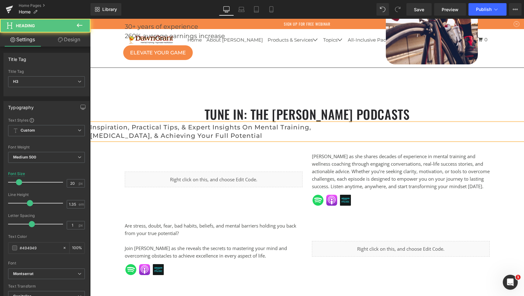
drag, startPoint x: 261, startPoint y: 144, endPoint x: 87, endPoint y: 133, distance: 173.6
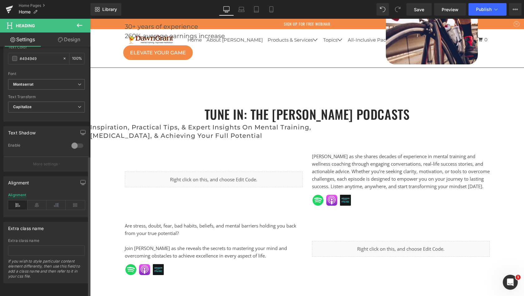
scroll to position [193, 0]
click at [38, 200] on icon at bounding box center [36, 204] width 19 height 9
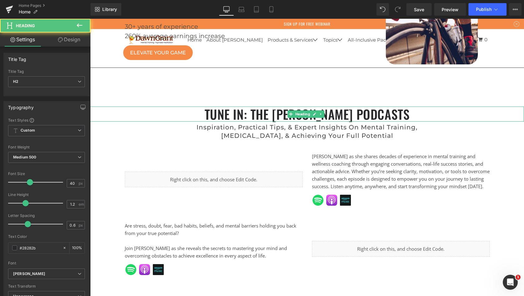
click at [485, 121] on h2 "Tune In: The [PERSON_NAME] Podcasts" at bounding box center [307, 113] width 434 height 15
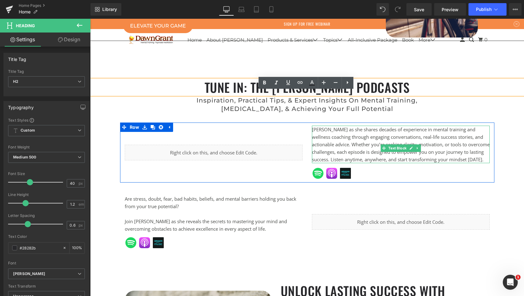
scroll to position [1679, 0]
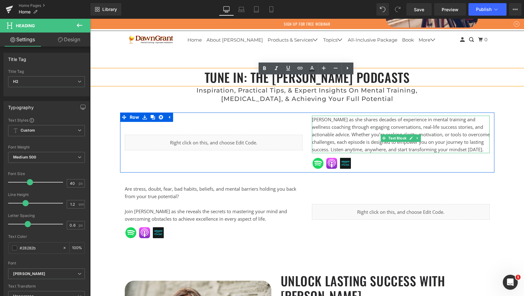
click at [374, 127] on span "[PERSON_NAME] as she shares decades of experience in mental training and wellne…" at bounding box center [401, 134] width 178 height 36
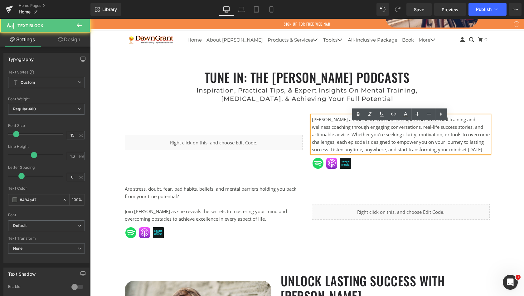
click at [374, 127] on span "[PERSON_NAME] as she shares decades of experience in mental training and wellne…" at bounding box center [401, 134] width 178 height 36
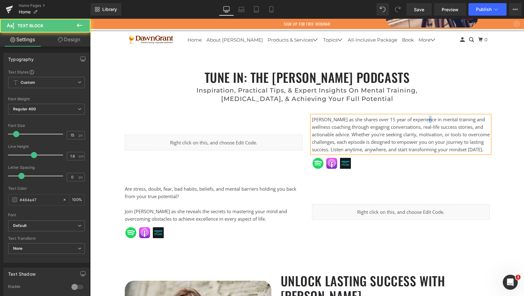
click at [426, 125] on span "[PERSON_NAME] as she shares over 15 year of experience in mental training and w…" at bounding box center [401, 134] width 178 height 36
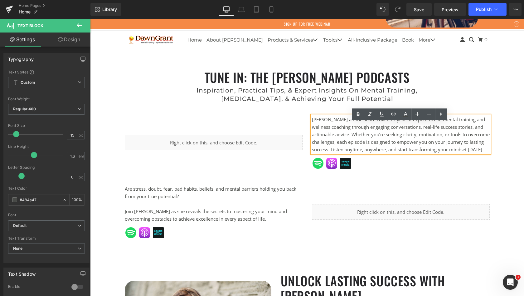
click at [429, 126] on span "[PERSON_NAME] as she shares over 15 year of experience in mental training and w…" at bounding box center [401, 134] width 178 height 36
drag, startPoint x: 464, startPoint y: 125, endPoint x: 472, endPoint y: 128, distance: 7.8
click at [472, 128] on span "[PERSON_NAME] as she shares over 15 year of experience in mental training and w…" at bounding box center [401, 134] width 178 height 36
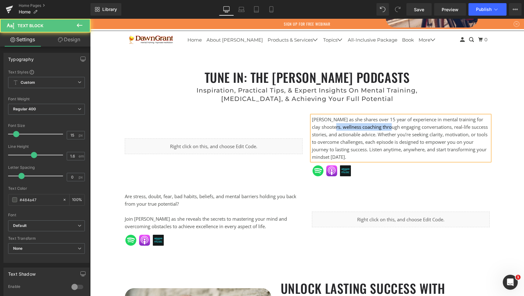
drag, startPoint x: 393, startPoint y: 135, endPoint x: 332, endPoint y: 134, distance: 60.6
click at [332, 134] on span "[PERSON_NAME] as she shares over 15 year of experience in mental training for c…" at bounding box center [400, 138] width 176 height 44
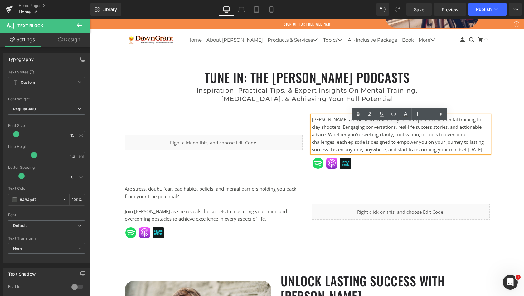
scroll to position [2480, 432]
click at [484, 135] on span "[PERSON_NAME] as she shares over 15 year of experience in mental training for c…" at bounding box center [398, 134] width 172 height 36
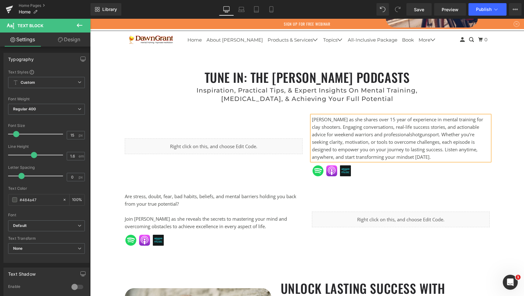
scroll to position [3, 3]
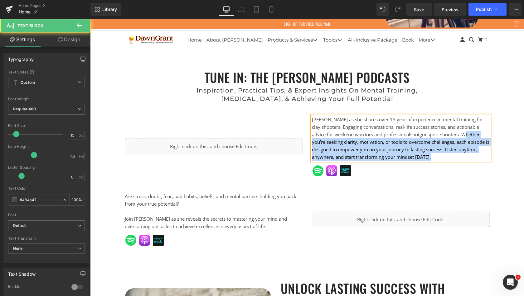
drag, startPoint x: 451, startPoint y: 141, endPoint x: 444, endPoint y: 165, distance: 25.1
click at [444, 160] on p "[PERSON_NAME] as she shares over 15 year of experience in mental training for c…" at bounding box center [401, 137] width 178 height 45
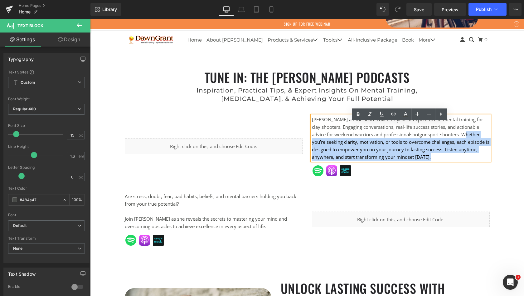
copy span "Whether you’re seeking clarity, motivation, or tools to overcome challenges, ea…"
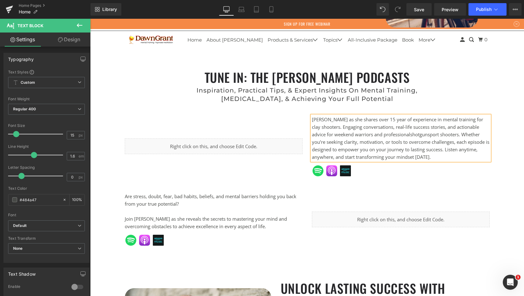
scroll to position [2465, 432]
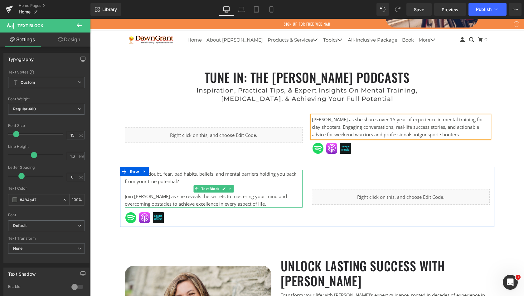
click at [267, 192] on p at bounding box center [214, 188] width 178 height 7
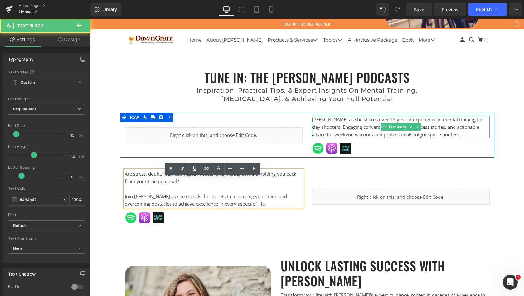
click at [455, 138] on p "[PERSON_NAME] as she shares over 15 year of experience in mental training for c…" at bounding box center [401, 126] width 178 height 22
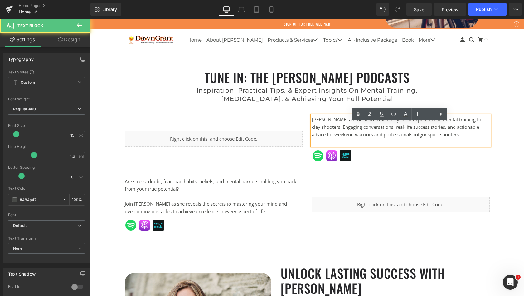
scroll to position [2472, 432]
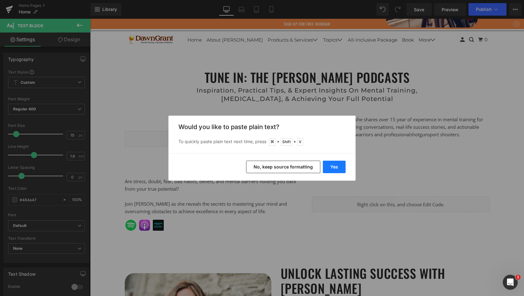
click at [331, 170] on button "Yes" at bounding box center [334, 166] width 23 height 12
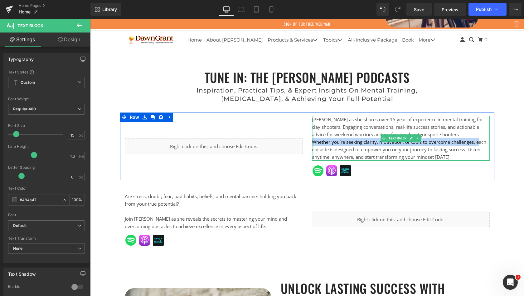
drag, startPoint x: 479, startPoint y: 148, endPoint x: 311, endPoint y: 150, distance: 168.2
click at [312, 150] on div "[PERSON_NAME] as she shares over 15 year of experience in mental training for c…" at bounding box center [401, 137] width 178 height 45
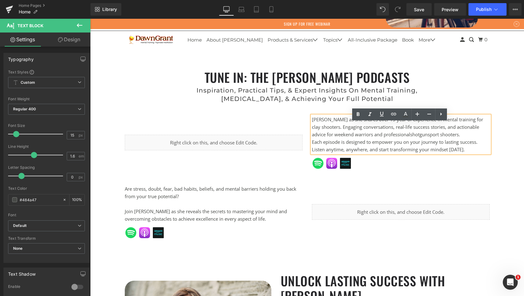
scroll to position [2480, 432]
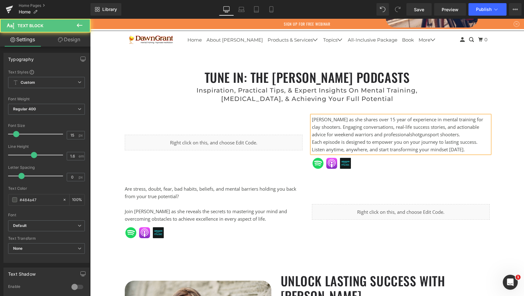
click at [456, 138] on p "[PERSON_NAME] as she shares over 15 year of experience in mental training for c…" at bounding box center [401, 126] width 178 height 22
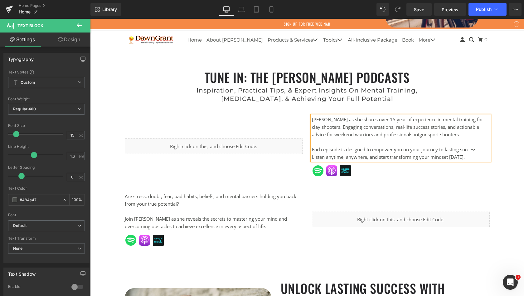
click at [375, 155] on span "Each episode is designed to empower you on your journey to lasting success. Lis…" at bounding box center [395, 153] width 166 height 14
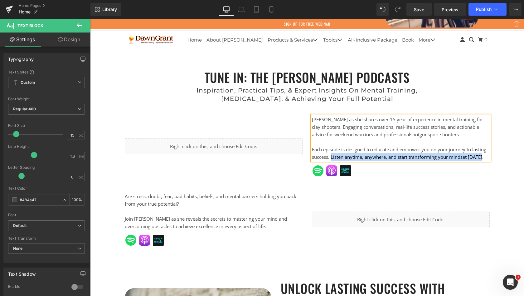
drag, startPoint x: 483, startPoint y: 164, endPoint x: 330, endPoint y: 165, distance: 152.3
click at [330, 160] on p "Each episode is designed to educate and empower you on your journey to lasting …" at bounding box center [401, 152] width 178 height 15
copy span "Listen anytime, anywhere, and start transforming your mindset [DATE]."
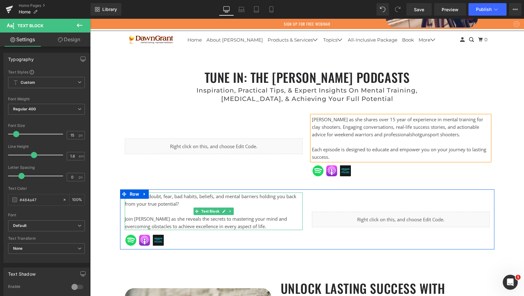
click at [259, 229] on span "Join [PERSON_NAME] as she reveals the secrets to mastering your mind and overco…" at bounding box center [206, 222] width 162 height 14
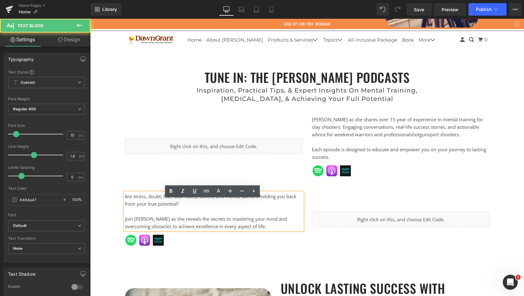
click at [277, 230] on p "Join [PERSON_NAME] as she reveals the secrets to mastering your mind and overco…" at bounding box center [214, 222] width 178 height 15
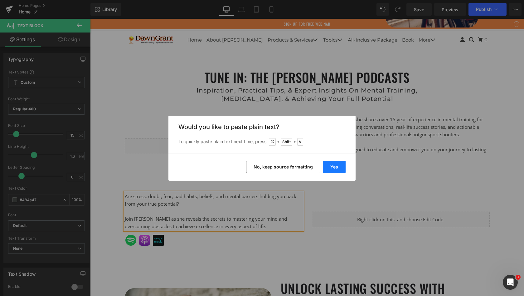
click at [334, 168] on button "Yes" at bounding box center [334, 166] width 23 height 12
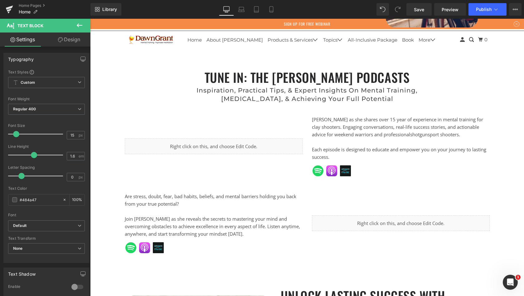
scroll to position [2495, 432]
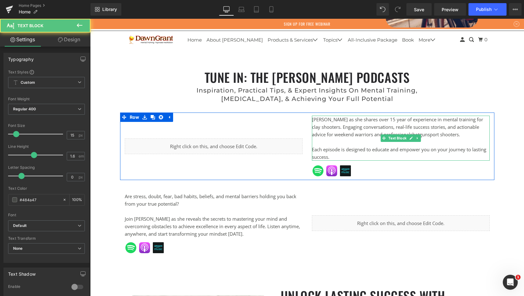
click at [375, 160] on p "Each episode is designed to educate and empower you on your journey to lasting …" at bounding box center [401, 152] width 178 height 15
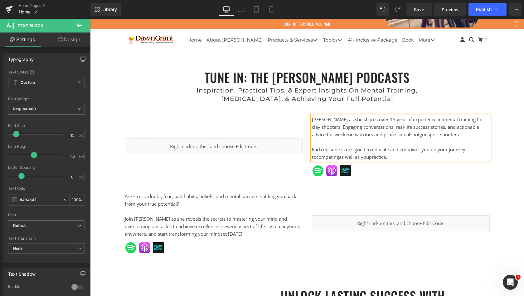
click at [476, 157] on p "Each episode is designed to educate and empower you on your journey to competin…" at bounding box center [401, 152] width 178 height 15
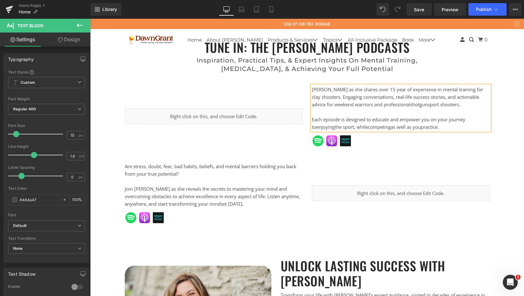
scroll to position [1712, 0]
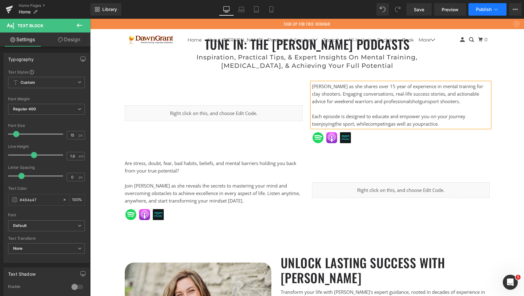
click at [482, 12] on button "Publish" at bounding box center [488, 9] width 38 height 12
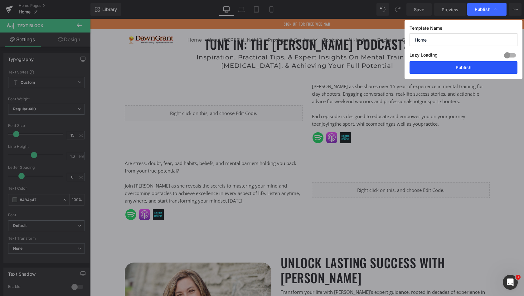
click at [468, 68] on button "Publish" at bounding box center [464, 67] width 108 height 12
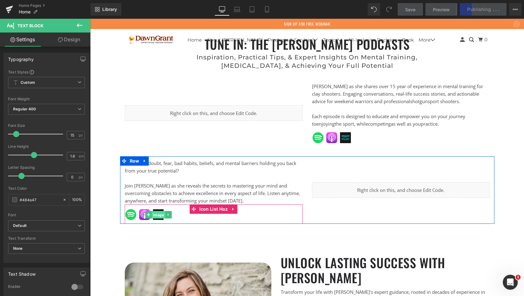
click at [158, 218] on span "Image" at bounding box center [158, 214] width 13 height 7
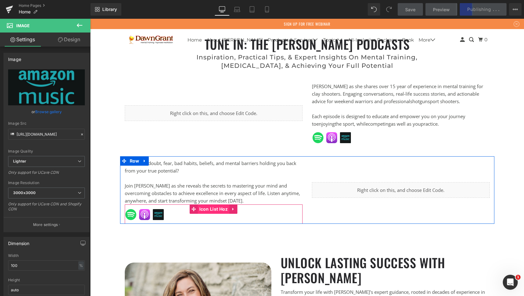
click at [214, 213] on span "Icon List Hoz" at bounding box center [214, 208] width 32 height 9
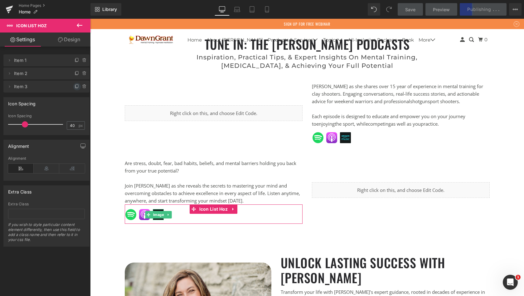
click at [75, 86] on icon at bounding box center [77, 86] width 5 height 5
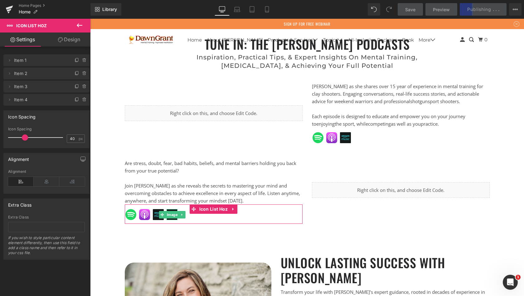
click at [21, 101] on span "Item 4" at bounding box center [40, 100] width 52 height 12
click at [8, 101] on icon at bounding box center [9, 99] width 5 height 5
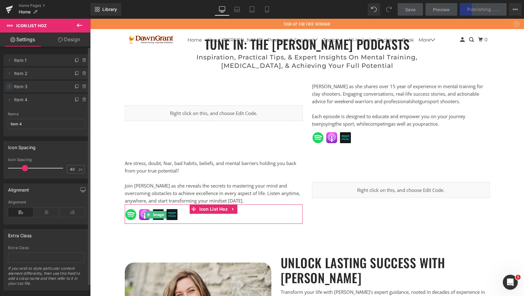
click at [10, 87] on icon at bounding box center [9, 86] width 5 height 5
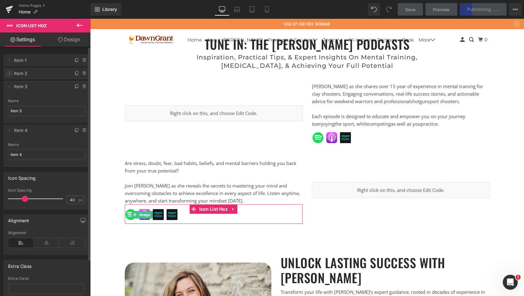
click at [10, 73] on icon at bounding box center [9, 73] width 5 height 5
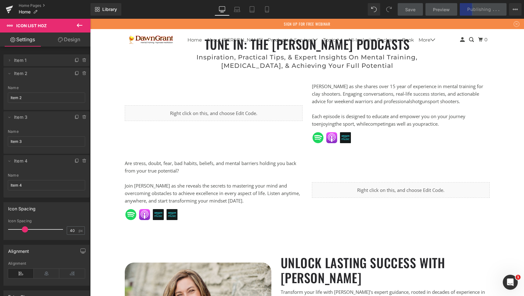
click at [80, 26] on icon at bounding box center [79, 25] width 7 height 7
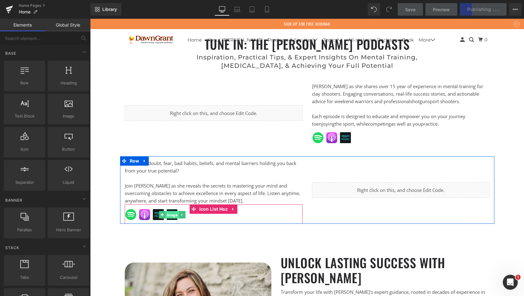
click at [171, 218] on span "Image" at bounding box center [171, 214] width 13 height 7
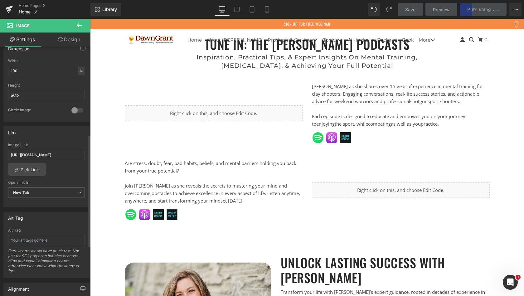
scroll to position [171, 0]
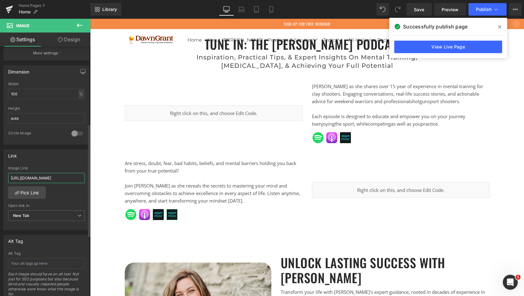
click at [59, 177] on input "[URL][DOMAIN_NAME]" at bounding box center [46, 178] width 77 height 10
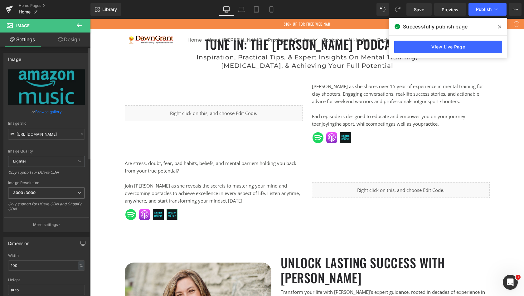
scroll to position [0, 0]
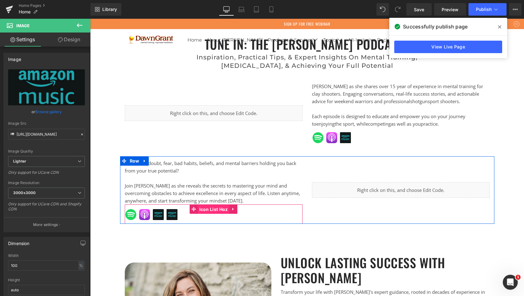
click at [207, 214] on span "Icon List Hoz" at bounding box center [214, 208] width 32 height 9
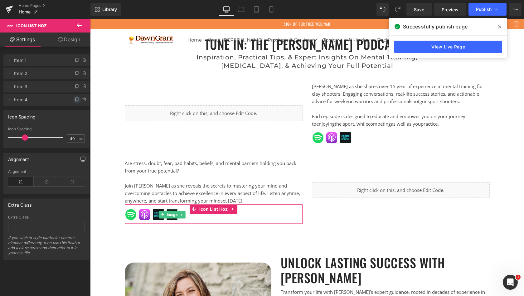
click at [75, 100] on icon at bounding box center [77, 99] width 5 height 5
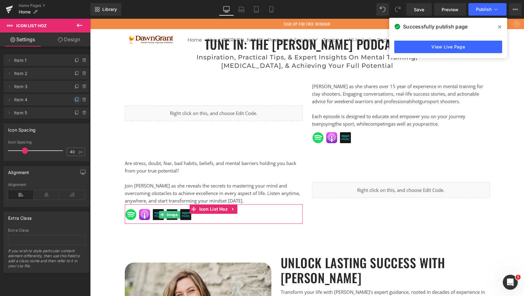
click at [75, 100] on icon at bounding box center [77, 99] width 5 height 5
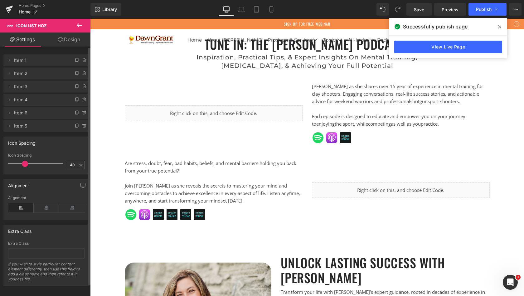
click at [75, 100] on icon at bounding box center [77, 99] width 5 height 5
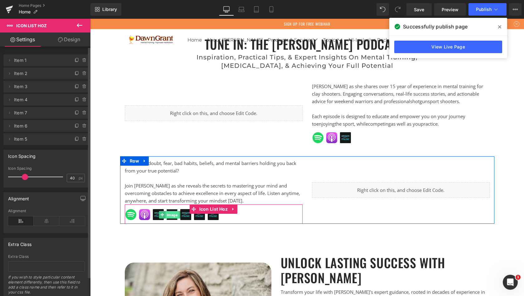
click at [171, 218] on span "Image" at bounding box center [171, 214] width 13 height 7
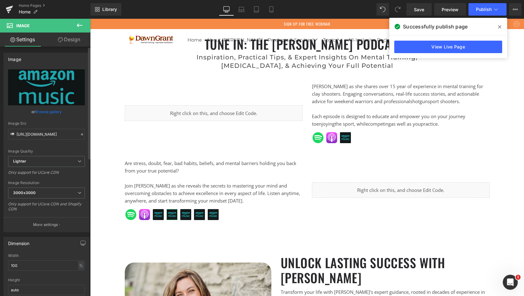
click at [39, 110] on link "Browse gallery" at bounding box center [48, 111] width 27 height 11
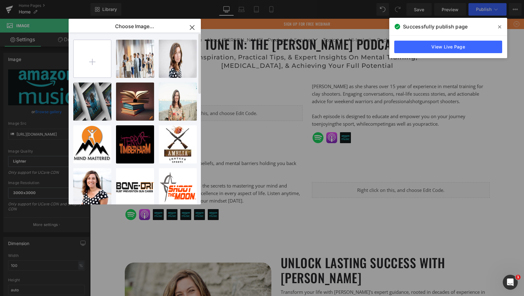
click at [94, 62] on input "file" at bounding box center [92, 58] width 37 height 37
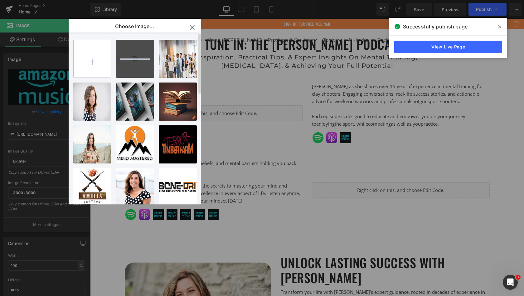
click at [93, 58] on input "file" at bounding box center [92, 58] width 37 height 37
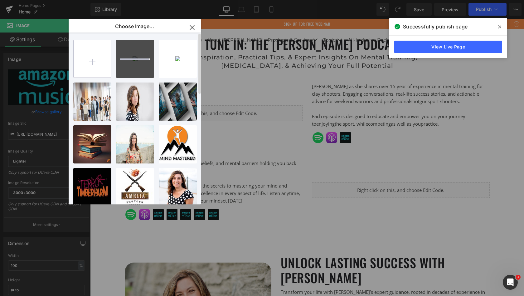
click at [92, 61] on input "file" at bounding box center [92, 58] width 37 height 37
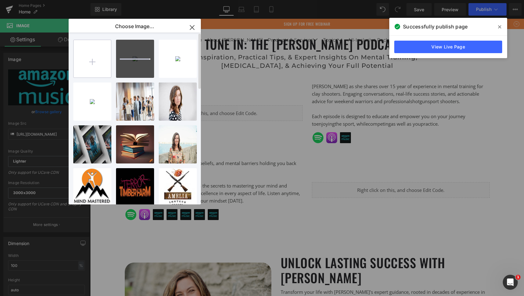
click at [92, 59] on input "file" at bounding box center [92, 58] width 37 height 37
type input "C:\fakepath\Screenshot [DATE] 5.40.06 PM.png"
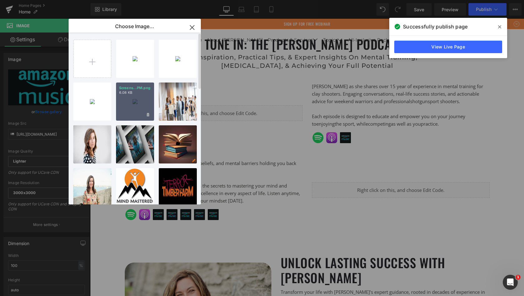
click at [136, 102] on div "Screens...PM.png 6.08 KB" at bounding box center [135, 101] width 38 height 38
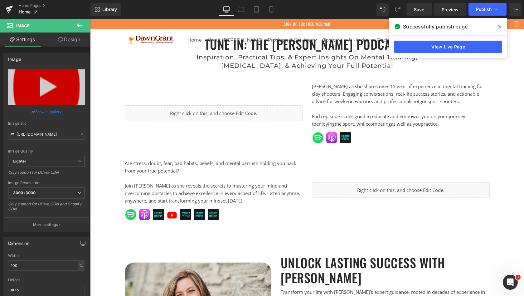
scroll to position [2495, 432]
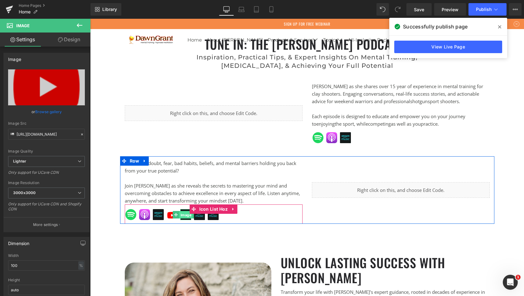
click at [185, 218] on span "Image" at bounding box center [185, 214] width 13 height 7
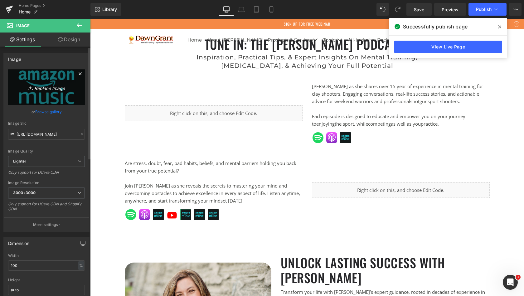
click at [43, 89] on icon "Replace Image" at bounding box center [47, 87] width 50 height 8
click at [47, 112] on link "Browse gallery" at bounding box center [48, 111] width 27 height 11
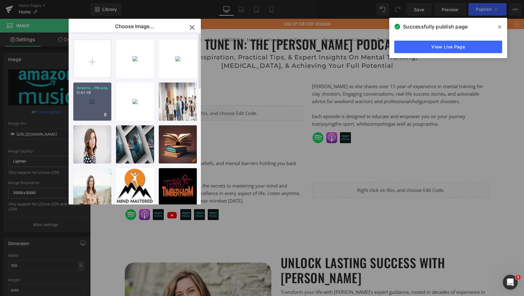
click at [91, 98] on div "Screens...PM.png 12.83 KB" at bounding box center [92, 101] width 38 height 38
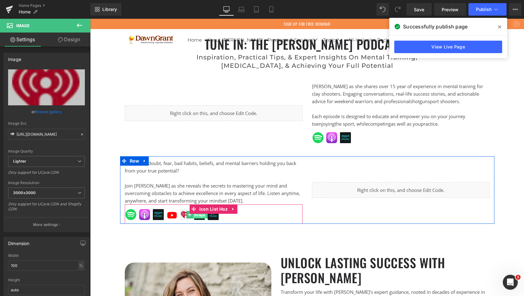
click at [199, 218] on span "Image" at bounding box center [199, 214] width 13 height 7
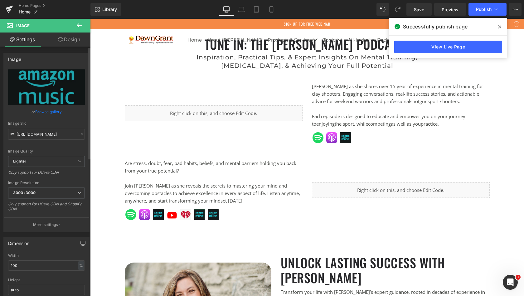
click at [40, 111] on link "Browse gallery" at bounding box center [48, 111] width 27 height 11
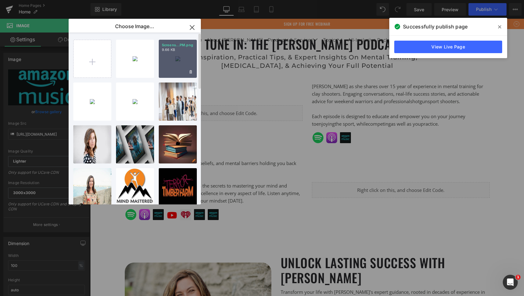
click at [177, 58] on div "Screens...PM.png 9.66 KB" at bounding box center [178, 59] width 38 height 38
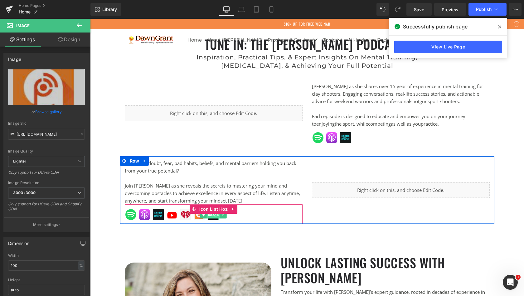
click at [212, 218] on span "Image" at bounding box center [213, 214] width 13 height 7
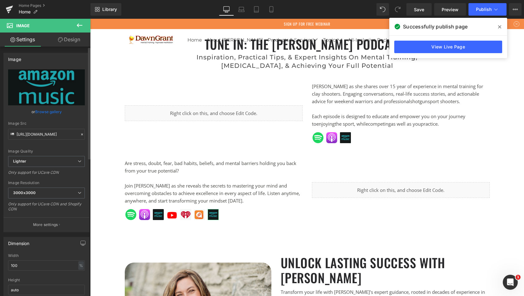
click at [45, 111] on link "Browse gallery" at bounding box center [48, 111] width 27 height 11
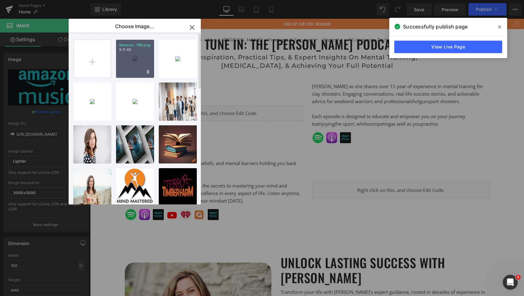
click at [127, 64] on div "Screens...PM.png 9.17 KB" at bounding box center [135, 59] width 38 height 38
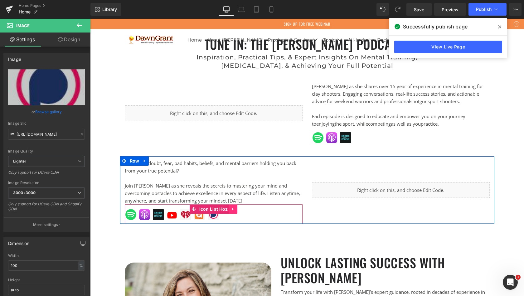
click at [233, 210] on icon at bounding box center [233, 209] width 1 height 3
click at [228, 211] on icon at bounding box center [229, 209] width 4 height 4
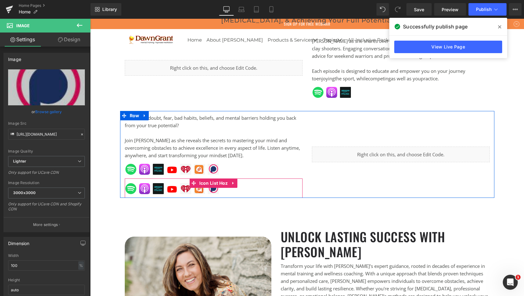
scroll to position [2510, 432]
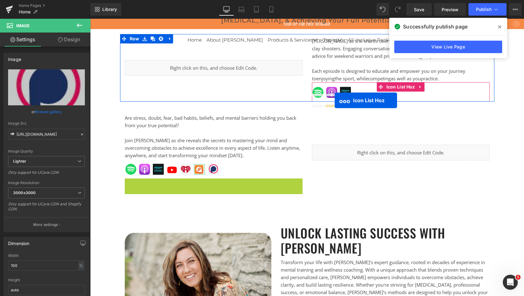
drag, startPoint x: 193, startPoint y: 189, endPoint x: 335, endPoint y: 100, distance: 168.0
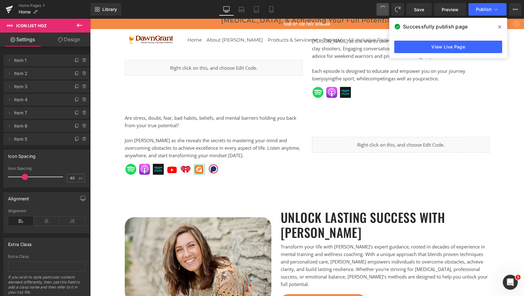
scroll to position [2515, 432]
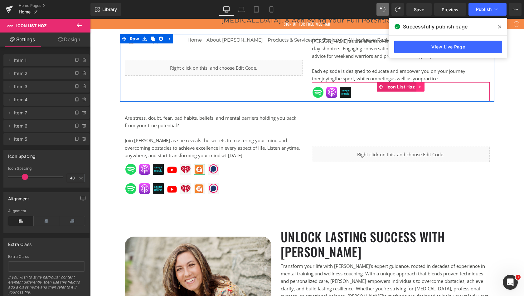
click at [420, 88] on icon at bounding box center [420, 87] width 1 height 3
click at [423, 89] on icon at bounding box center [425, 87] width 4 height 4
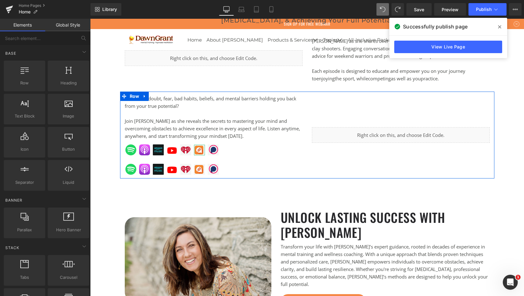
scroll to position [2491, 432]
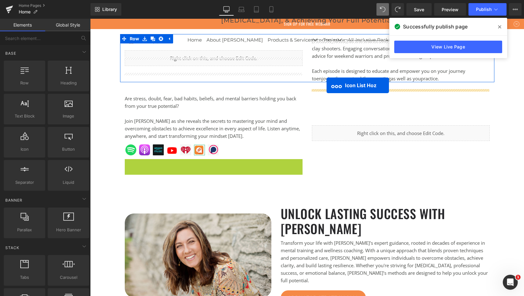
drag, startPoint x: 192, startPoint y: 169, endPoint x: 327, endPoint y: 85, distance: 159.0
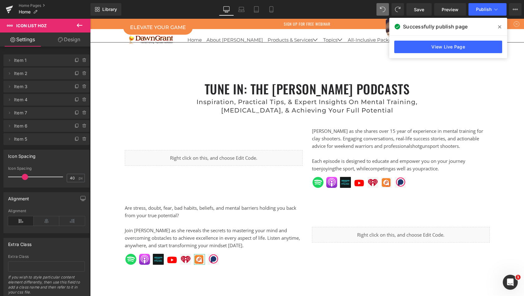
scroll to position [1665, 0]
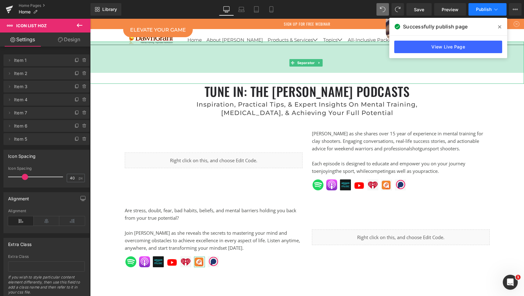
click at [479, 9] on span "Publish" at bounding box center [484, 9] width 16 height 5
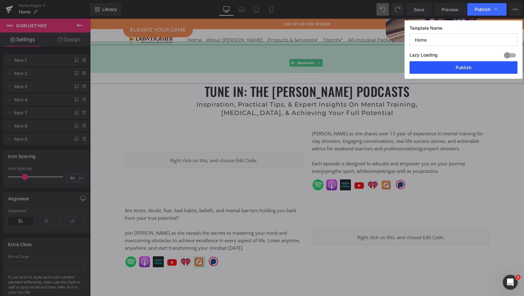
click at [468, 66] on button "Publish" at bounding box center [464, 67] width 108 height 12
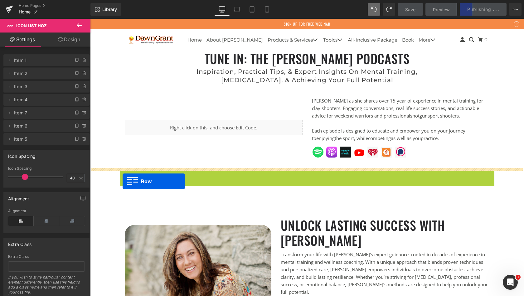
scroll to position [2443, 432]
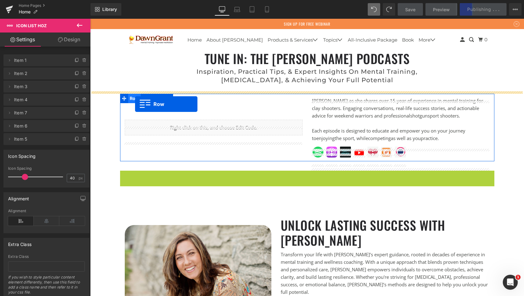
drag, startPoint x: 123, startPoint y: 183, endPoint x: 135, endPoint y: 104, distance: 79.6
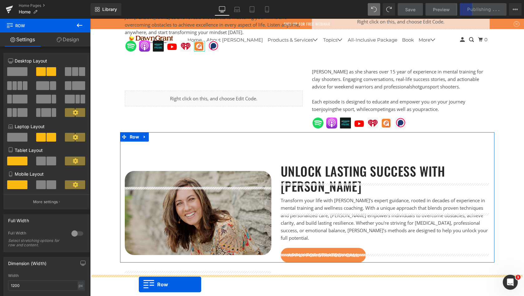
scroll to position [1681, 0]
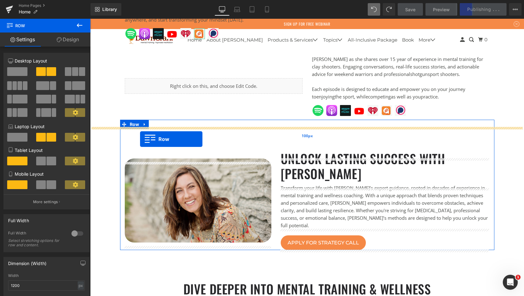
drag, startPoint x: 122, startPoint y: 110, endPoint x: 140, endPoint y: 139, distance: 34.4
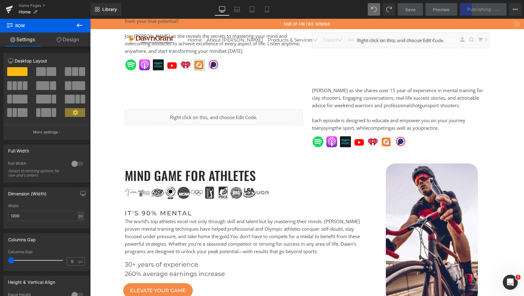
scroll to position [1598, 0]
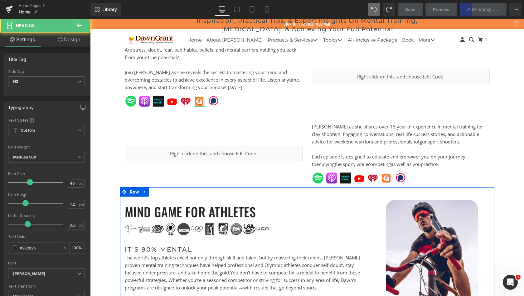
click at [272, 215] on h2 "mind game for athletes" at bounding box center [245, 211] width 240 height 15
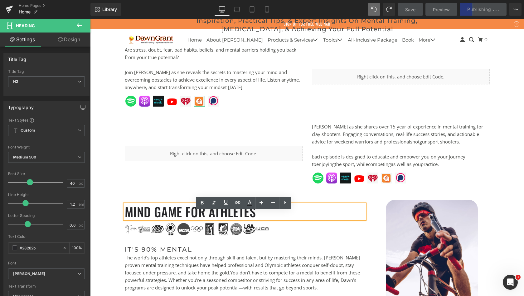
click at [308, 202] on div "mind game for athletes Heading Image it's 90% mental Heading The world’s top at…" at bounding box center [307, 265] width 375 height 145
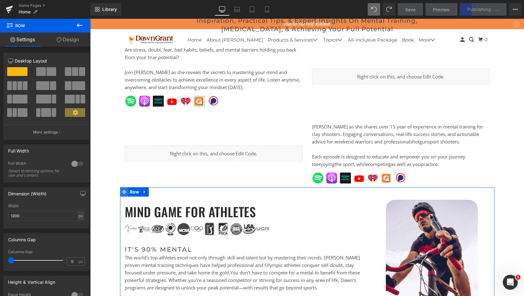
click at [125, 194] on icon at bounding box center [124, 191] width 4 height 5
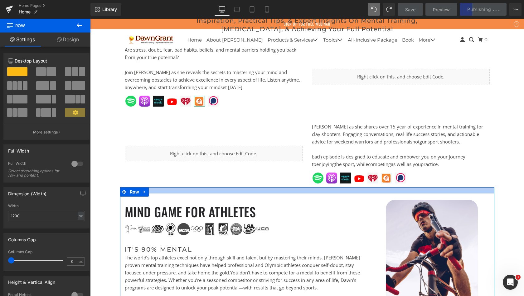
click at [165, 201] on div "mind game for athletes Heading Image it's 90% mental Heading The world’s top at…" at bounding box center [307, 265] width 375 height 145
click at [166, 193] on div at bounding box center [307, 190] width 375 height 6
click at [171, 193] on div at bounding box center [307, 190] width 375 height 6
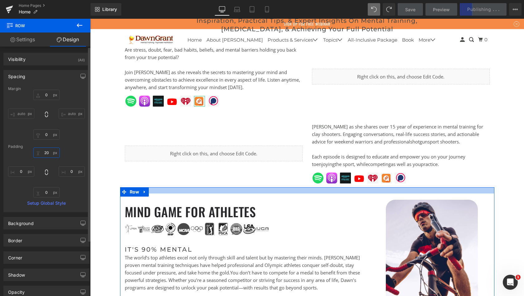
click at [45, 151] on input "20" at bounding box center [46, 152] width 26 height 10
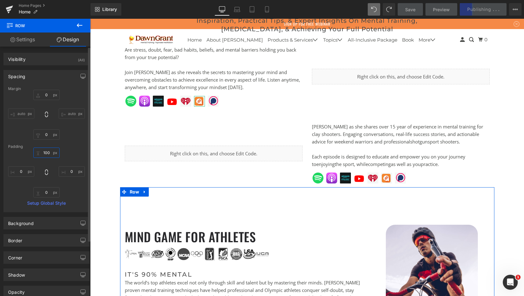
scroll to position [3, 3]
type input "100"
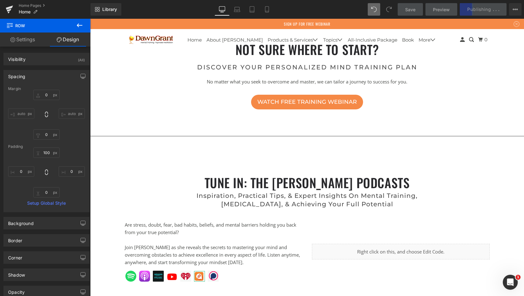
scroll to position [1419, 0]
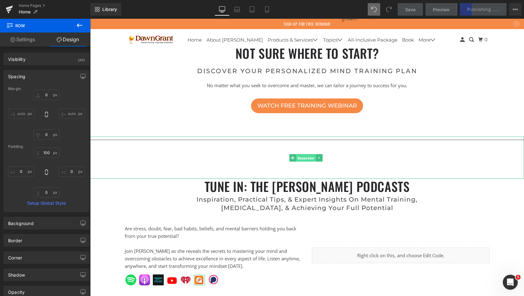
click at [306, 161] on span "Separator" at bounding box center [306, 157] width 20 height 7
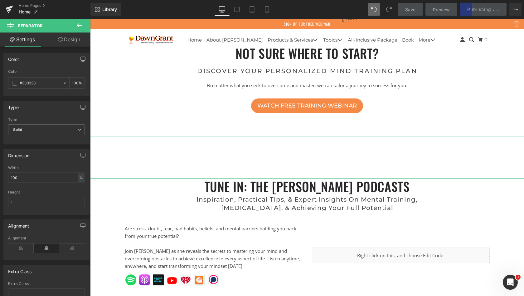
click at [69, 41] on link "Design" at bounding box center [69, 39] width 45 height 14
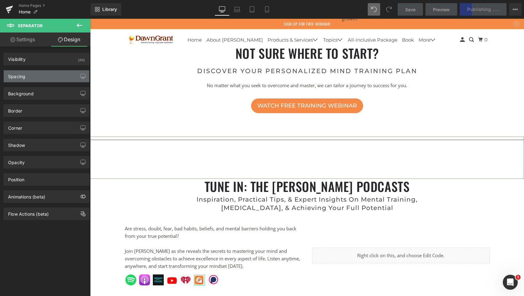
click at [33, 74] on div "Spacing" at bounding box center [47, 76] width 86 height 12
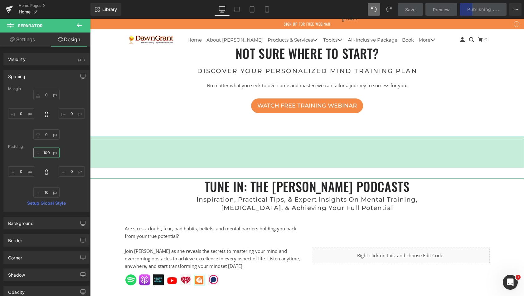
click at [46, 153] on input "text" at bounding box center [46, 152] width 26 height 10
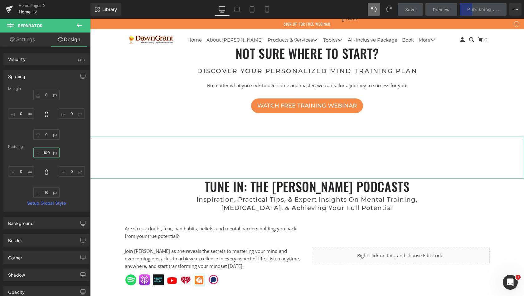
click at [46, 152] on input "text" at bounding box center [46, 152] width 26 height 10
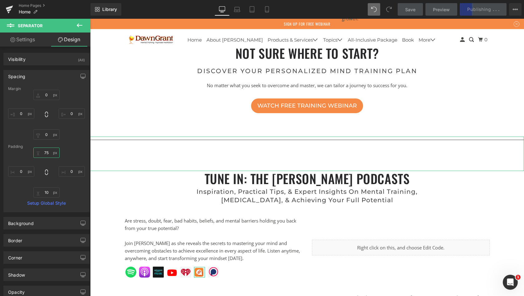
scroll to position [3, 3]
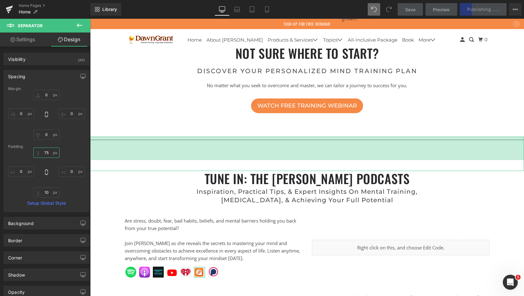
click at [46, 152] on input "75" at bounding box center [46, 152] width 26 height 10
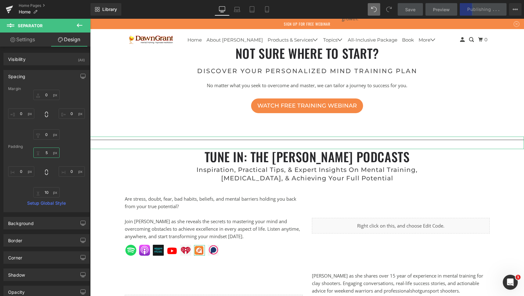
scroll to position [2491, 432]
type input "25"
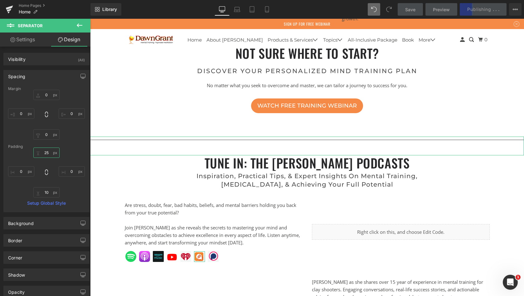
scroll to position [2497, 432]
click at [47, 151] on input "25" at bounding box center [46, 152] width 26 height 10
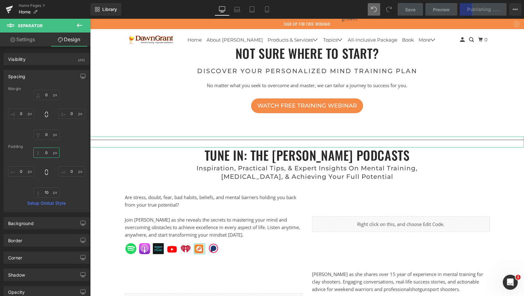
scroll to position [2489, 432]
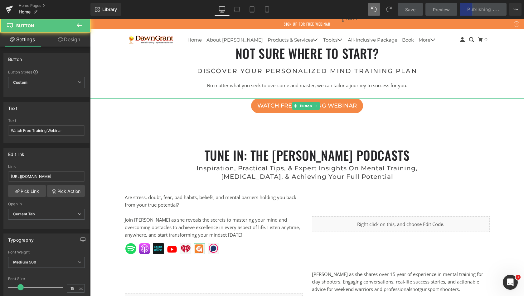
click at [420, 113] on div "Watch Free Training Webinar" at bounding box center [307, 105] width 434 height 15
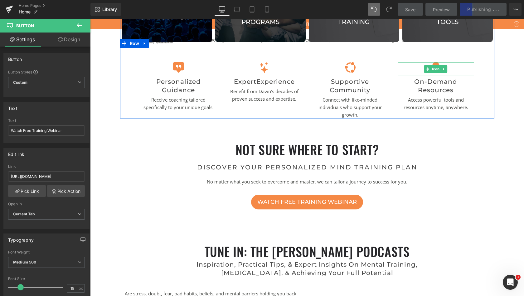
scroll to position [1308, 0]
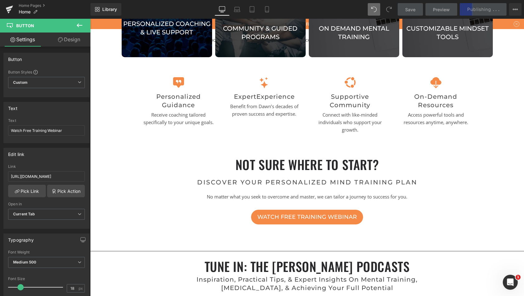
click at [474, 8] on div "Save Preview Publishing . . . Scheduled View Live Page View with current Templa…" at bounding box center [459, 9] width 129 height 12
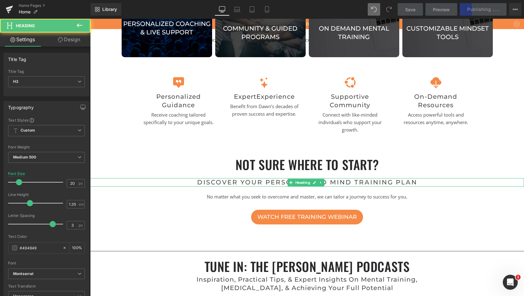
click at [409, 186] on h3 "Discover your personalized mind training plan" at bounding box center [307, 182] width 341 height 8
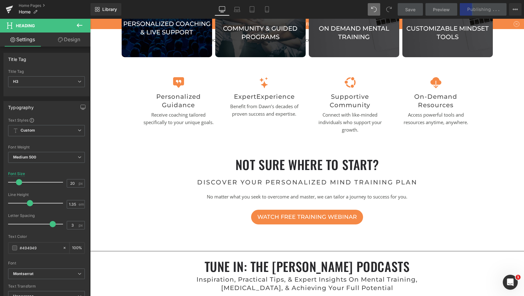
click at [485, 9] on div "Save Preview Publishing . . . Scheduled View Live Page View with current Templa…" at bounding box center [459, 9] width 129 height 12
click at [489, 9] on div "Save Preview Publishing . . . Scheduled View Live Page View with current Templa…" at bounding box center [459, 9] width 129 height 12
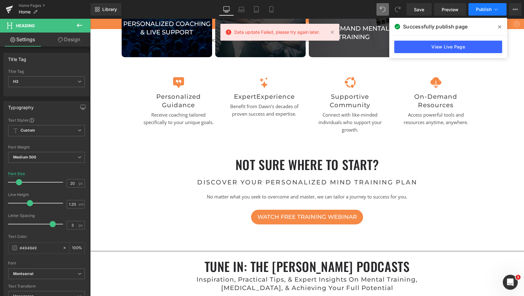
click at [482, 9] on span "Publish" at bounding box center [484, 9] width 16 height 5
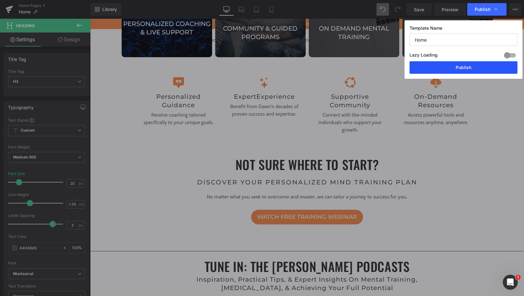
click at [462, 67] on button "Publish" at bounding box center [464, 67] width 108 height 12
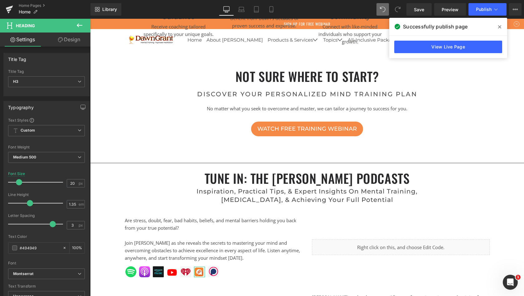
scroll to position [1397, 0]
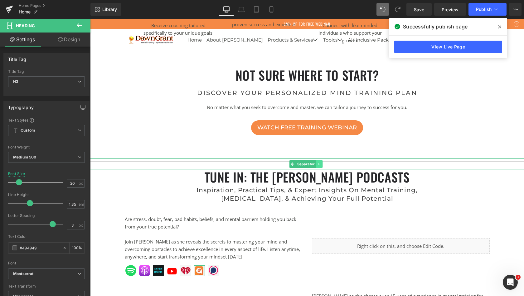
click at [319, 165] on icon at bounding box center [319, 164] width 1 height 2
click at [322, 165] on icon at bounding box center [322, 163] width 3 height 3
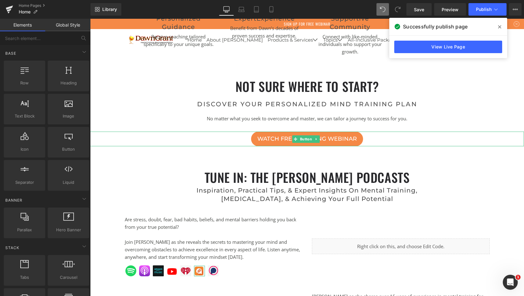
scroll to position [1383, 0]
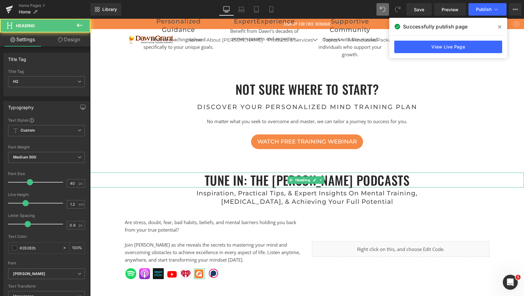
click at [341, 183] on h2 "Tune In: The [PERSON_NAME] Podcasts" at bounding box center [307, 179] width 434 height 15
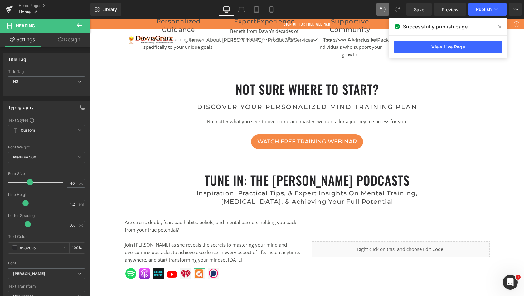
click at [75, 38] on link "Design" at bounding box center [69, 39] width 45 height 14
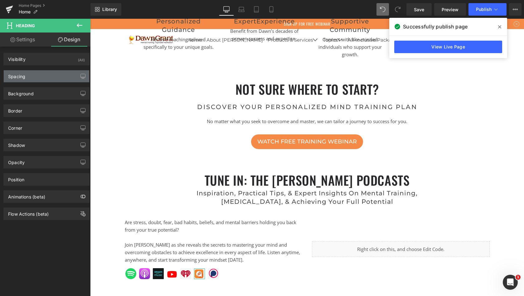
click at [59, 75] on div "Spacing" at bounding box center [47, 76] width 86 height 12
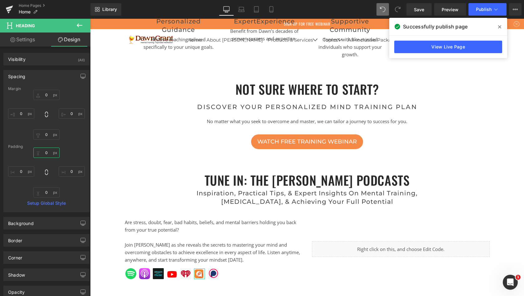
click at [44, 153] on input "0" at bounding box center [46, 152] width 26 height 10
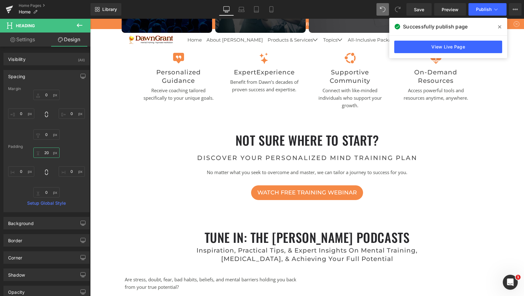
scroll to position [1329, 0]
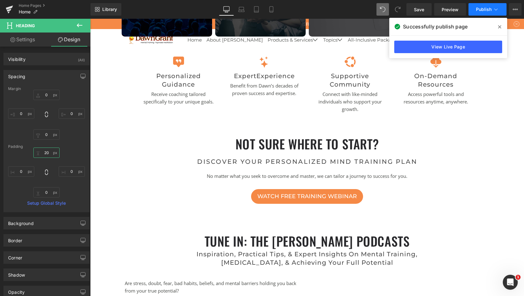
type input "20"
click at [478, 7] on span "Publish" at bounding box center [484, 9] width 16 height 5
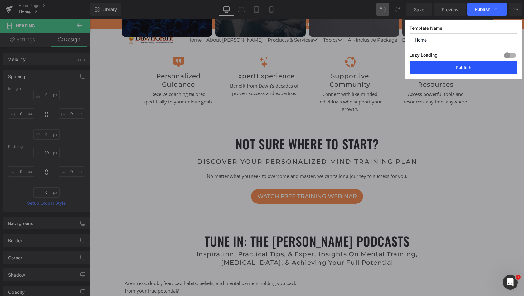
click at [461, 68] on button "Publish" at bounding box center [464, 67] width 108 height 12
